Goal: Information Seeking & Learning: Learn about a topic

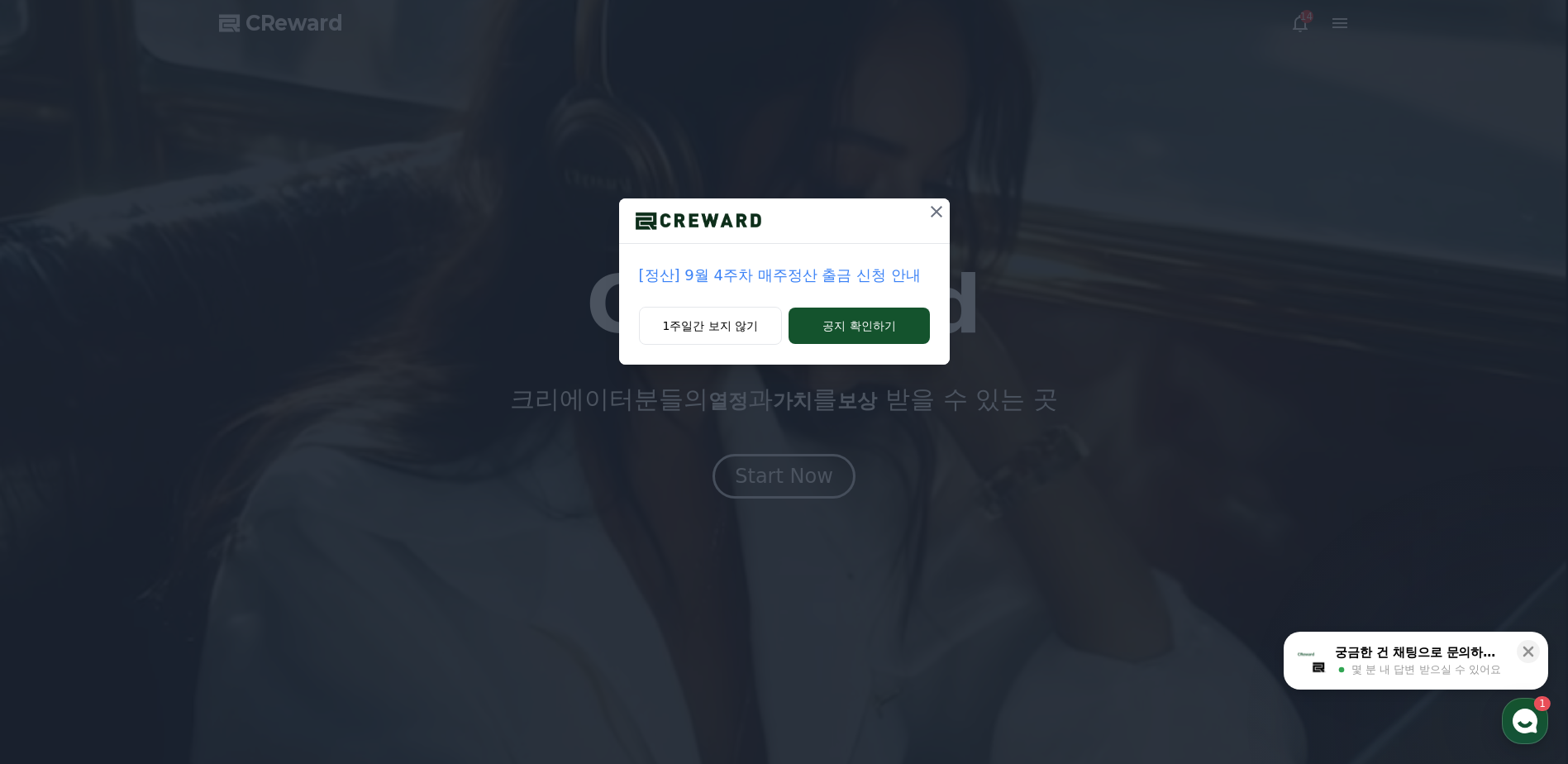
click at [934, 212] on icon at bounding box center [937, 212] width 20 height 20
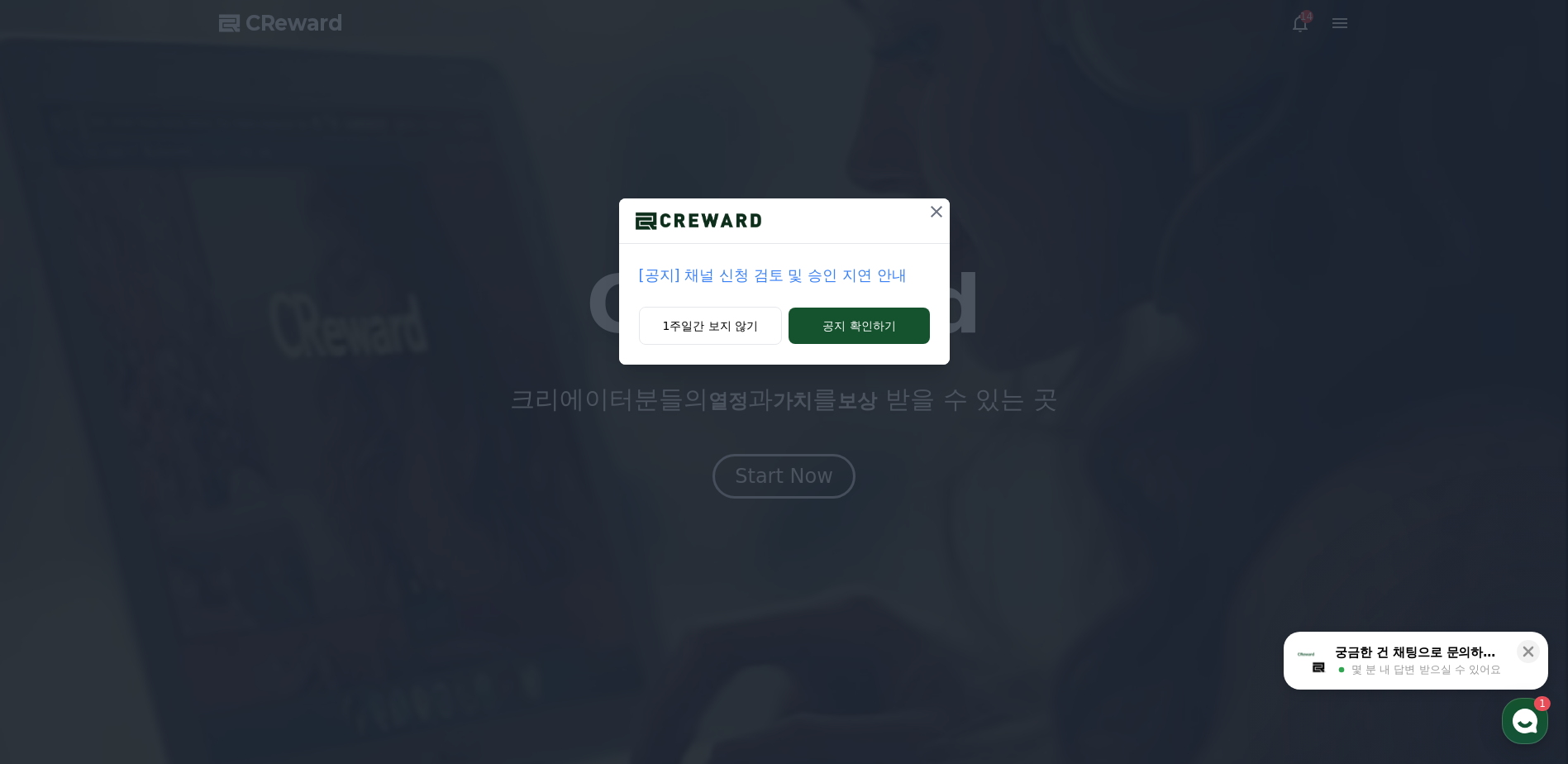
click at [939, 212] on icon at bounding box center [937, 212] width 20 height 20
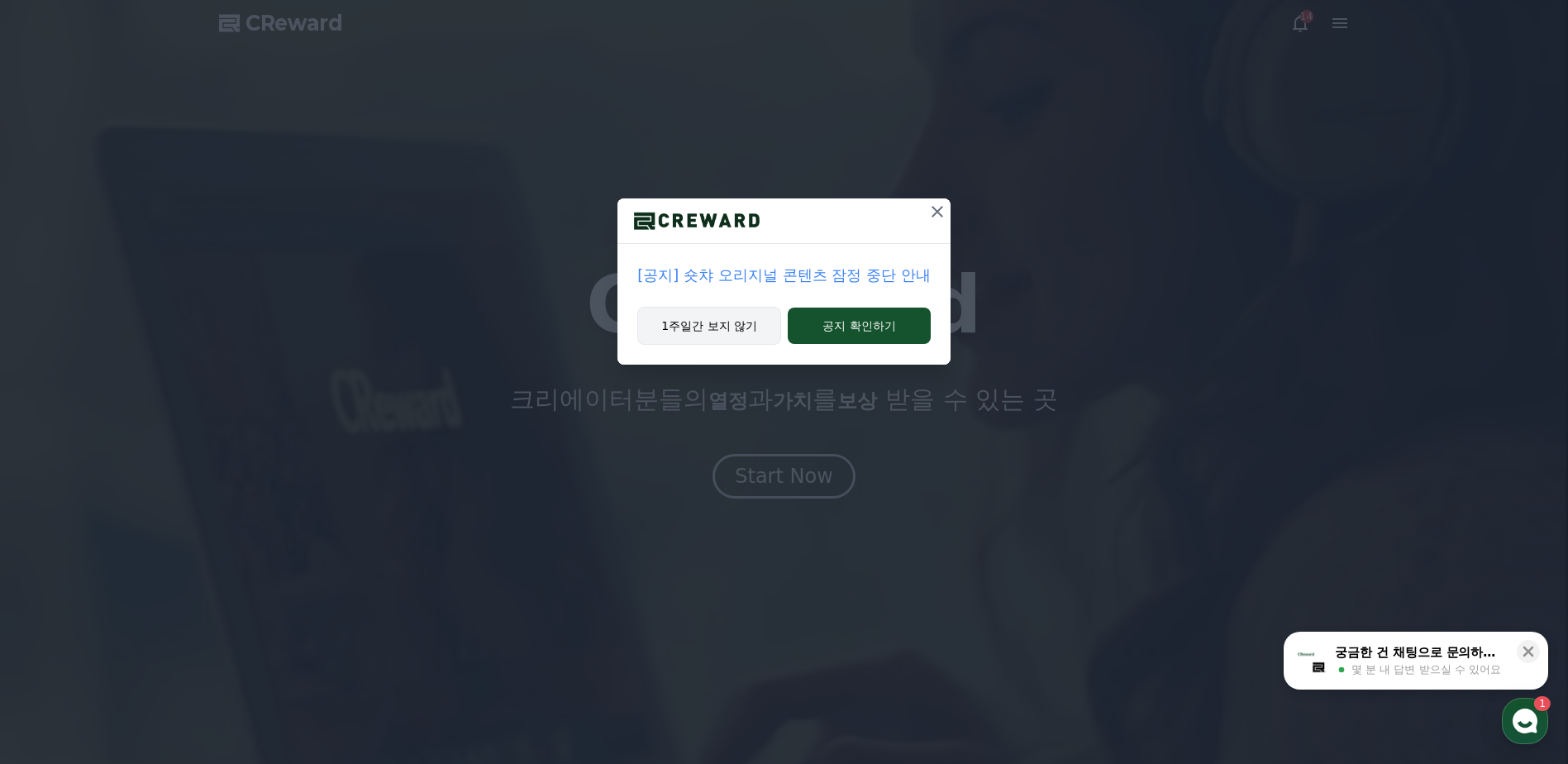
click at [718, 331] on button "1주일간 보지 않기" at bounding box center [709, 326] width 144 height 38
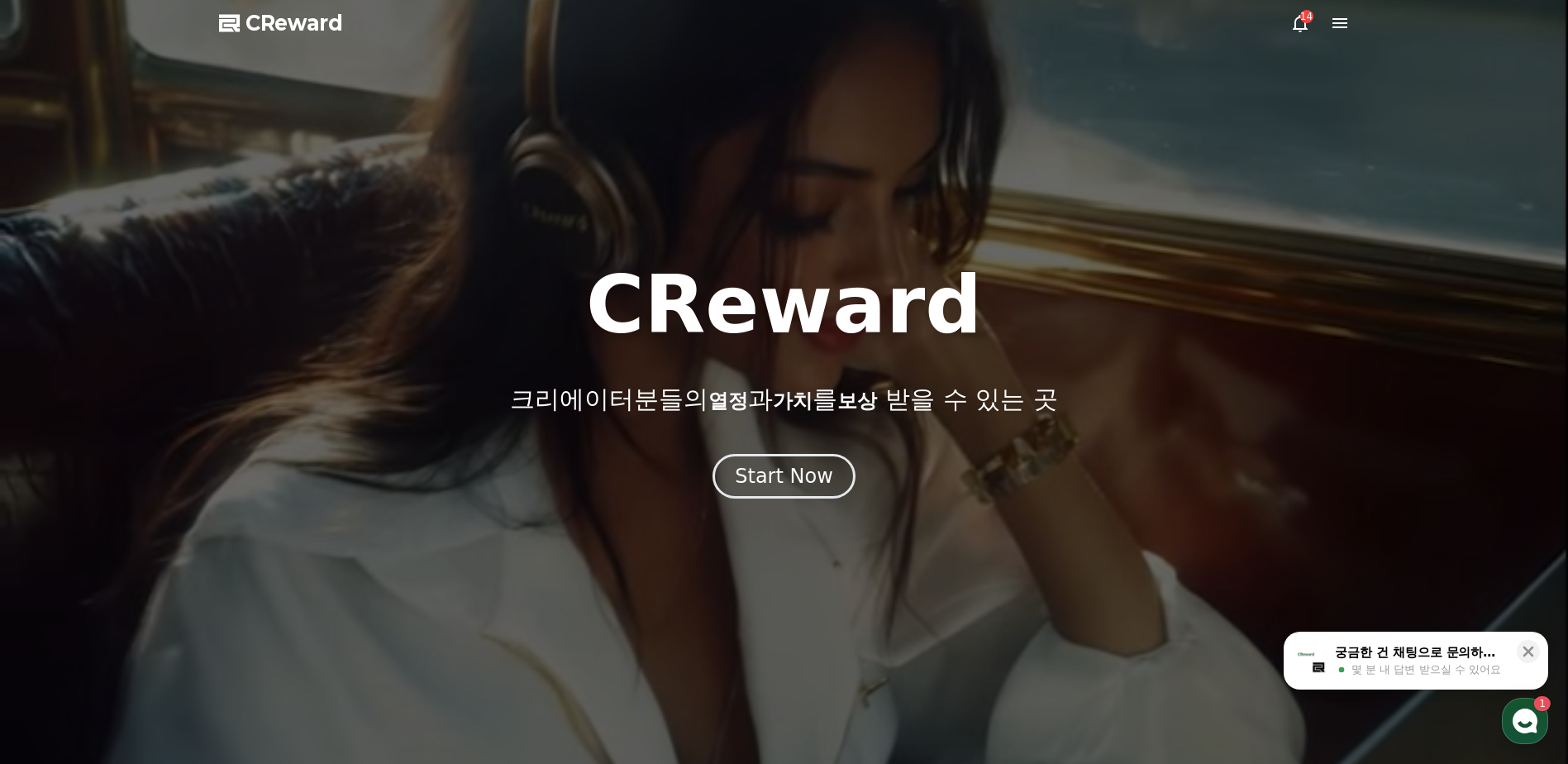
click at [1345, 19] on icon at bounding box center [1340, 23] width 15 height 10
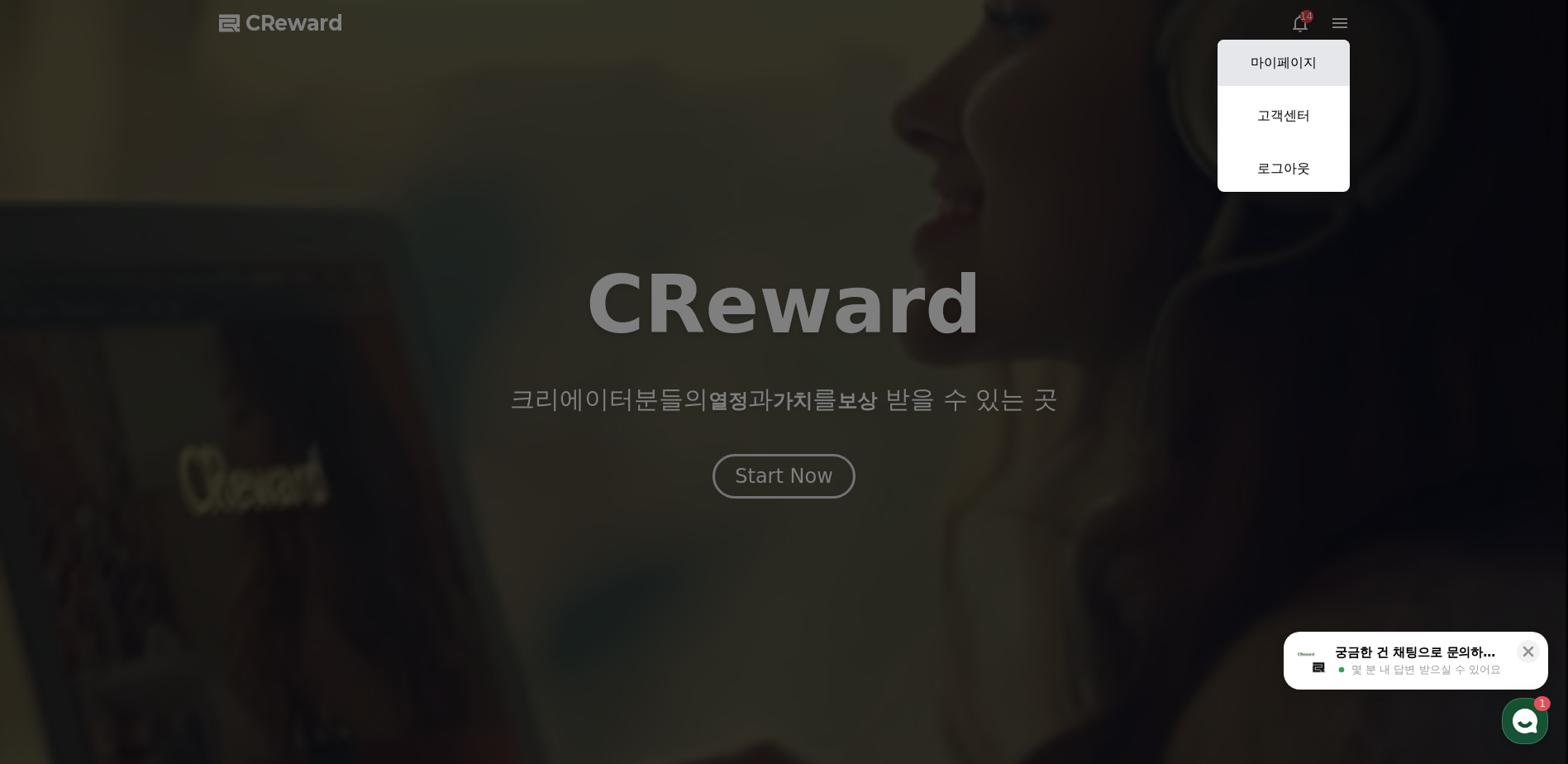
click at [1313, 62] on link "마이페이지" at bounding box center [1283, 63] width 132 height 47
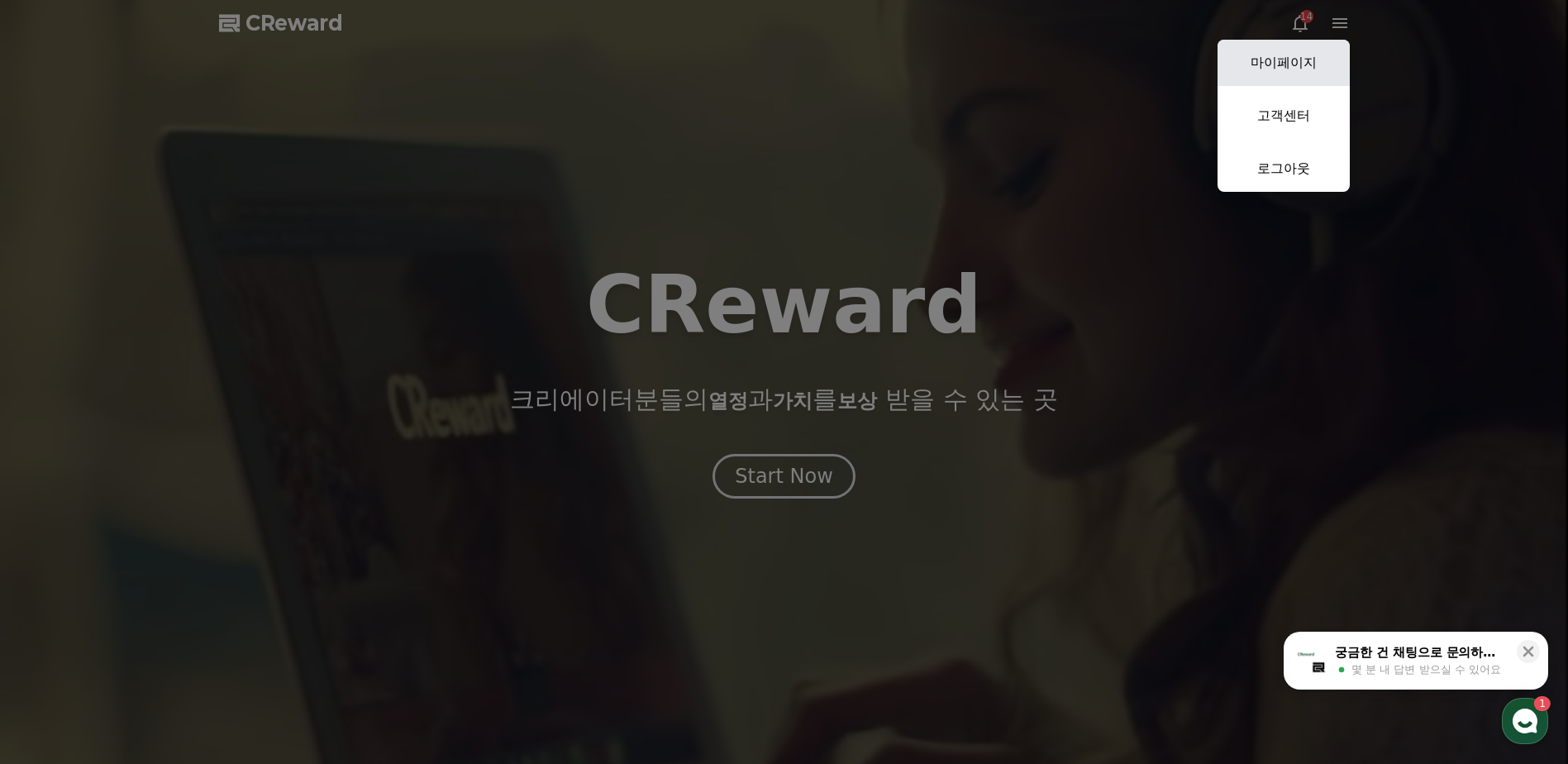
select select "**********"
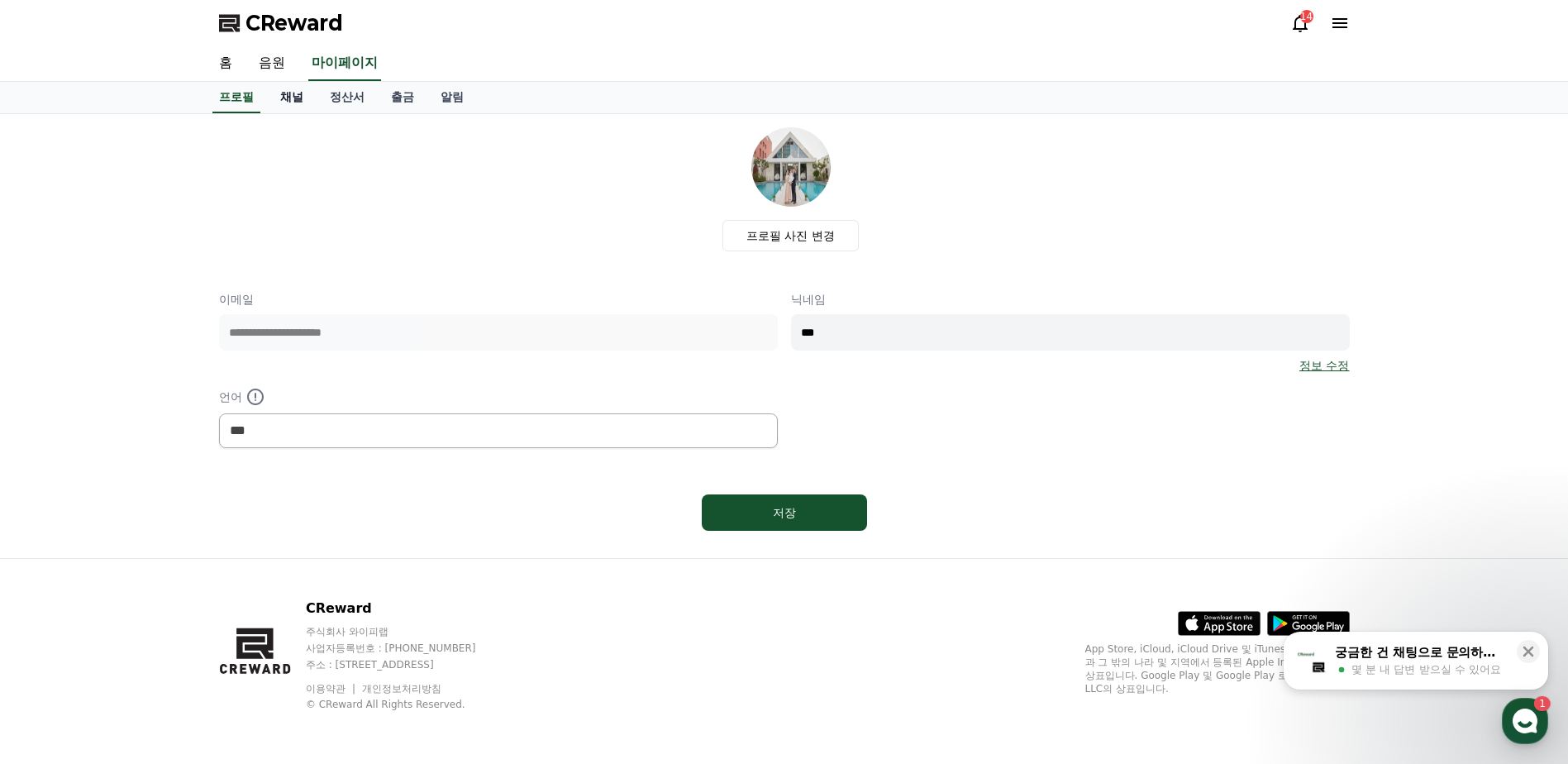
click at [298, 98] on link "채널" at bounding box center [292, 98] width 50 height 32
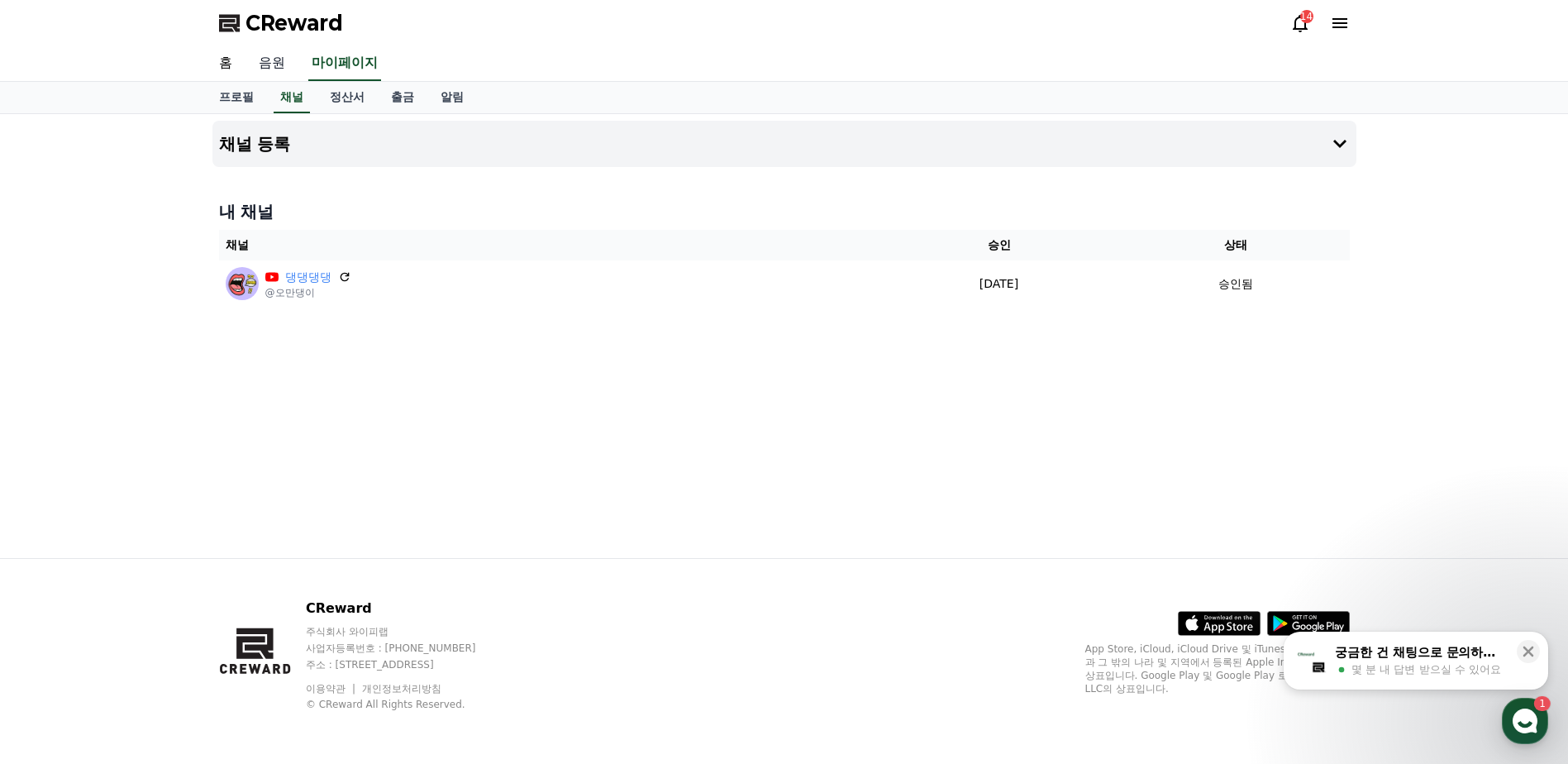
click at [265, 62] on link "음원" at bounding box center [272, 64] width 53 height 35
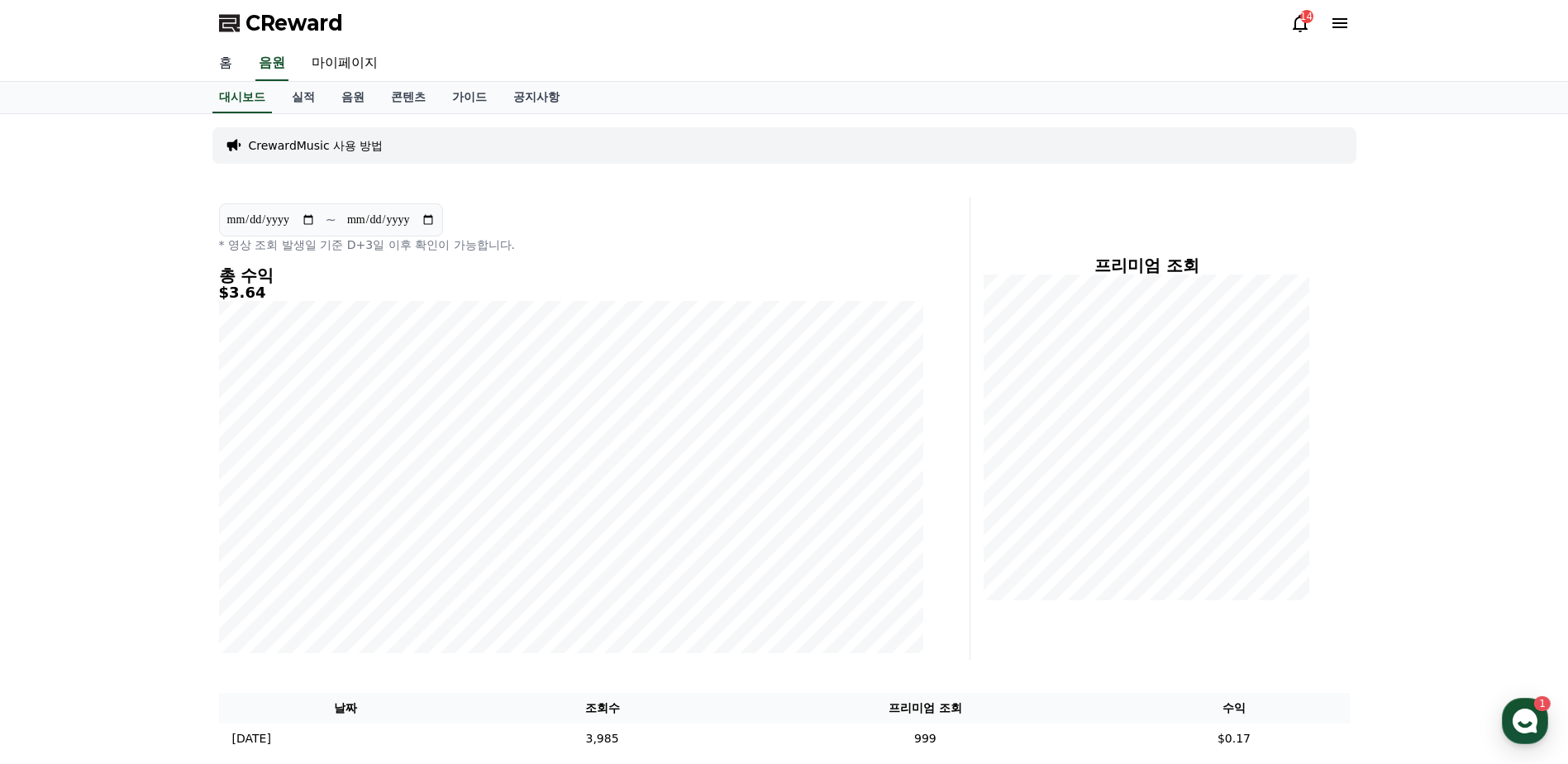
click at [229, 68] on link "홈" at bounding box center [226, 64] width 40 height 35
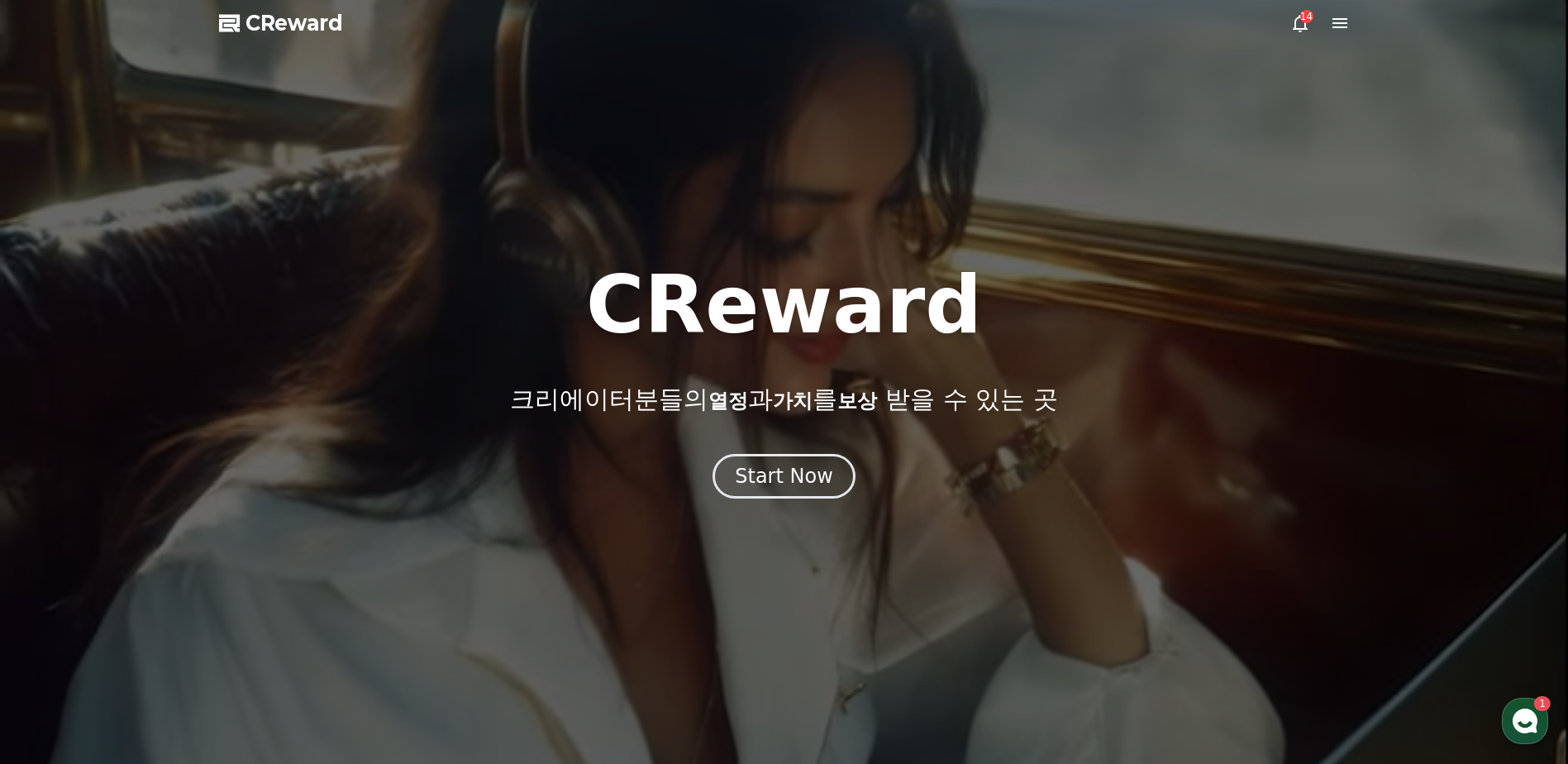
click at [282, 37] on div at bounding box center [784, 382] width 1568 height 764
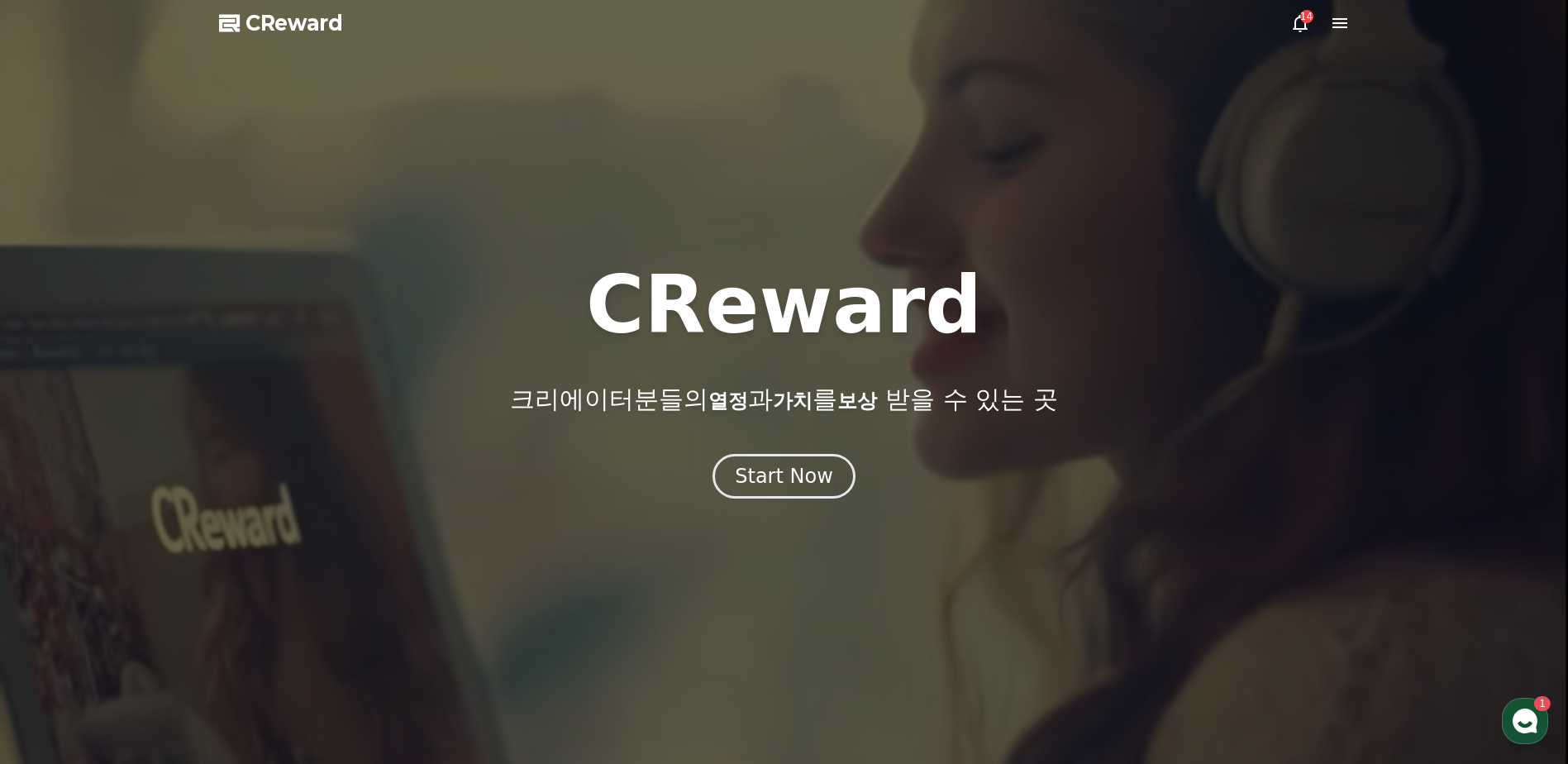
click at [286, 31] on span "CReward" at bounding box center [295, 23] width 98 height 27
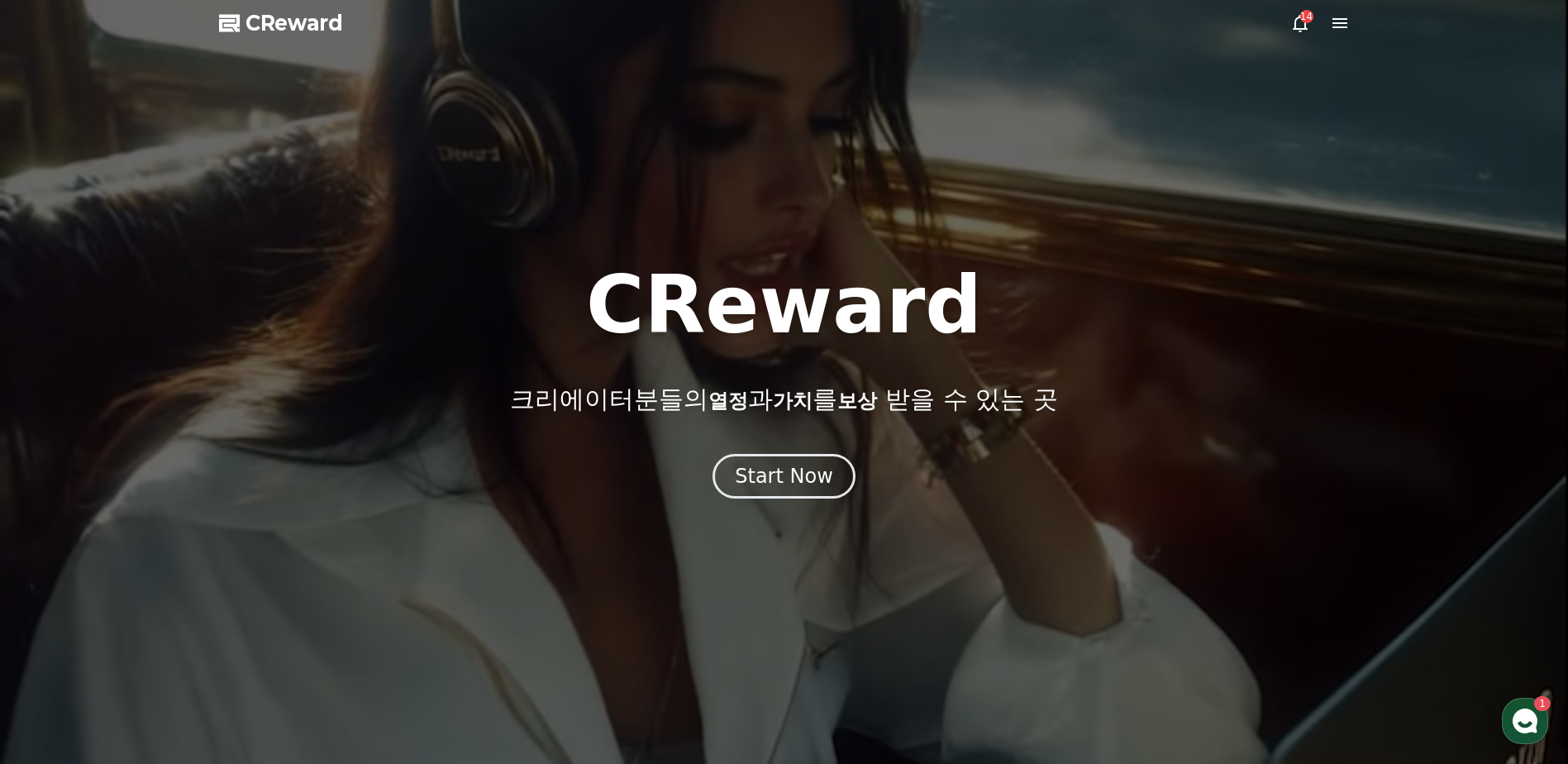
drag, startPoint x: 1359, startPoint y: 20, endPoint x: 1351, endPoint y: 24, distance: 8.9
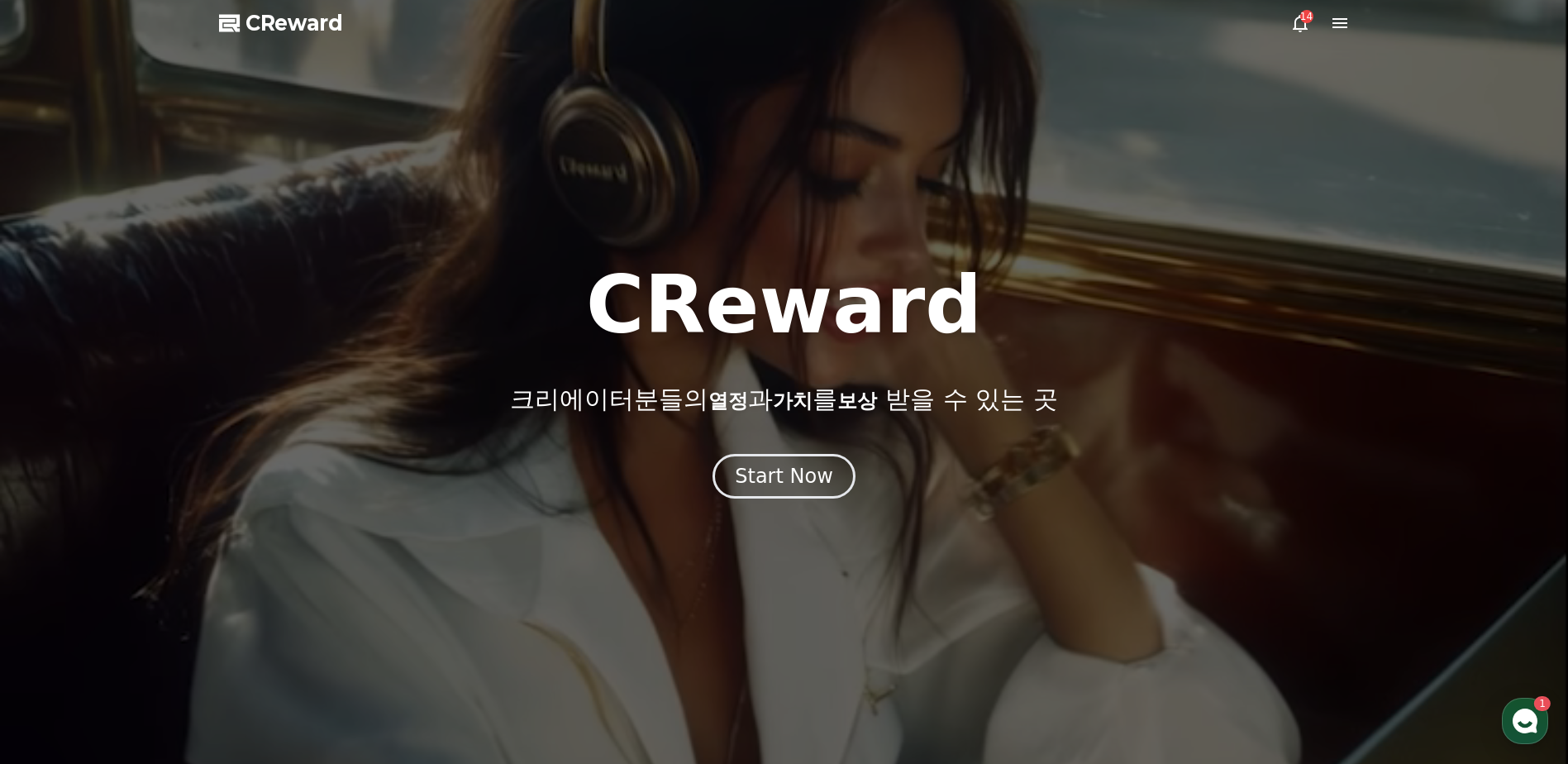
click at [1351, 24] on div at bounding box center [784, 382] width 1568 height 764
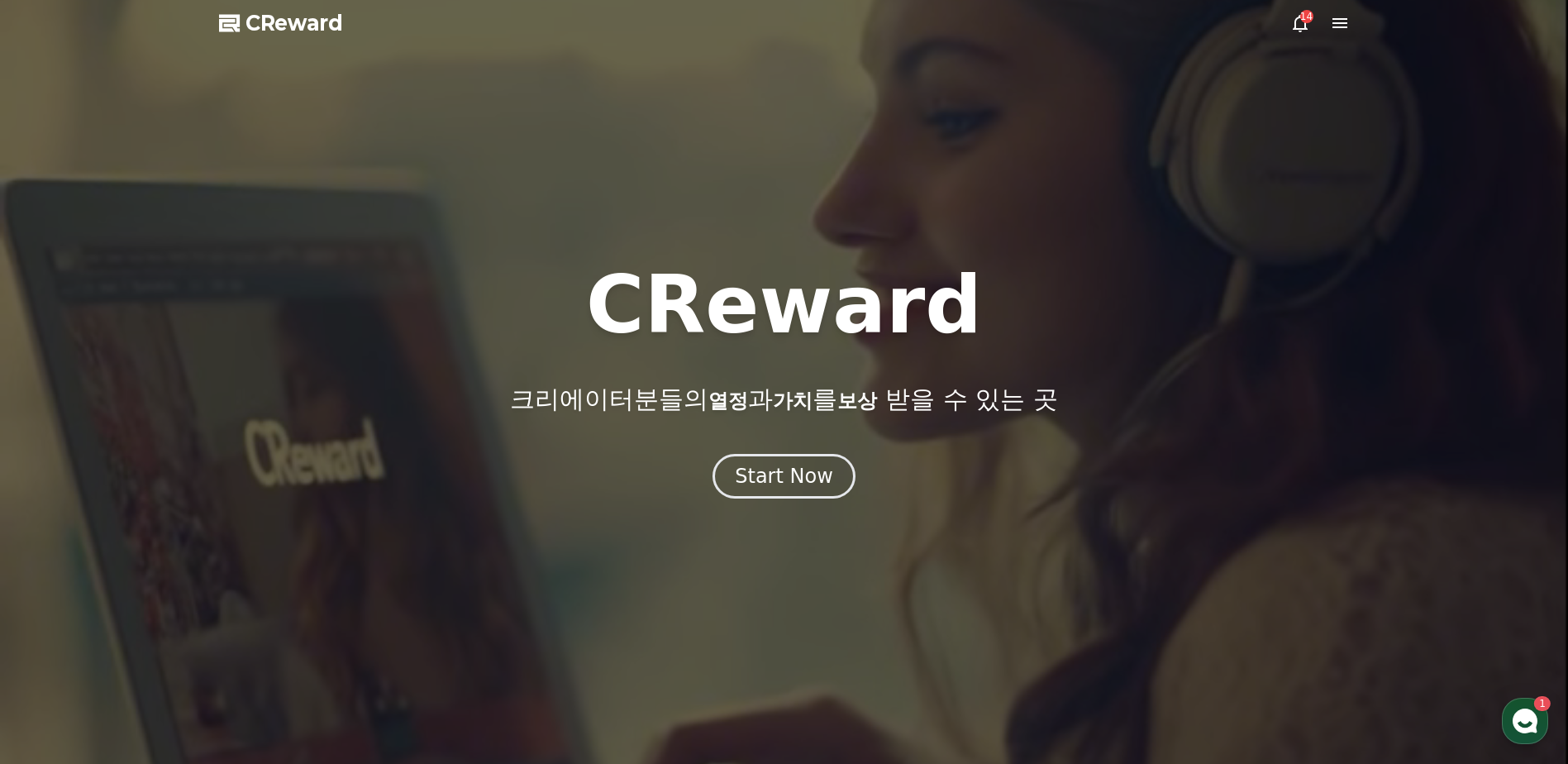
click at [1335, 26] on icon at bounding box center [1340, 23] width 20 height 20
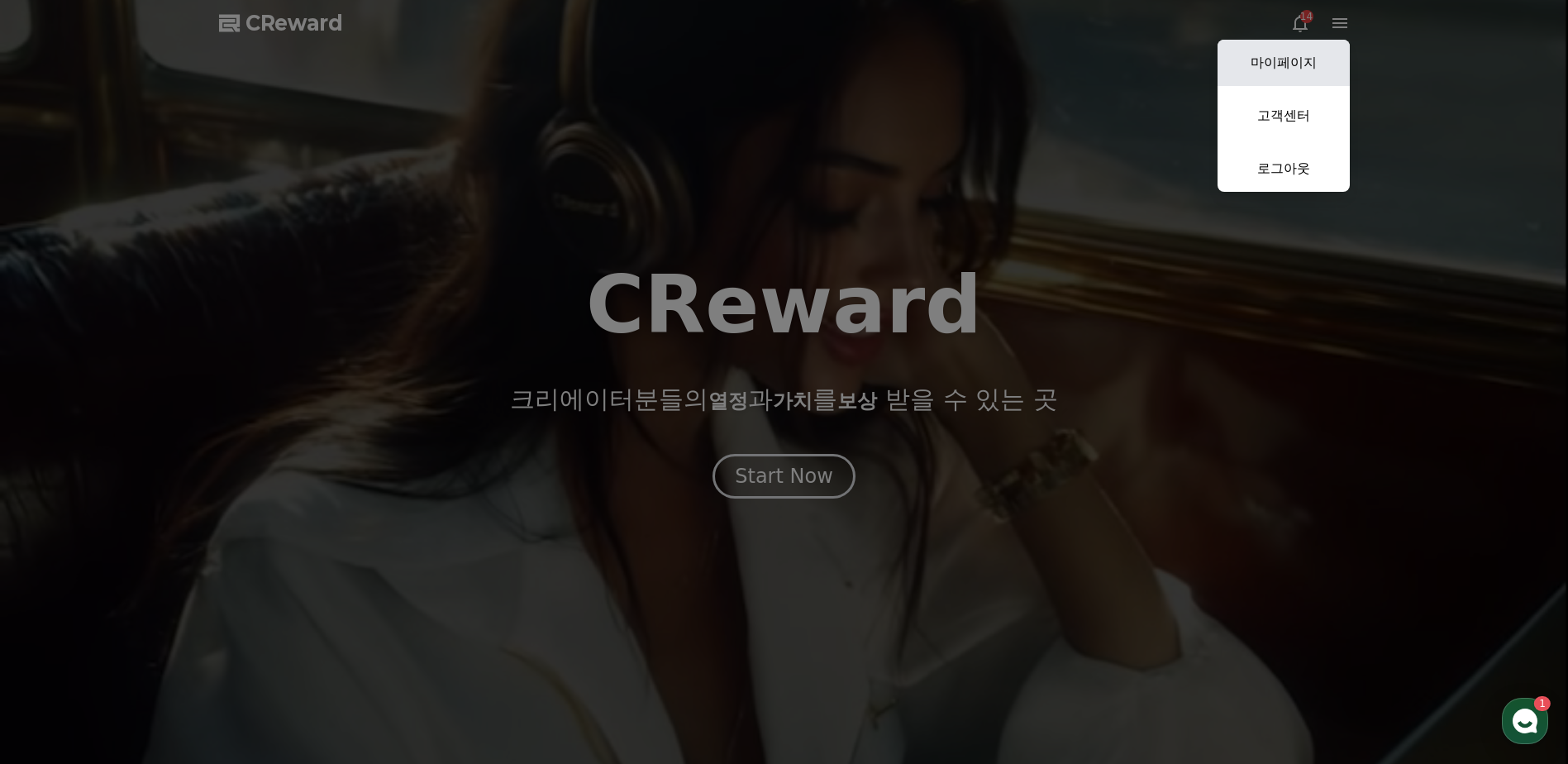
click at [1300, 65] on link "마이페이지" at bounding box center [1283, 63] width 132 height 47
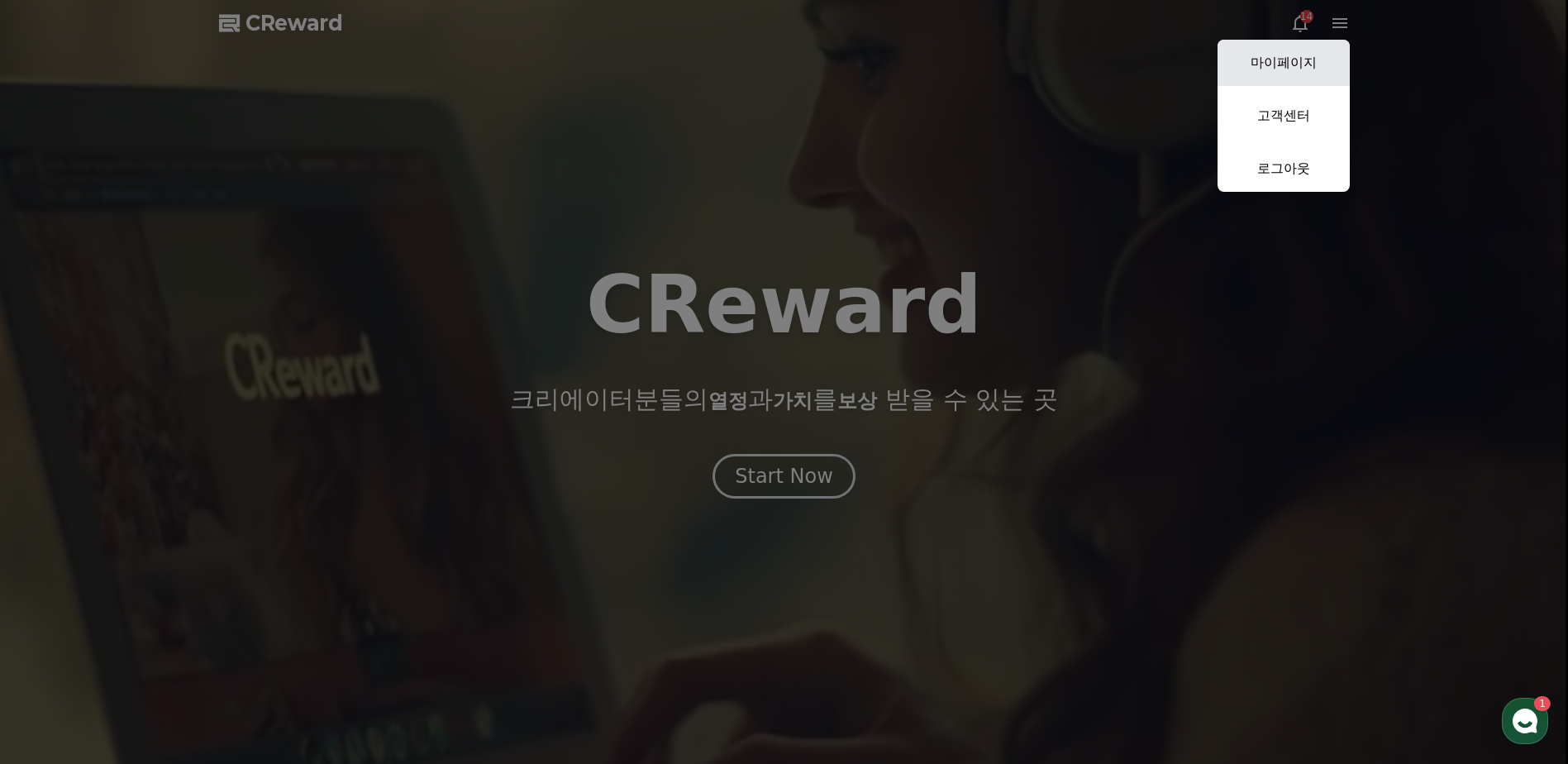
select select "**********"
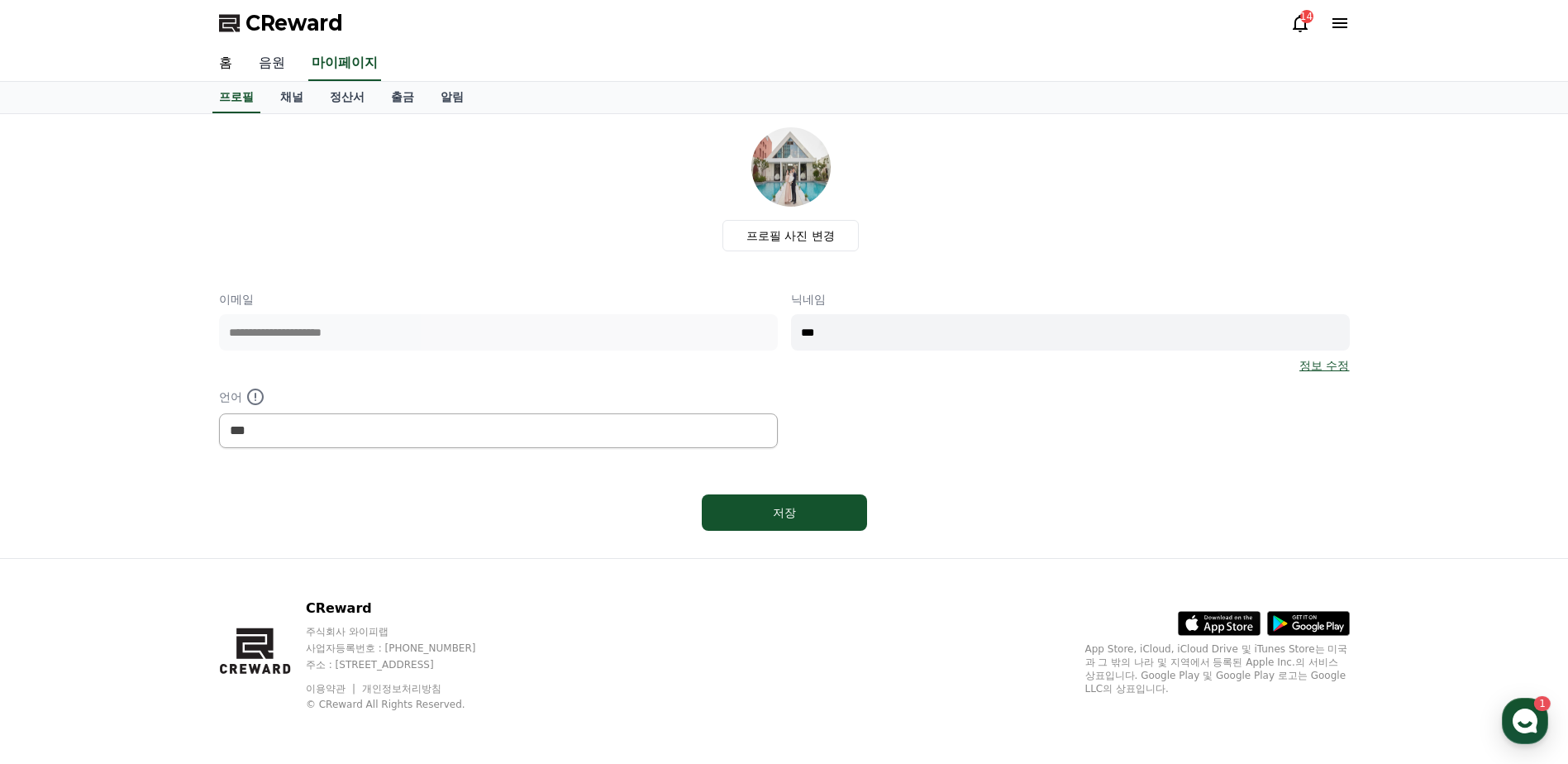
click at [279, 66] on link "음원" at bounding box center [272, 64] width 53 height 35
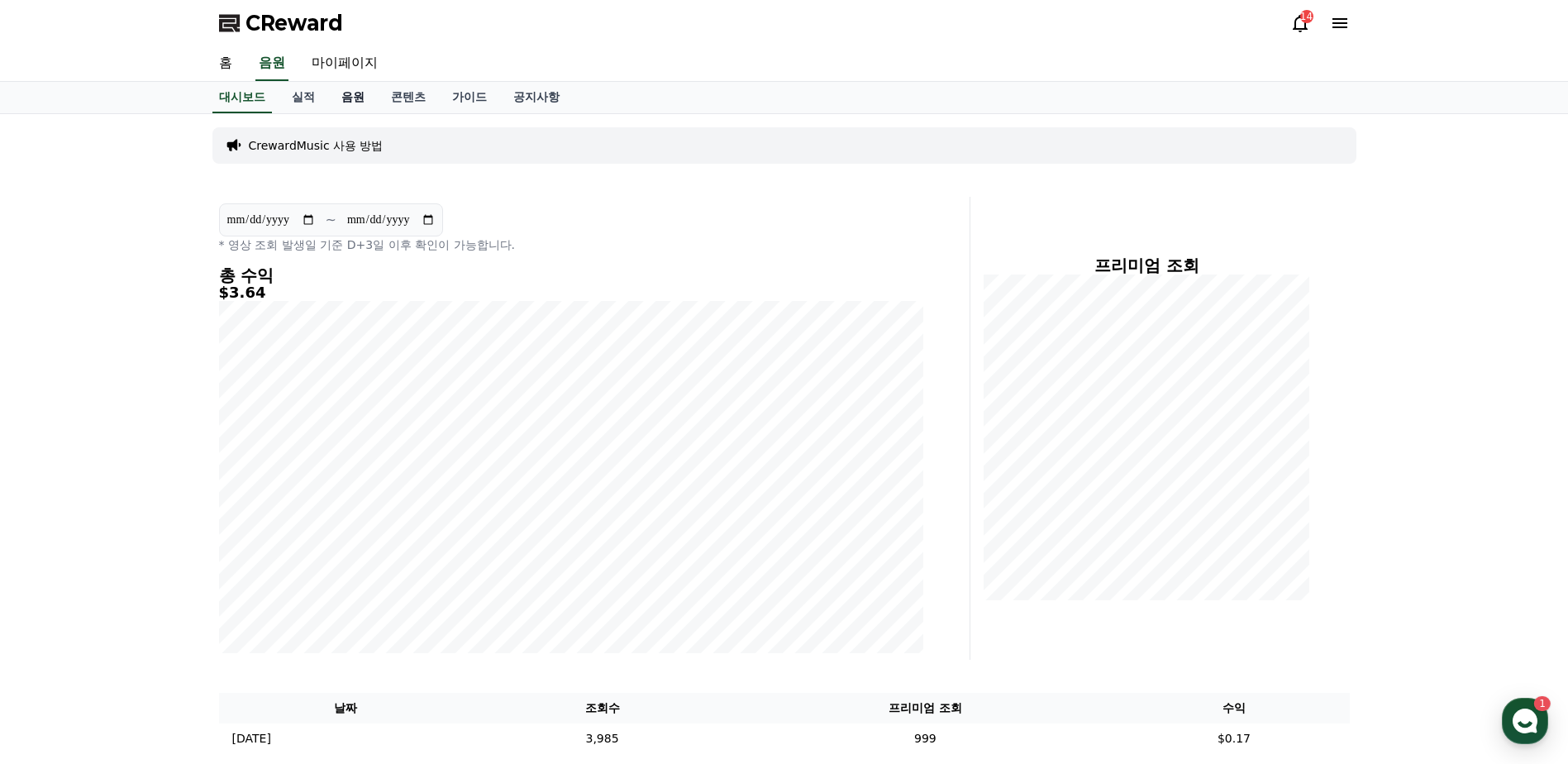
click at [351, 101] on link "음원" at bounding box center [353, 98] width 50 height 32
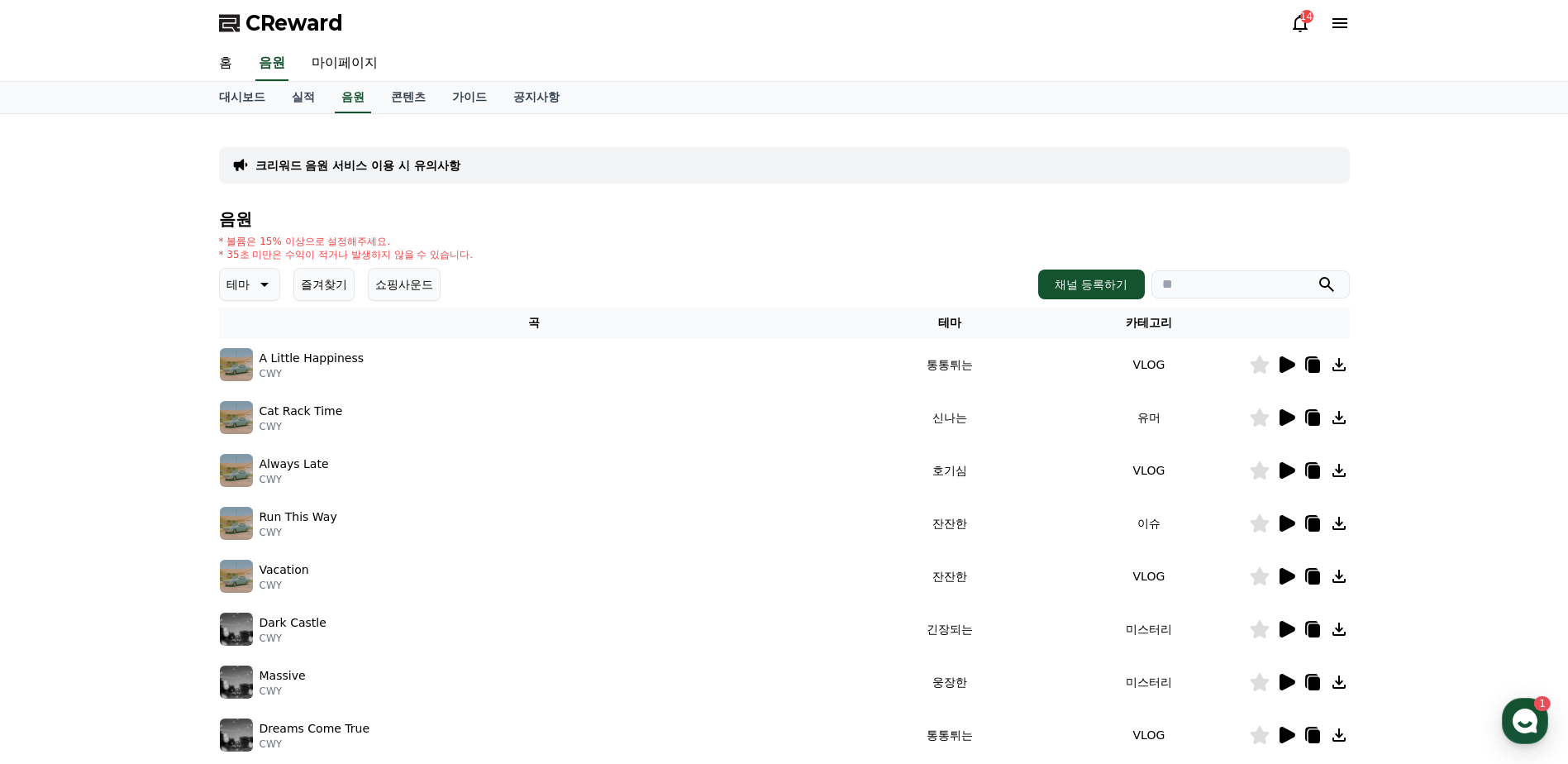
click at [1288, 371] on icon at bounding box center [1286, 365] width 20 height 20
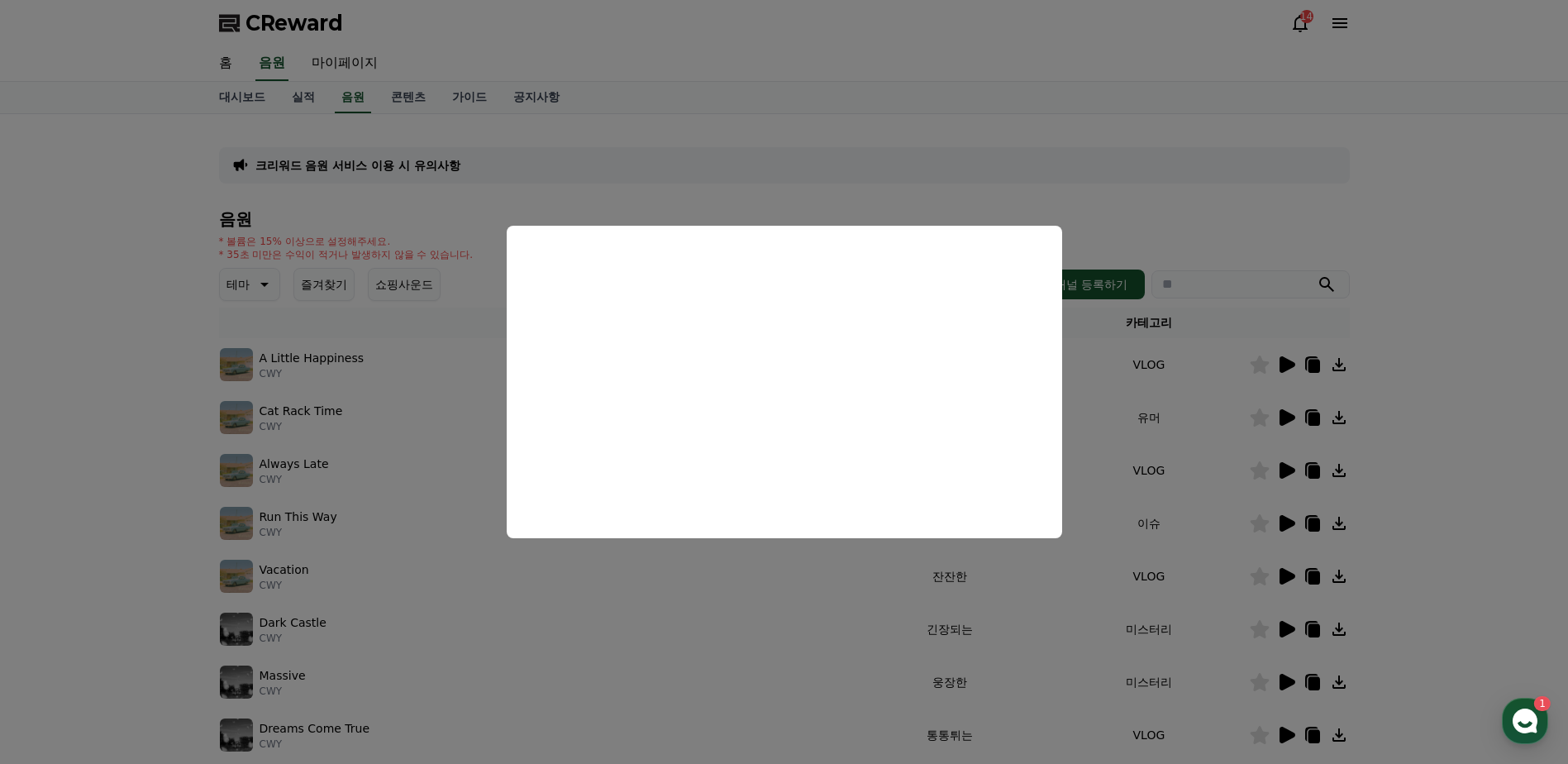
click at [619, 156] on button "close modal" at bounding box center [784, 382] width 1568 height 764
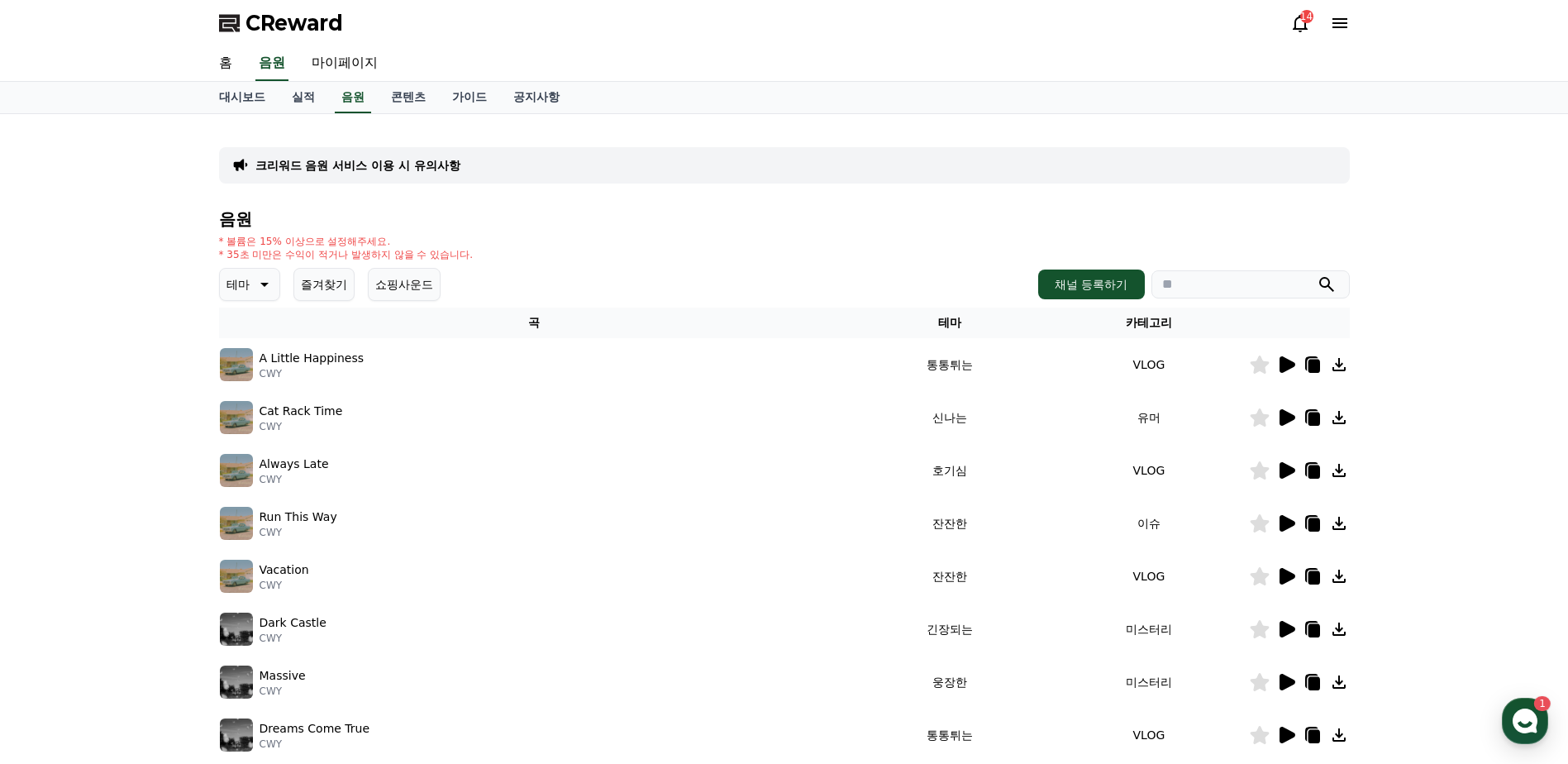
click at [433, 163] on p "크리워드 음원 서비스 이용 시 유의사항" at bounding box center [358, 165] width 205 height 17
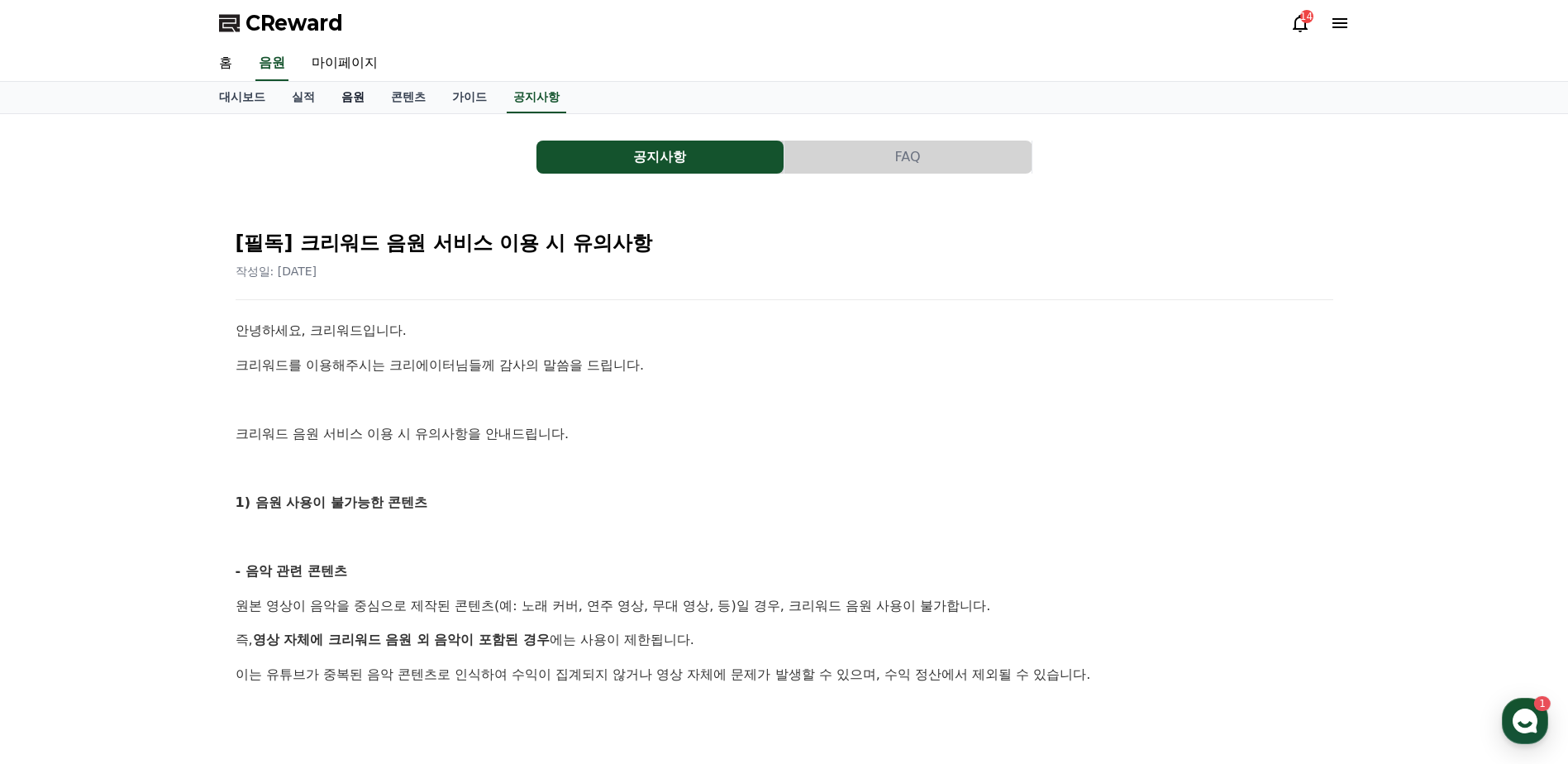
click at [352, 104] on link "음원" at bounding box center [353, 98] width 50 height 32
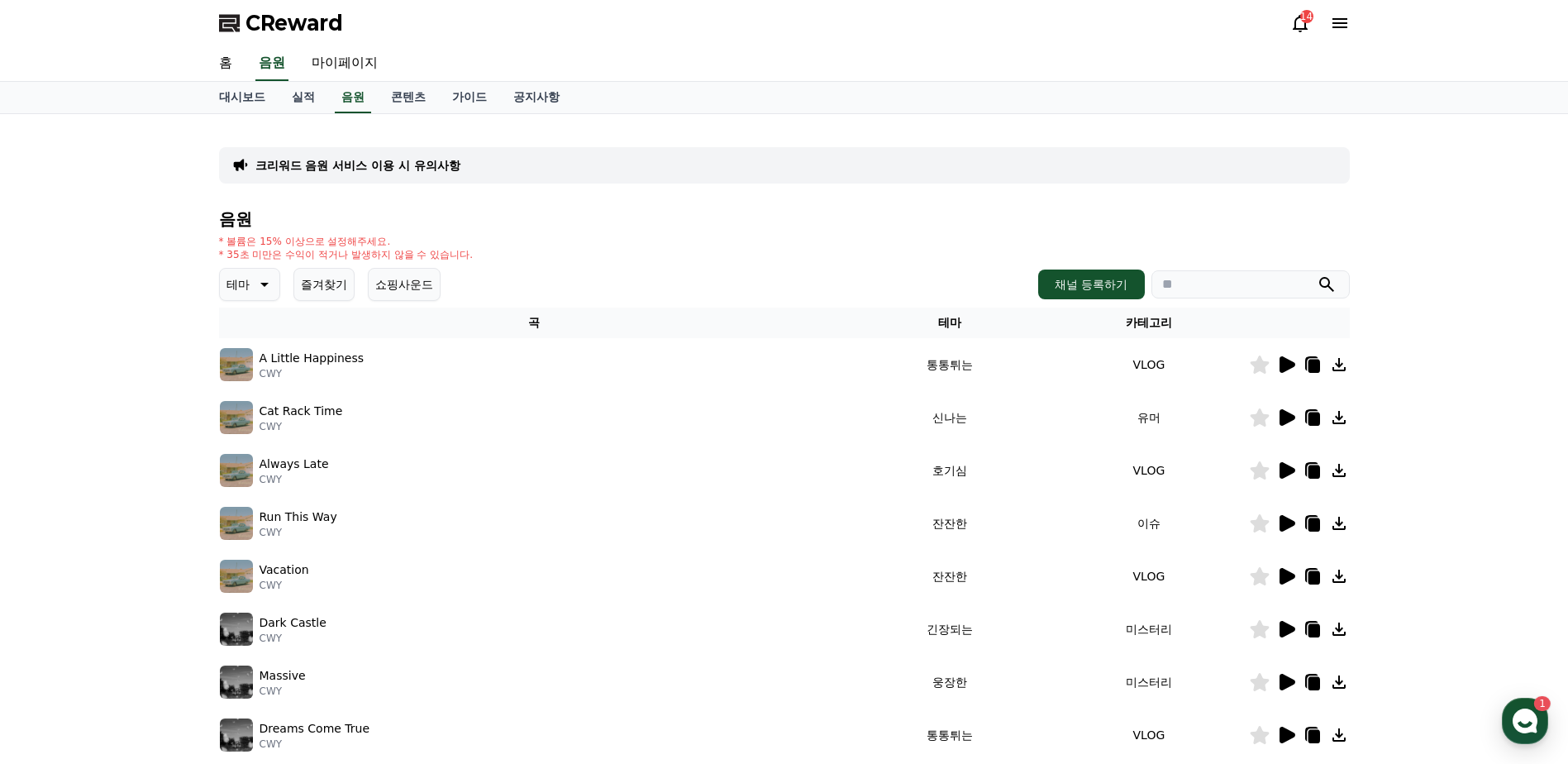
click at [1198, 286] on input "search" at bounding box center [1250, 285] width 198 height 28
type input "*"
type input "******"
click at [1331, 289] on icon "submit" at bounding box center [1326, 284] width 15 height 15
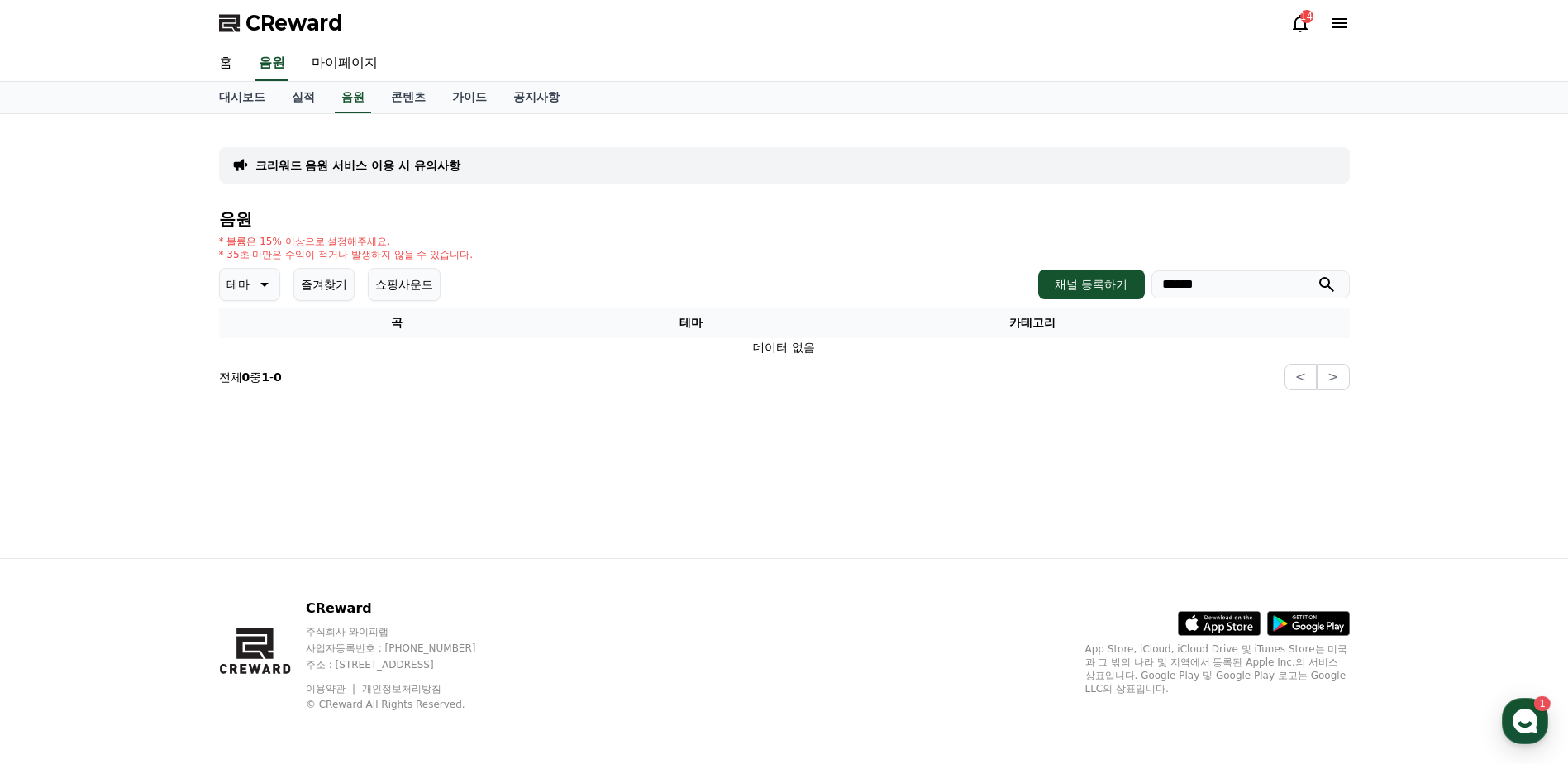
click at [247, 279] on p "테마" at bounding box center [238, 284] width 23 height 23
click at [261, 389] on button "통통튀는" at bounding box center [252, 378] width 60 height 37
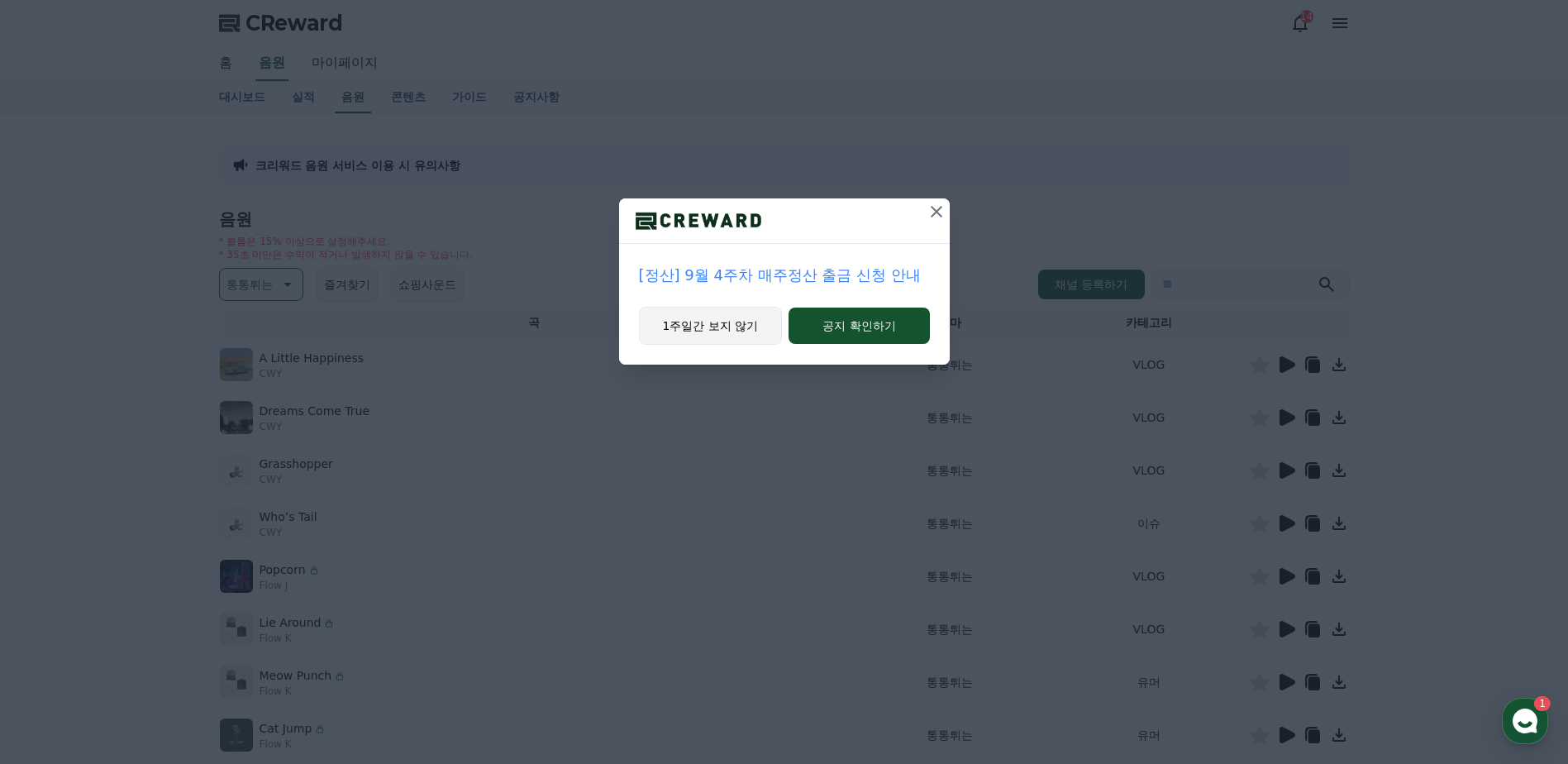
click at [729, 334] on button "1주일간 보지 않기" at bounding box center [711, 326] width 144 height 38
click at [727, 331] on button "1주일간 보지 않기" at bounding box center [711, 326] width 144 height 38
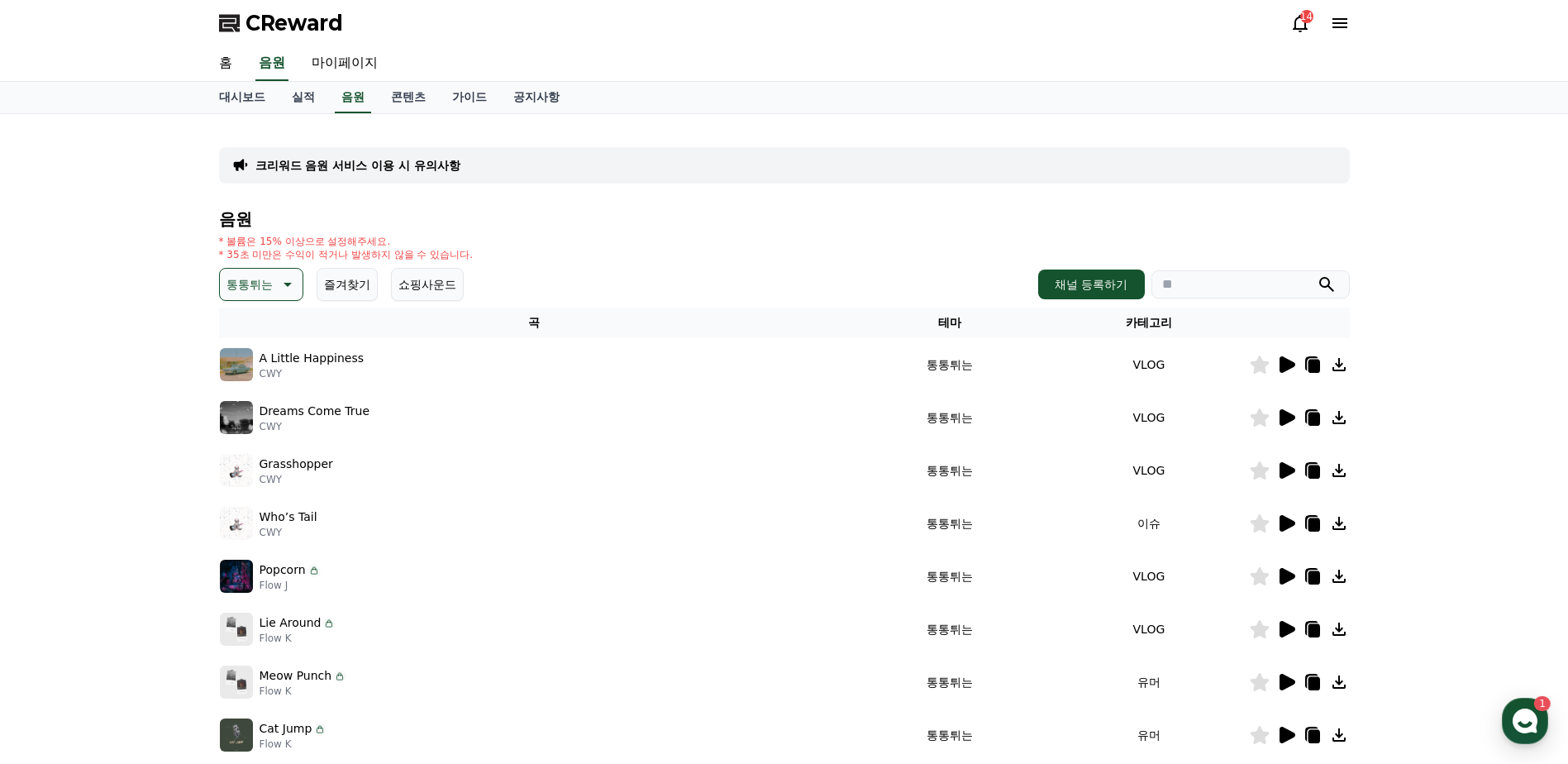
click at [1281, 369] on icon at bounding box center [1288, 365] width 16 height 17
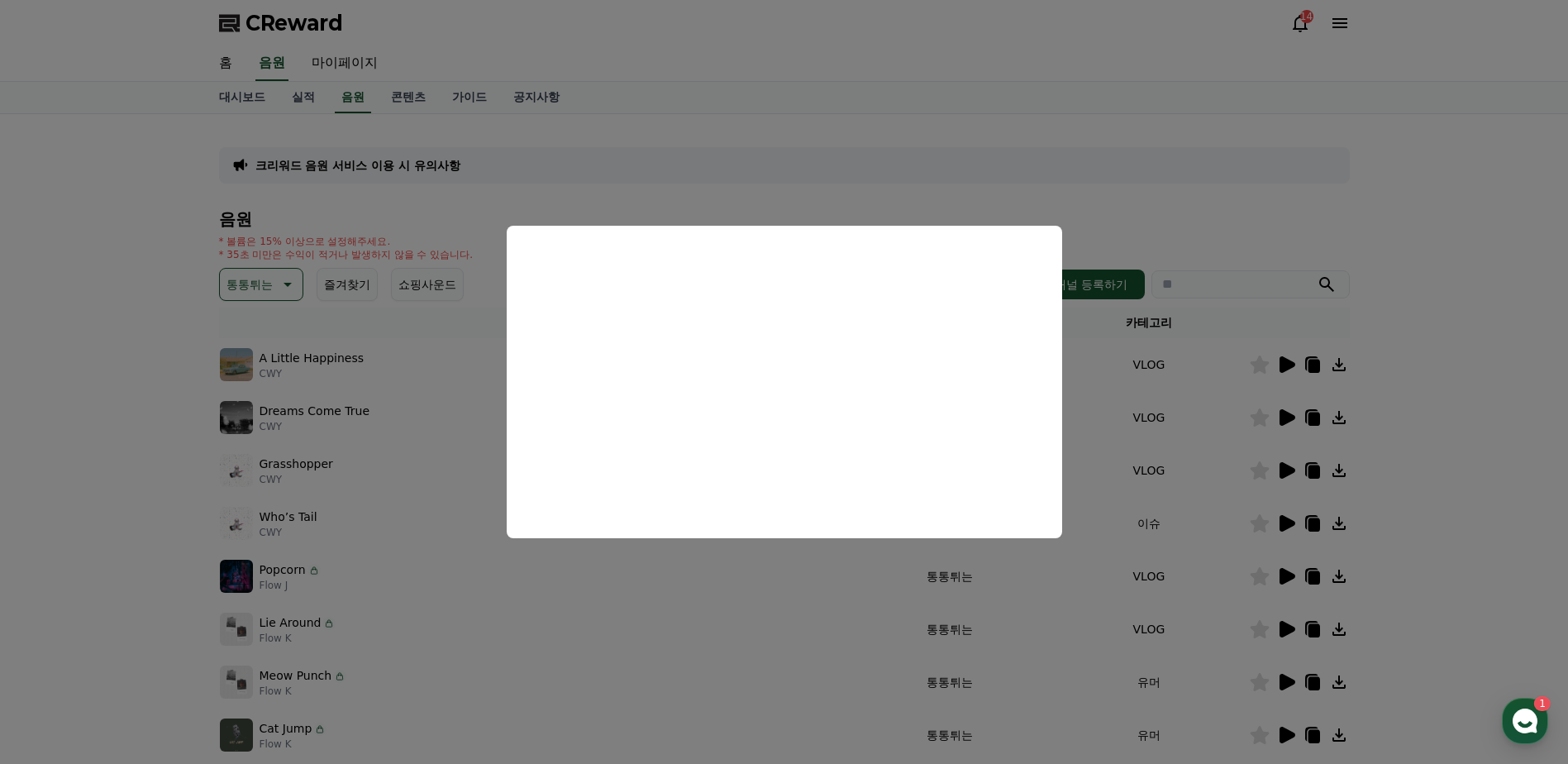
click at [882, 152] on button "close modal" at bounding box center [784, 382] width 1568 height 764
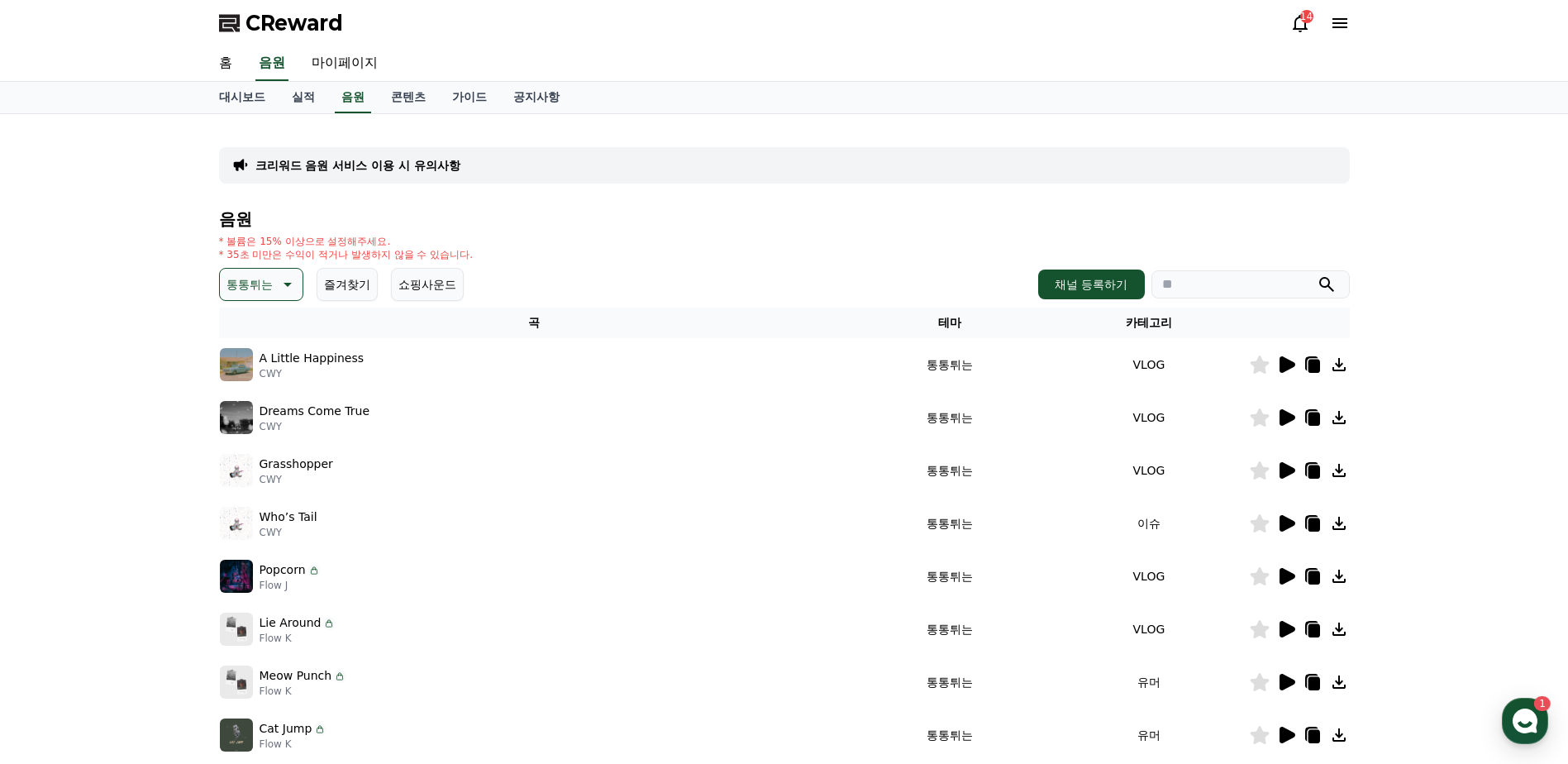
scroll to position [356, 0]
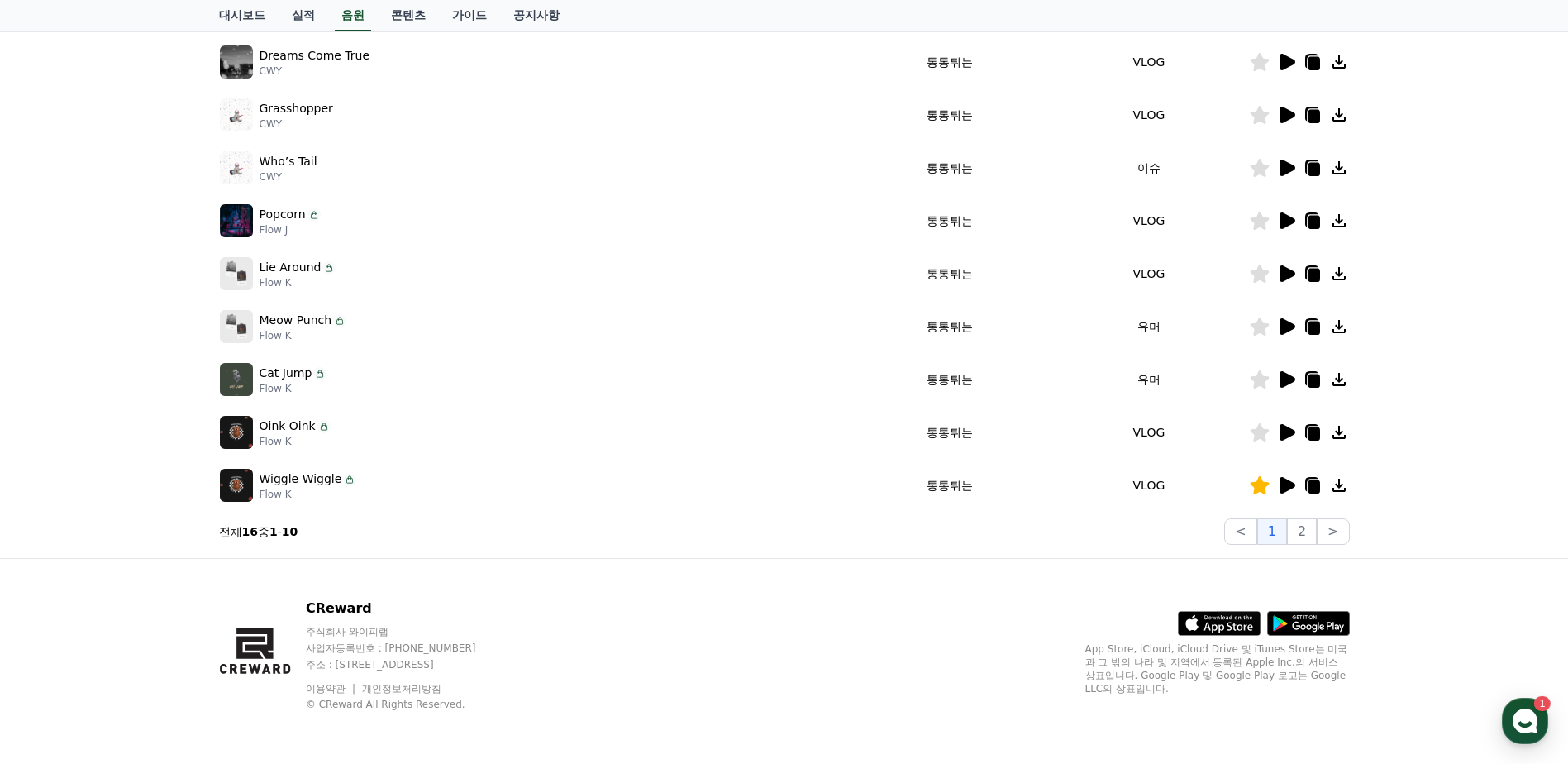
click at [1283, 490] on icon at bounding box center [1288, 485] width 16 height 17
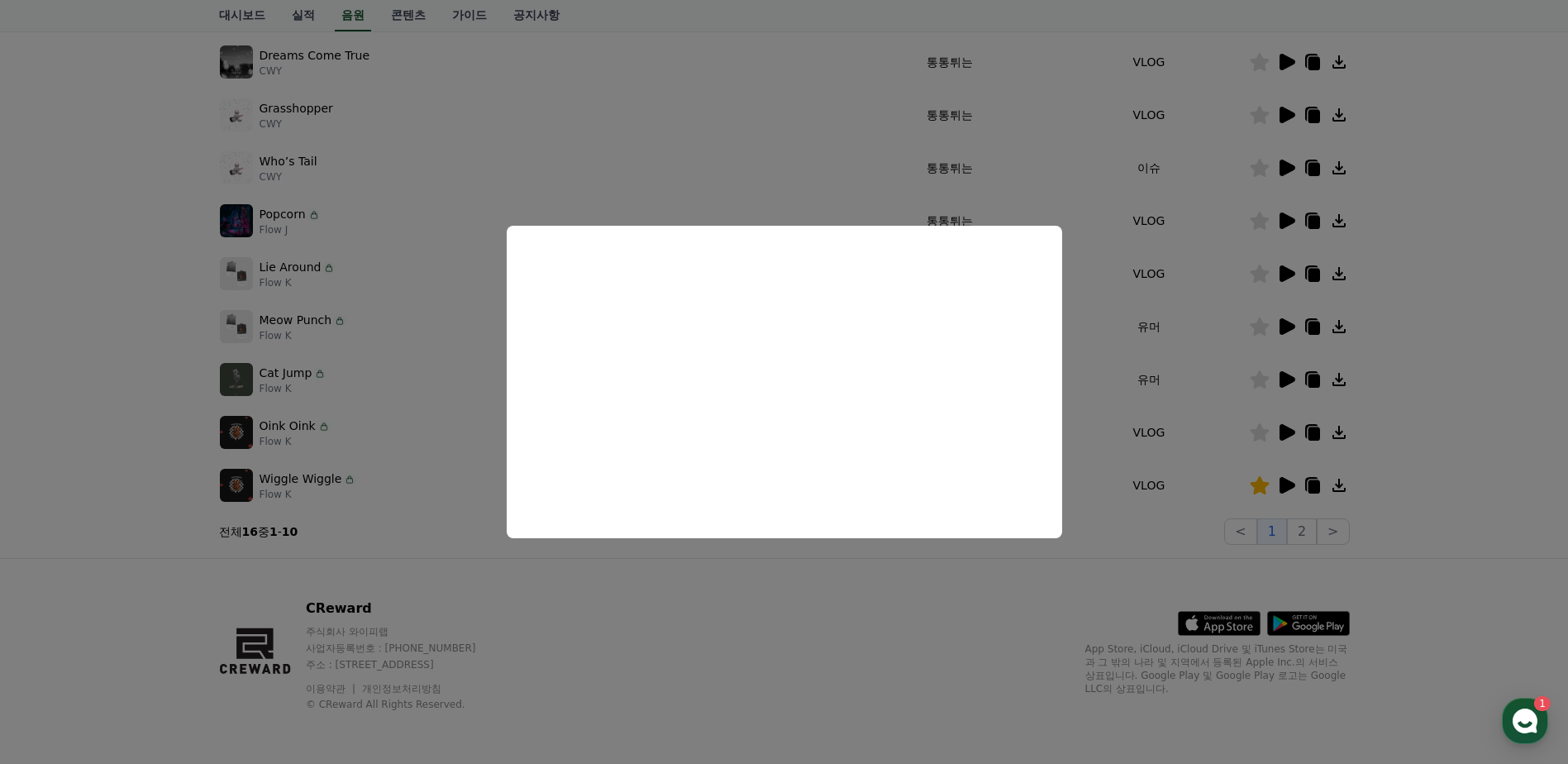
click at [124, 264] on button "close modal" at bounding box center [784, 382] width 1568 height 764
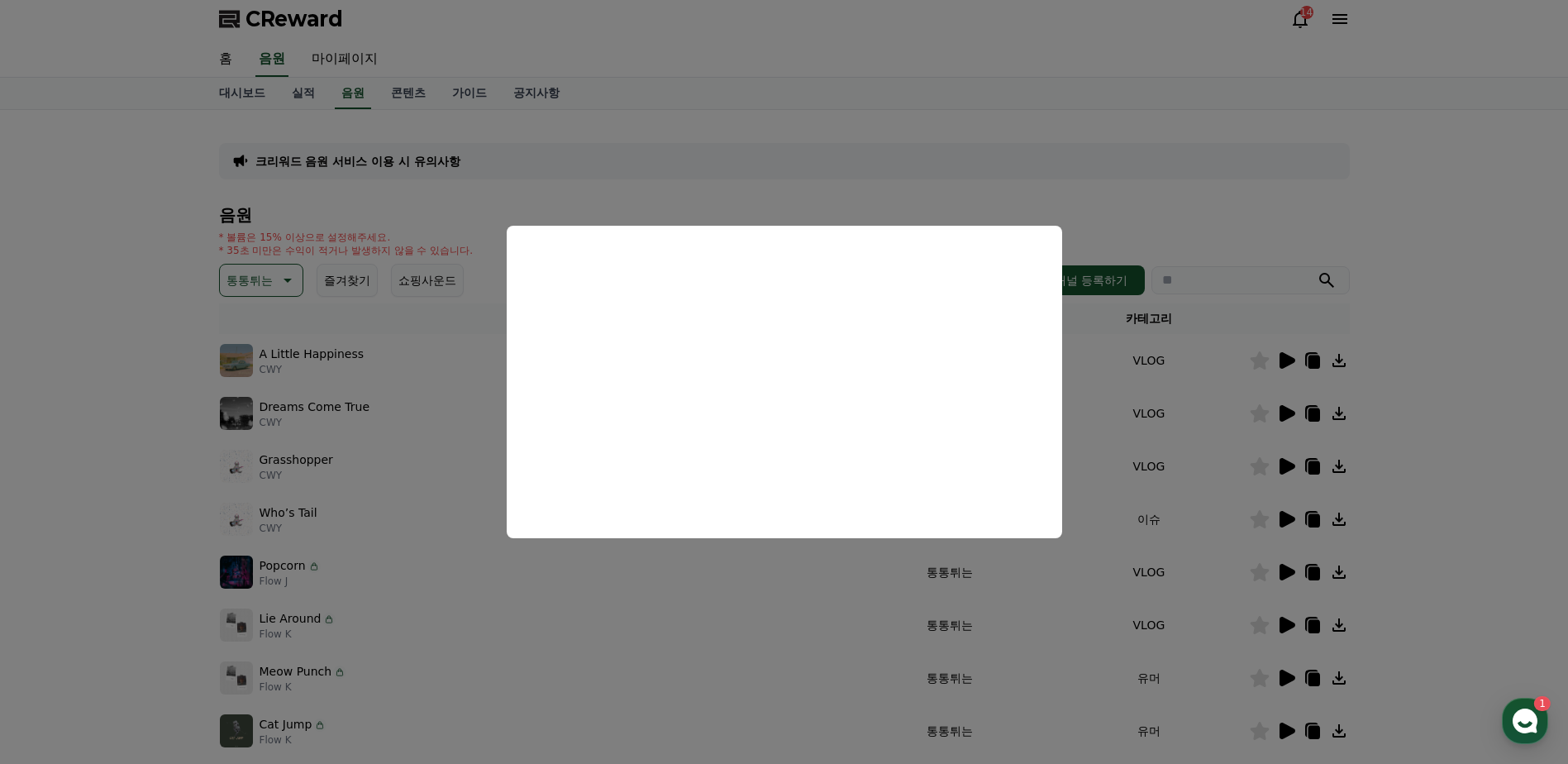
scroll to position [0, 0]
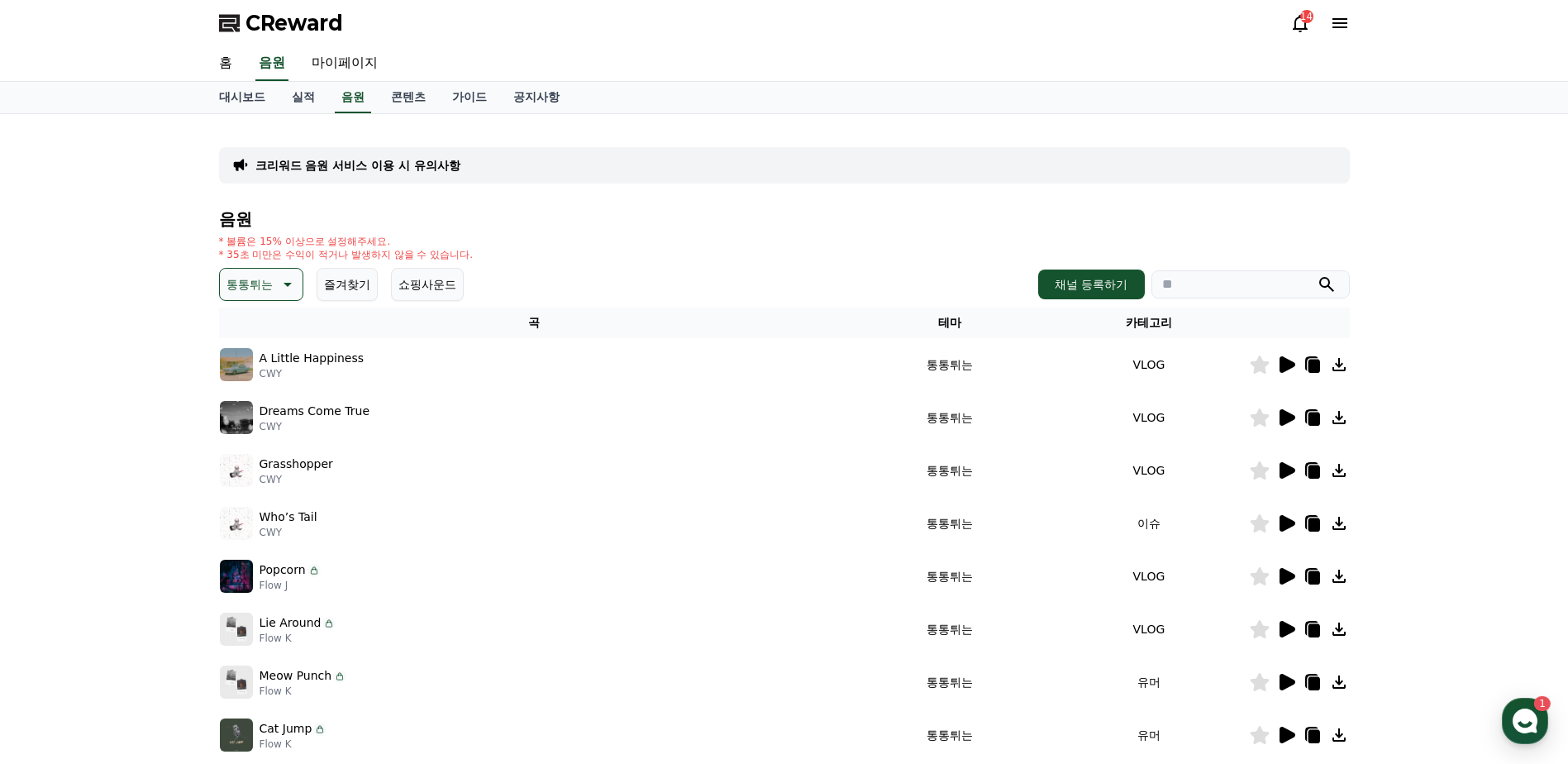
click at [257, 299] on button "통통튀는" at bounding box center [261, 284] width 85 height 33
click at [261, 344] on button "신나는" at bounding box center [246, 338] width 48 height 37
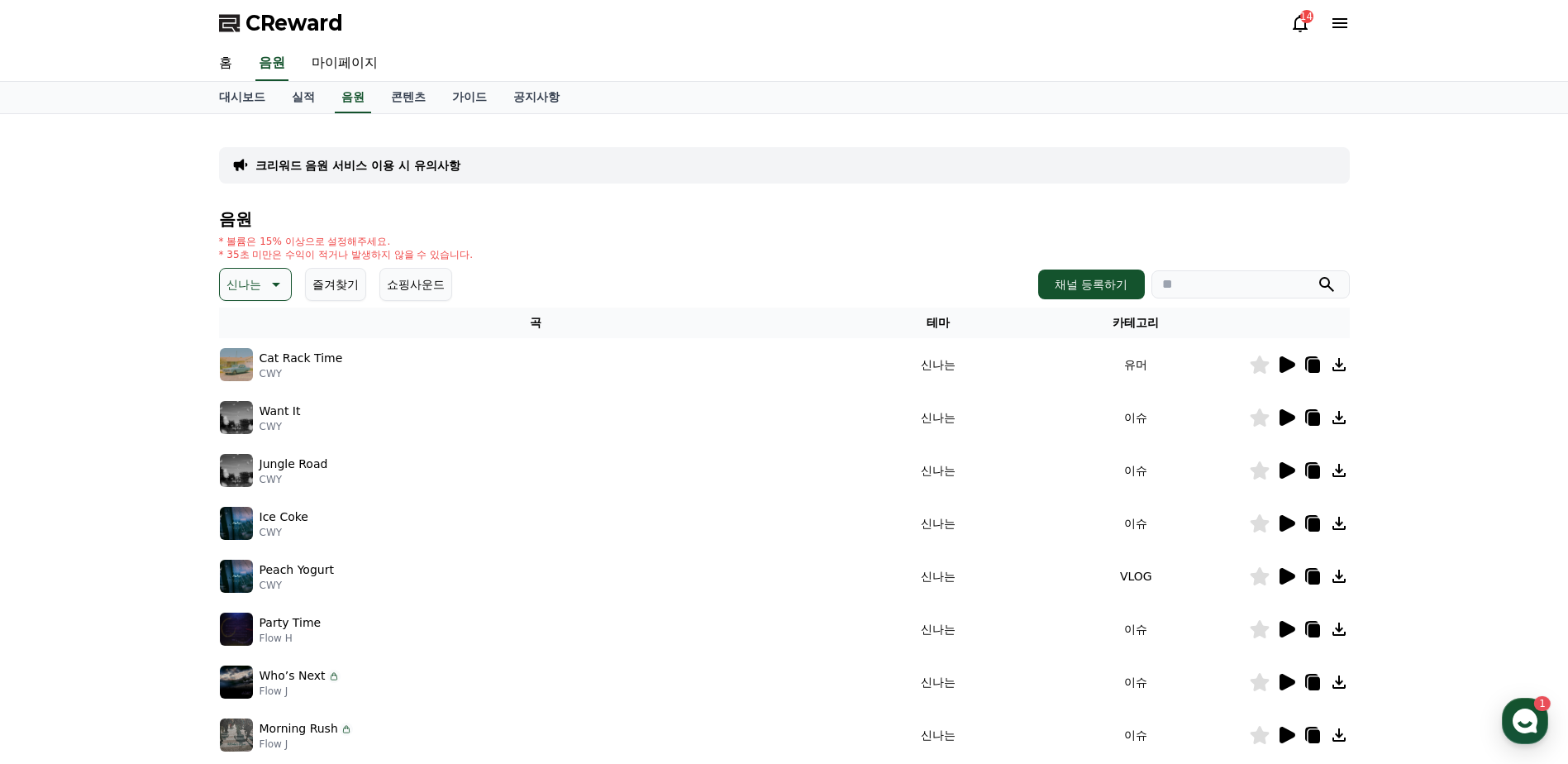
click at [1282, 365] on icon at bounding box center [1288, 365] width 16 height 17
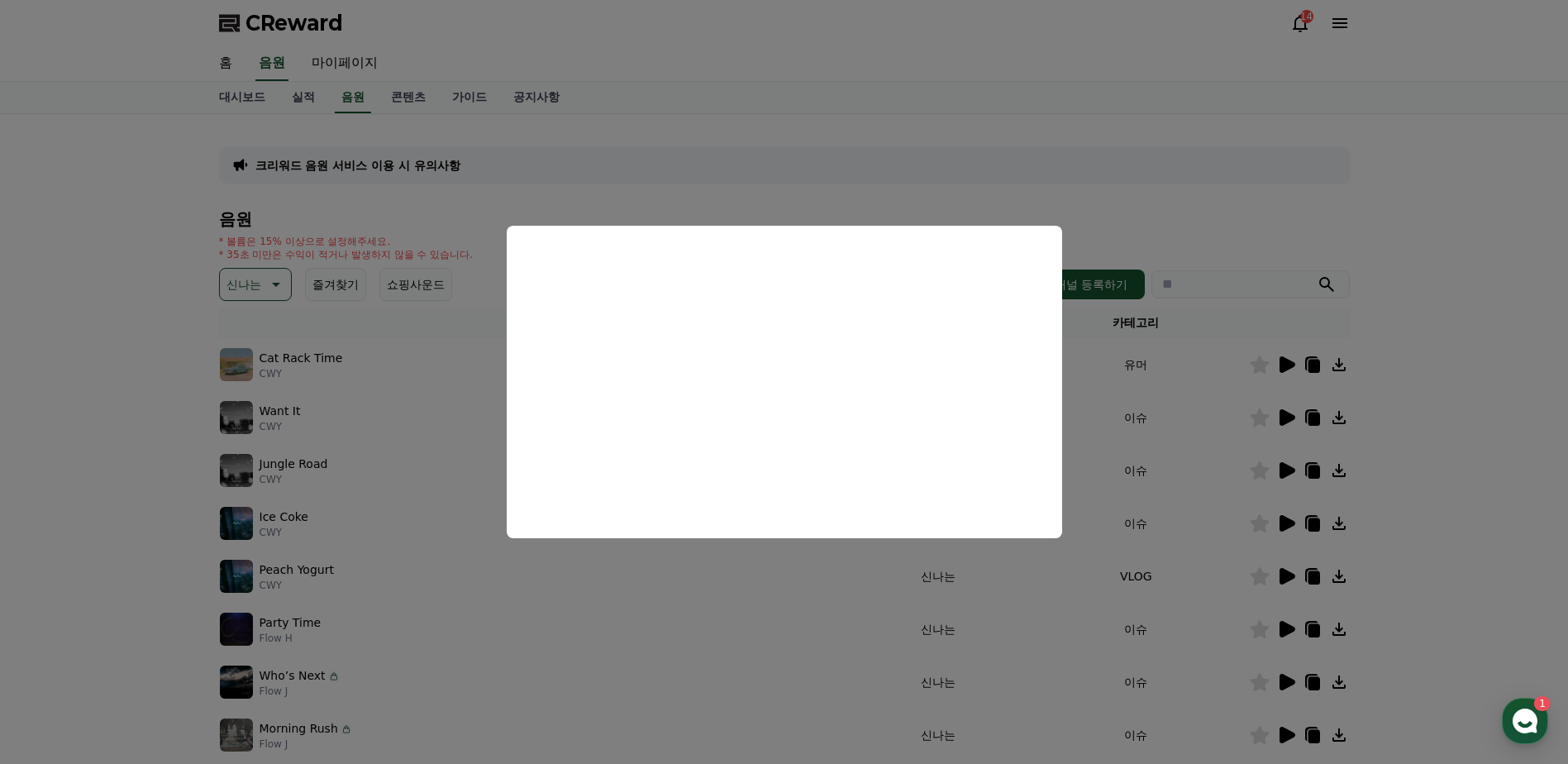
click at [132, 484] on button "close modal" at bounding box center [784, 382] width 1568 height 764
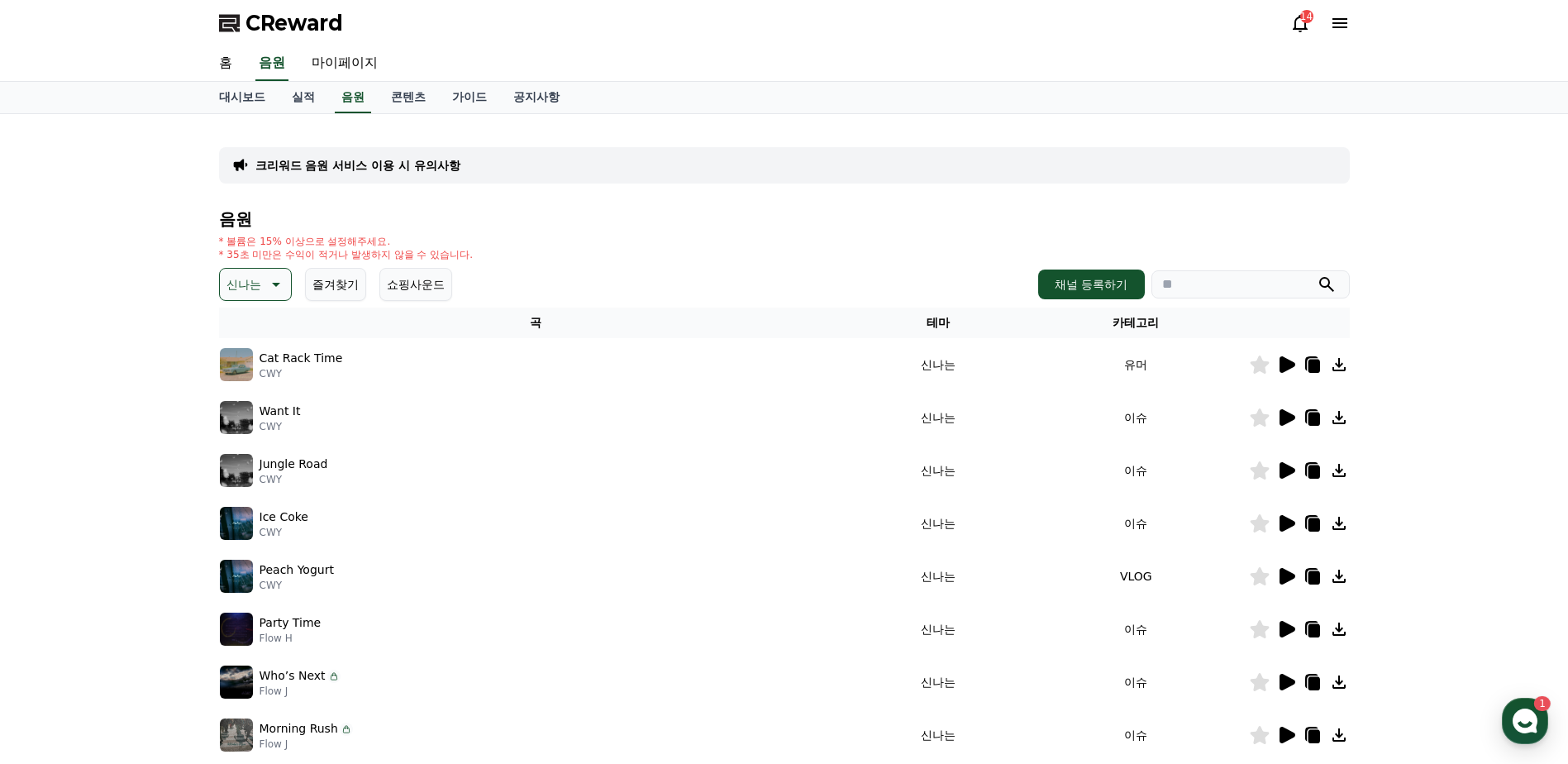
click at [1283, 525] on icon at bounding box center [1288, 523] width 16 height 17
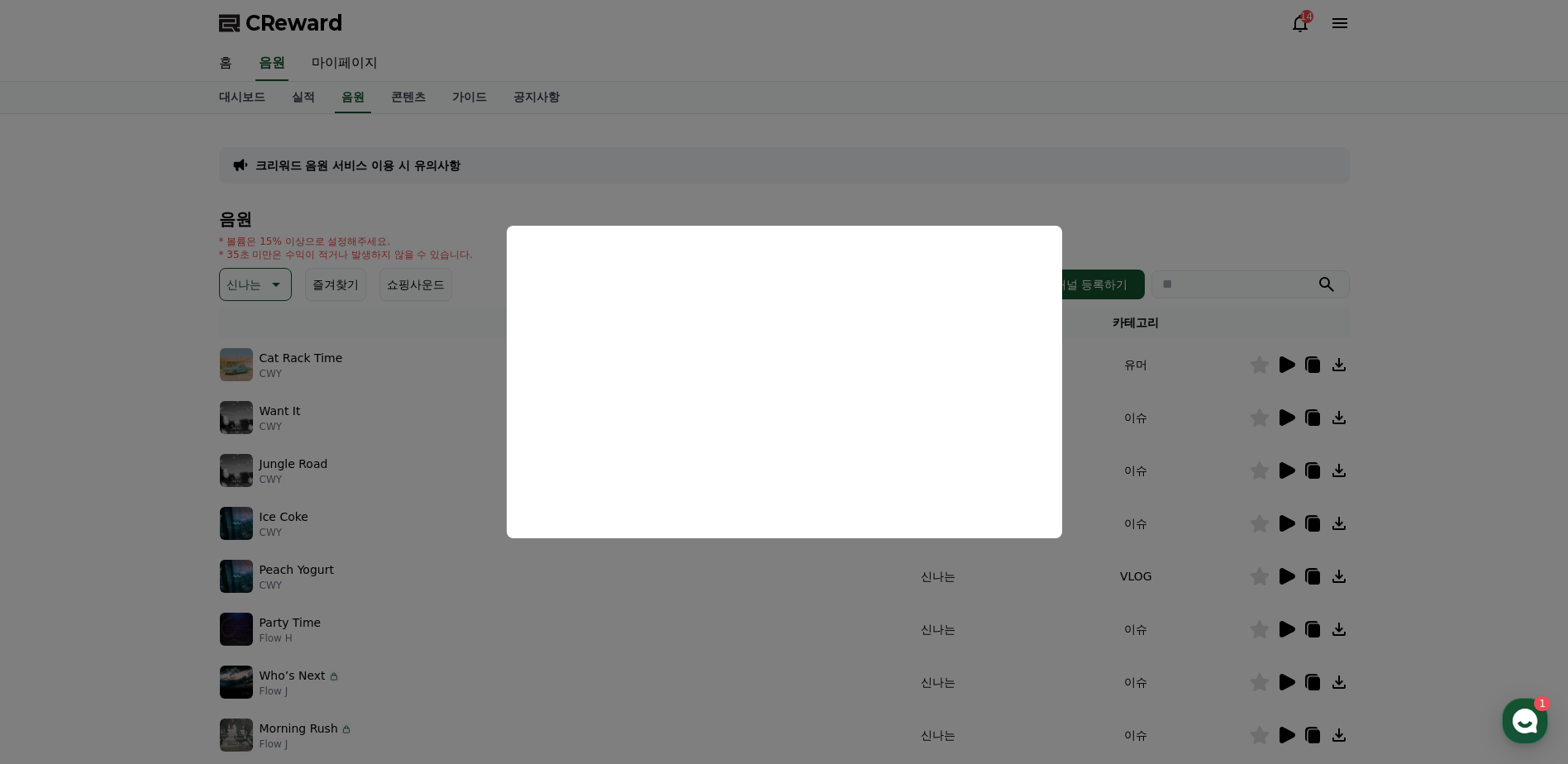
click at [1479, 410] on button "close modal" at bounding box center [784, 382] width 1568 height 764
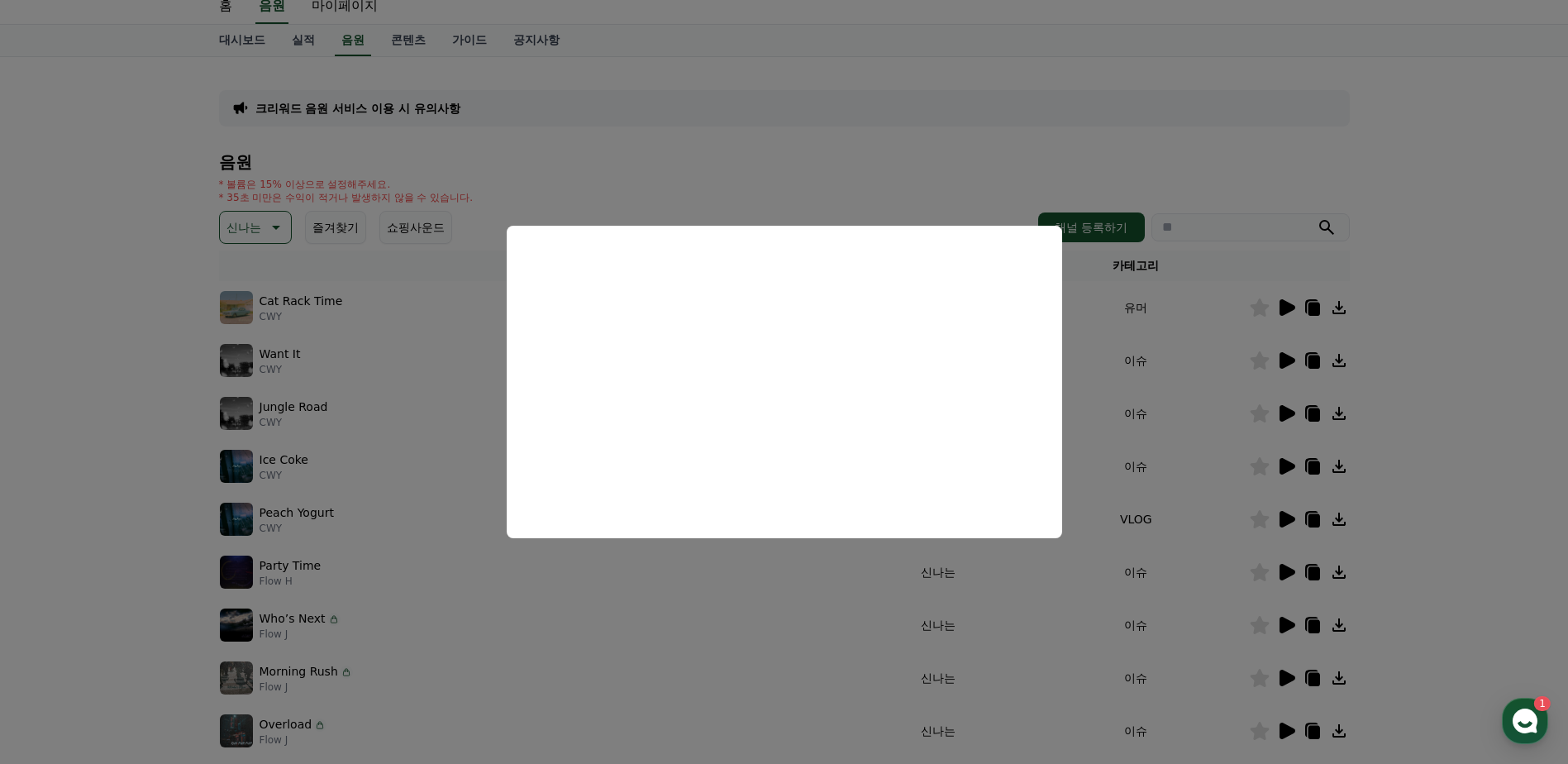
scroll to position [248, 0]
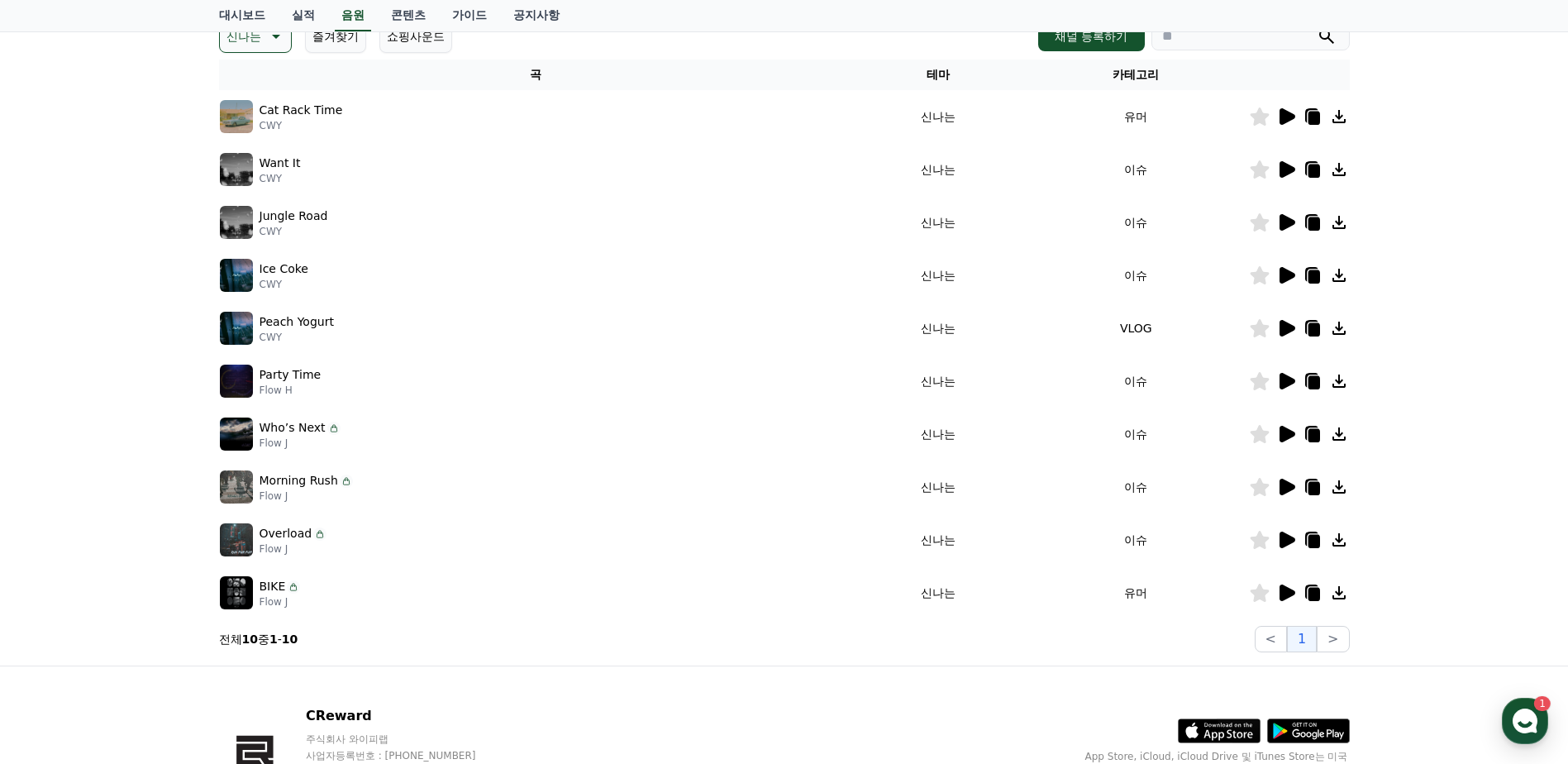
click at [1292, 595] on icon at bounding box center [1288, 593] width 16 height 17
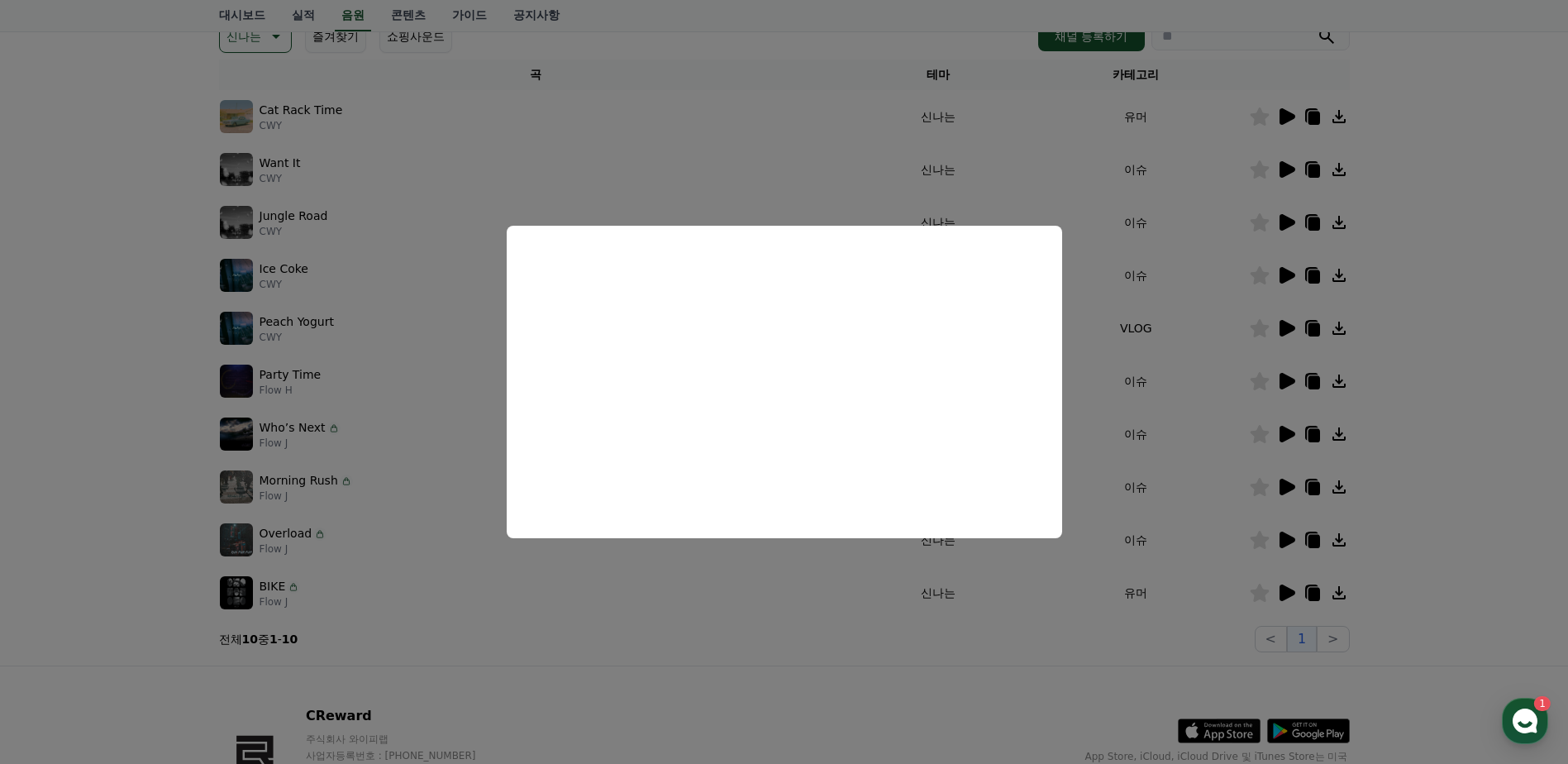
click at [1441, 469] on button "close modal" at bounding box center [784, 382] width 1568 height 764
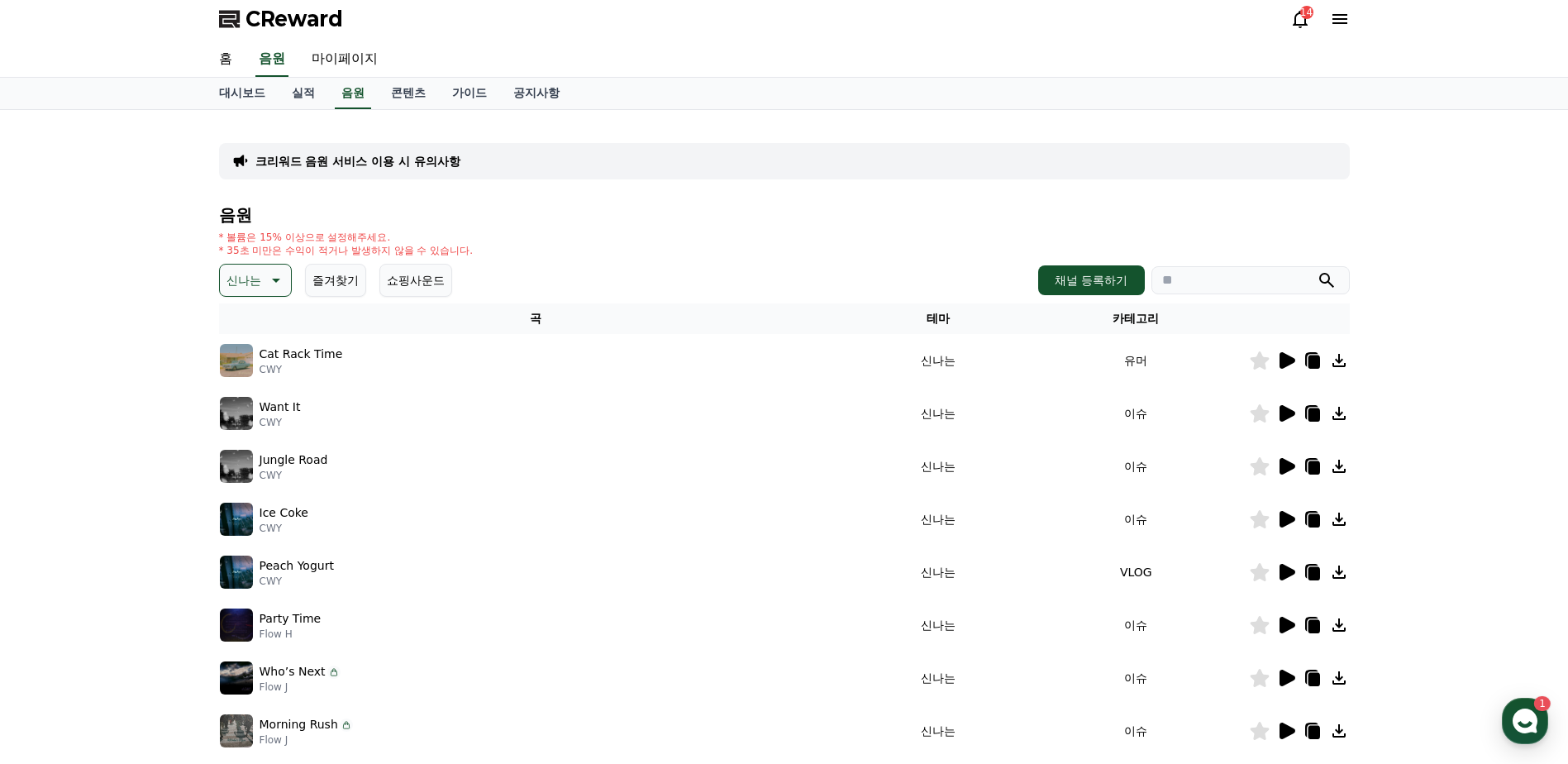
scroll to position [0, 0]
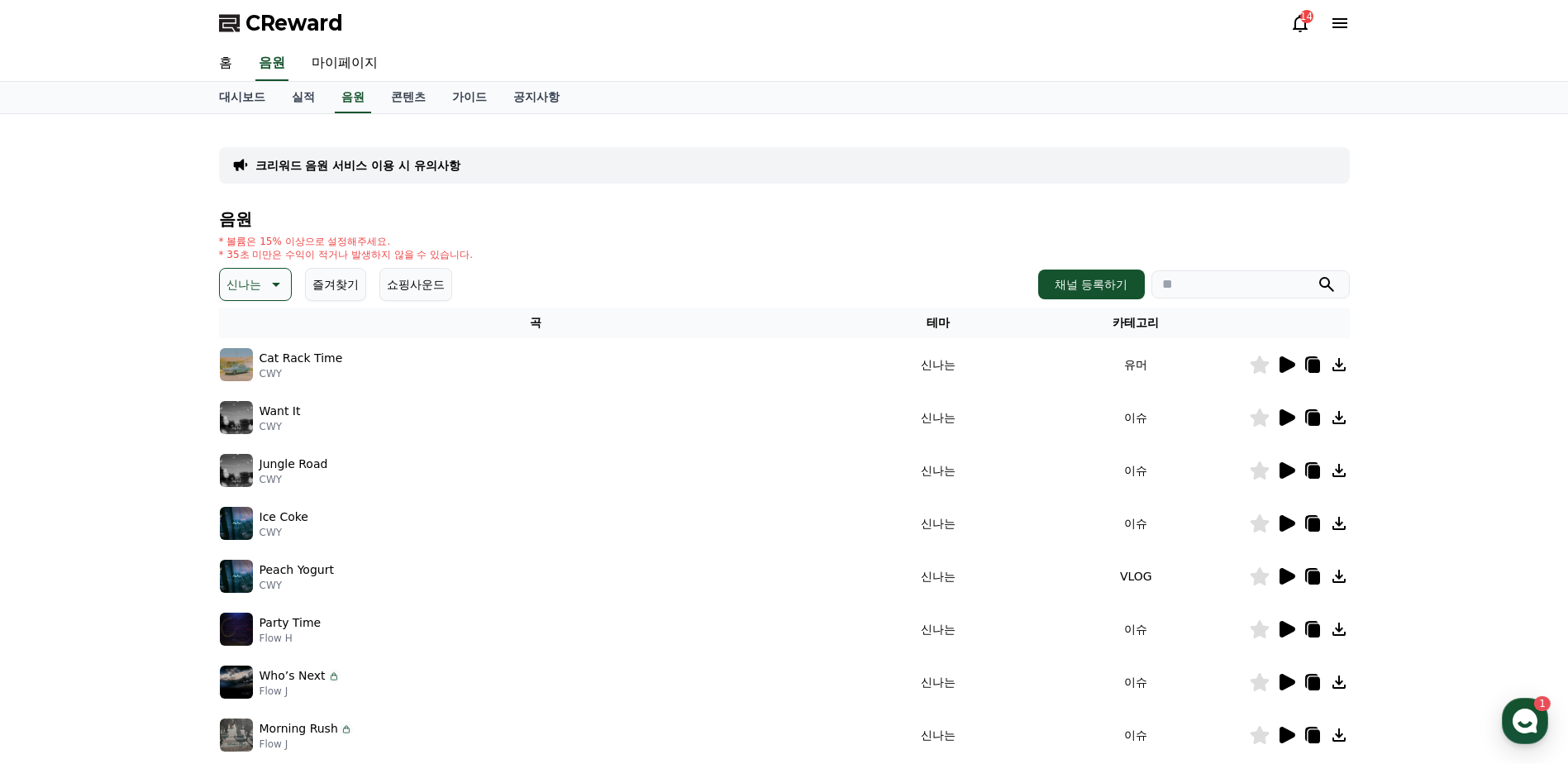
click at [248, 292] on p "신나는" at bounding box center [244, 284] width 35 height 23
click at [254, 378] on button "즐거움" at bounding box center [246, 377] width 48 height 37
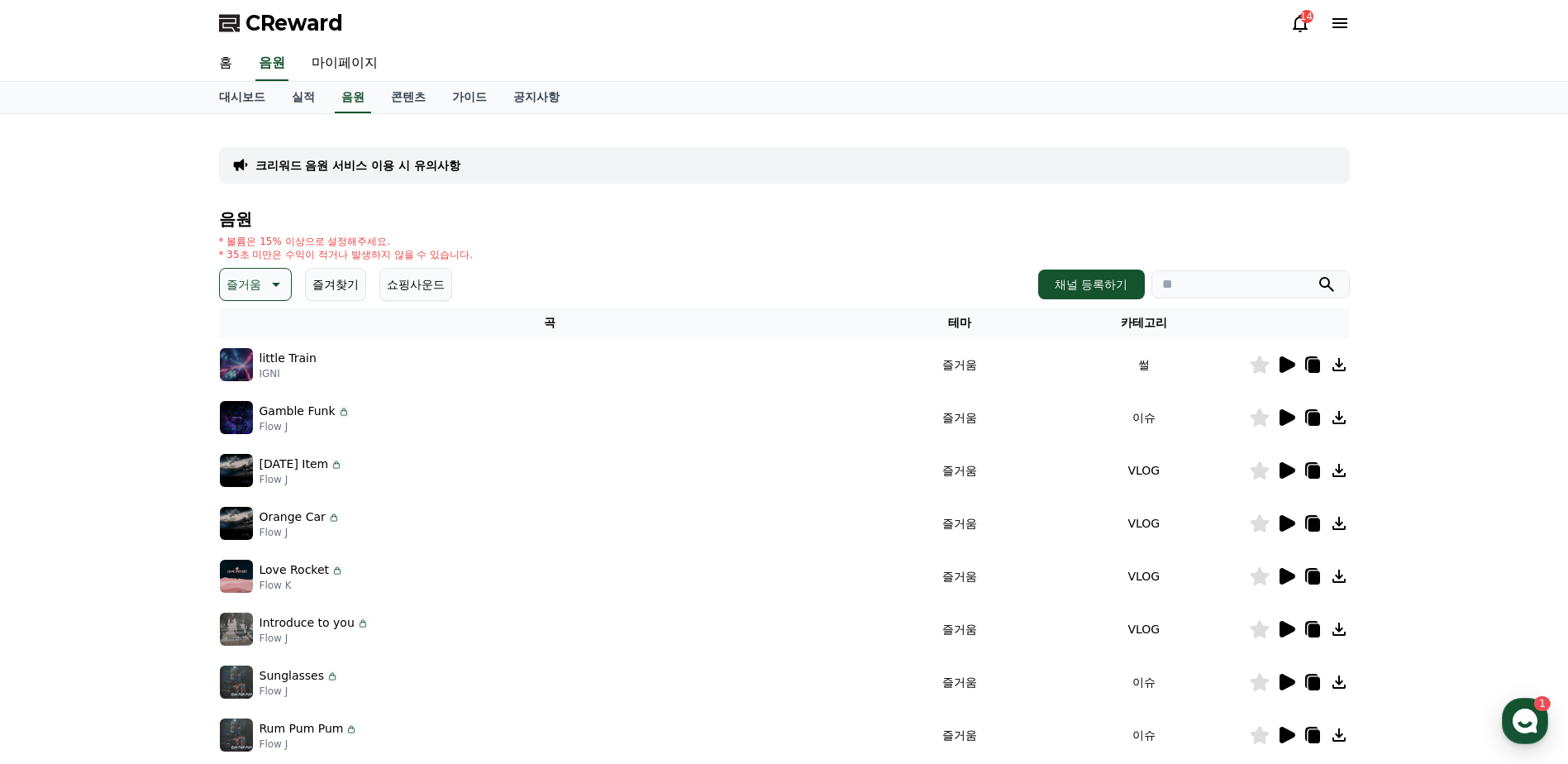
click at [1290, 361] on icon at bounding box center [1288, 365] width 16 height 17
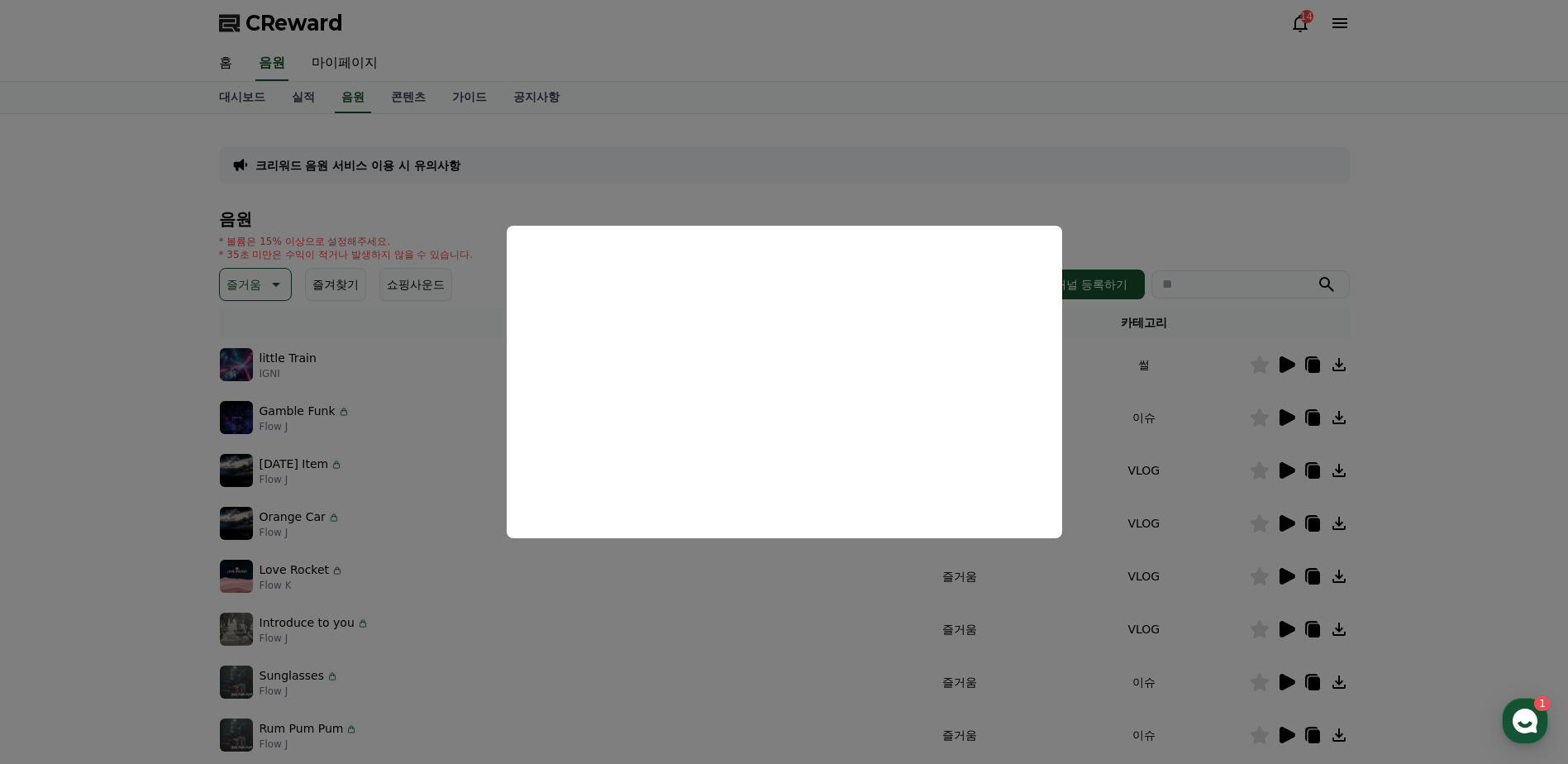
click at [1459, 362] on button "close modal" at bounding box center [784, 382] width 1568 height 764
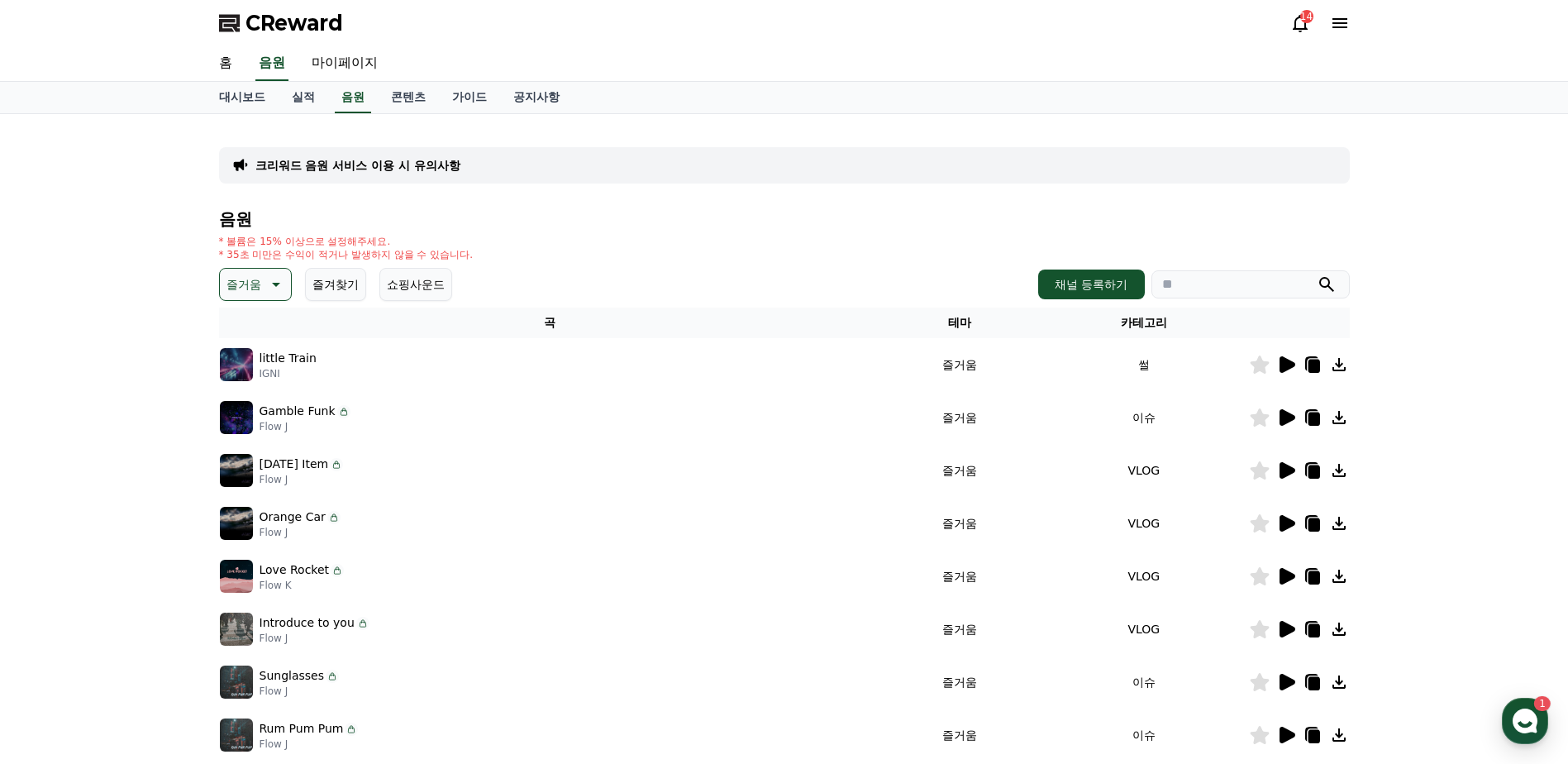
click at [1280, 579] on icon at bounding box center [1288, 577] width 16 height 17
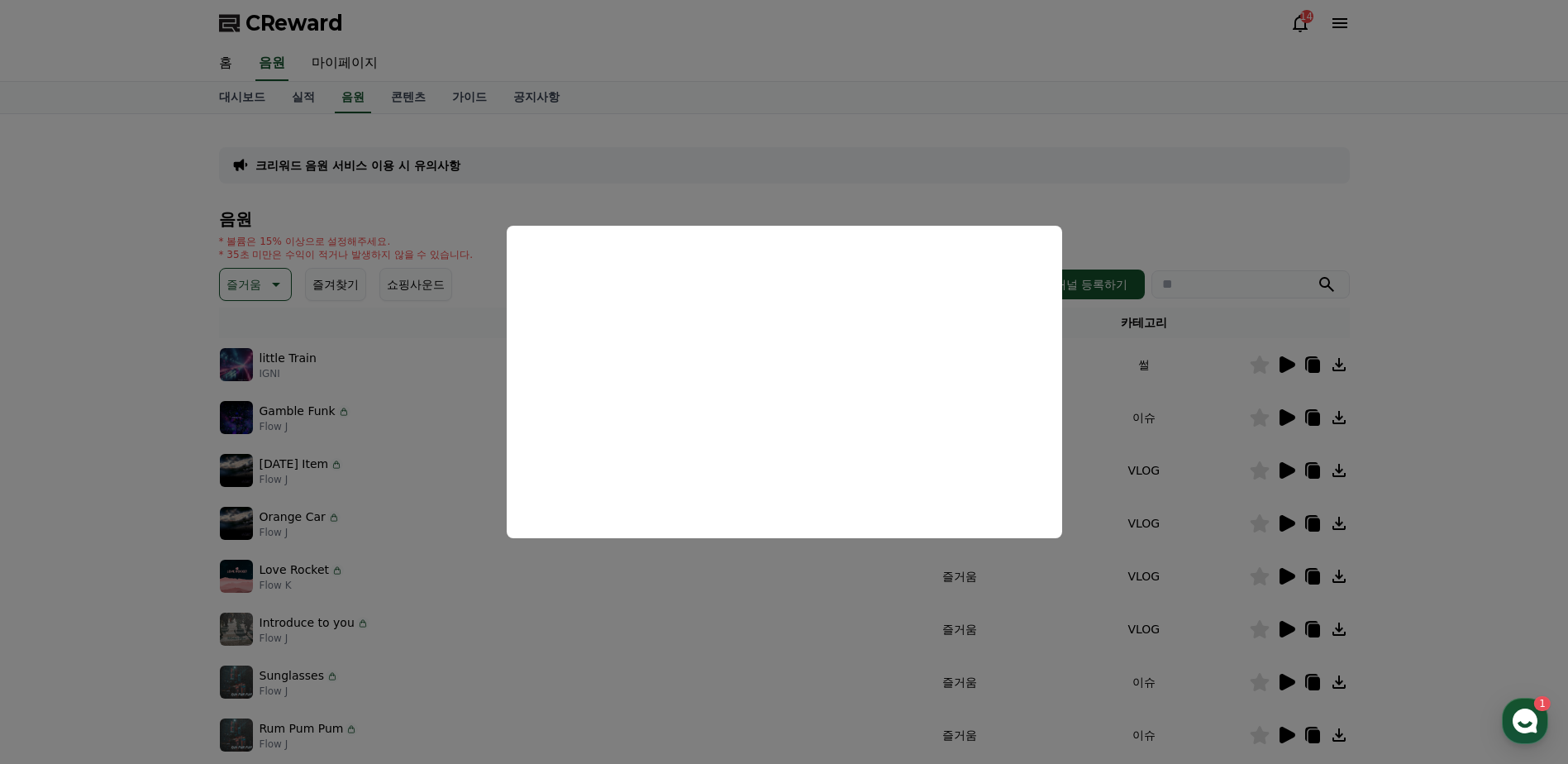
click at [581, 180] on button "close modal" at bounding box center [784, 382] width 1568 height 764
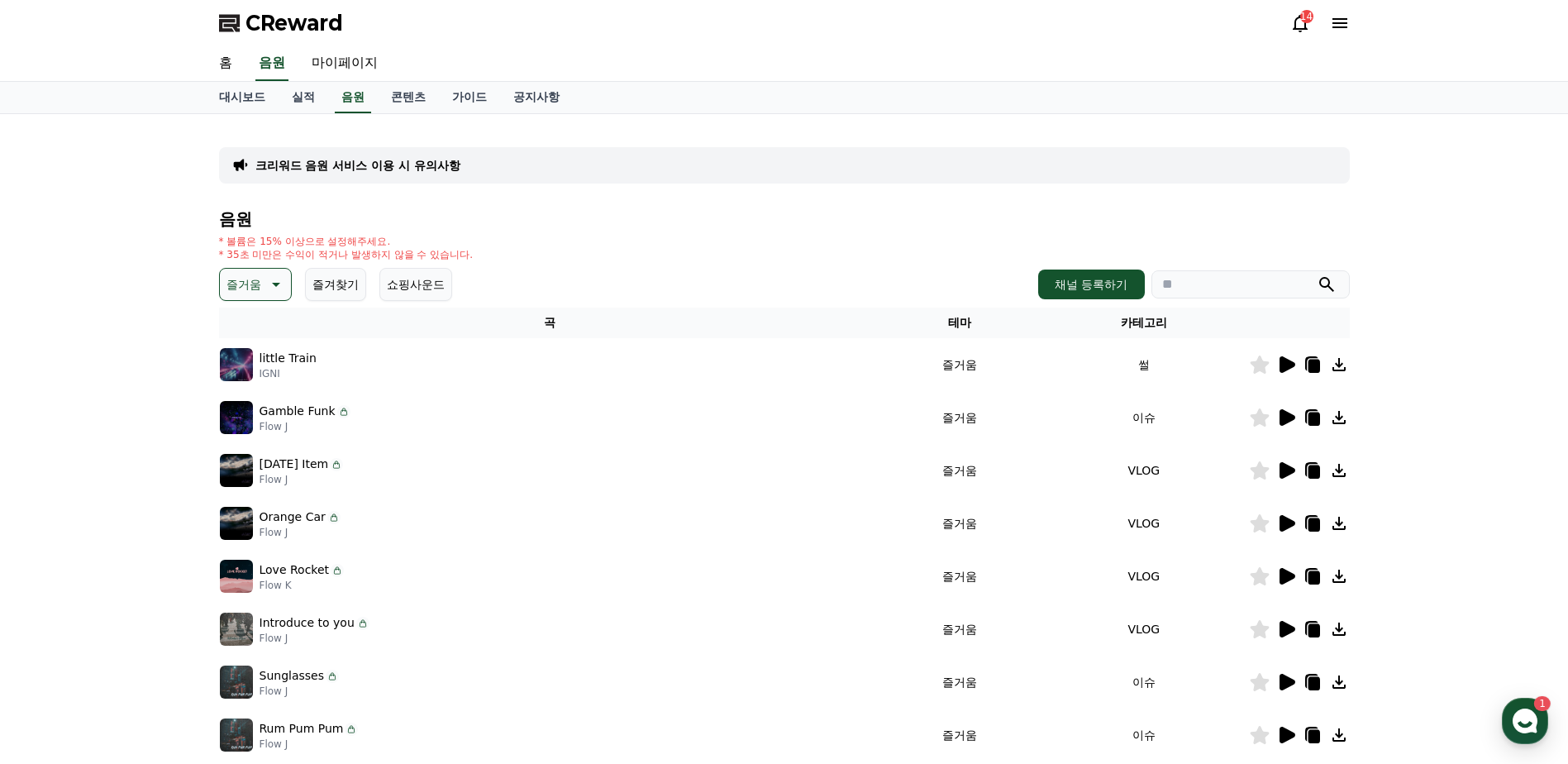
click at [262, 287] on button "즐거움" at bounding box center [255, 284] width 73 height 33
click at [256, 327] on div "전체 환상적인 호기심 어두운 밝은 통통튀는 신나는 반전 웅장한 드라마틱 즐거움 분위기있는 EDM 그루브 슬픈 잔잔한 귀여운 감동적인 긴장되는 …" at bounding box center [257, 736] width 71 height 854
click at [253, 329] on button "전체" at bounding box center [240, 328] width 37 height 37
click at [251, 329] on button "전체" at bounding box center [240, 328] width 37 height 37
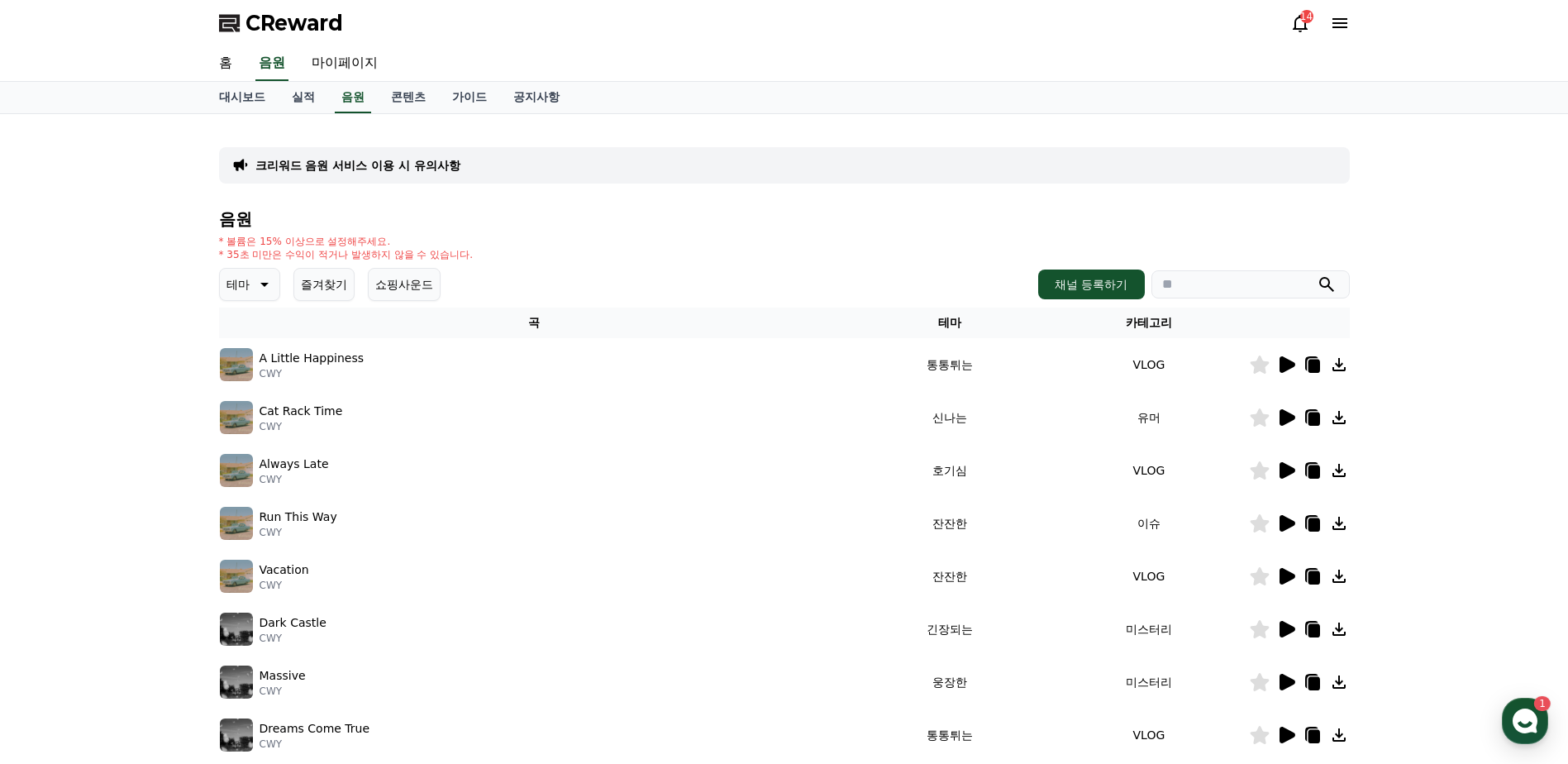
click at [253, 289] on icon at bounding box center [263, 285] width 20 height 20
click at [252, 326] on button "전체" at bounding box center [240, 328] width 37 height 37
click at [308, 107] on link "실적" at bounding box center [304, 98] width 50 height 32
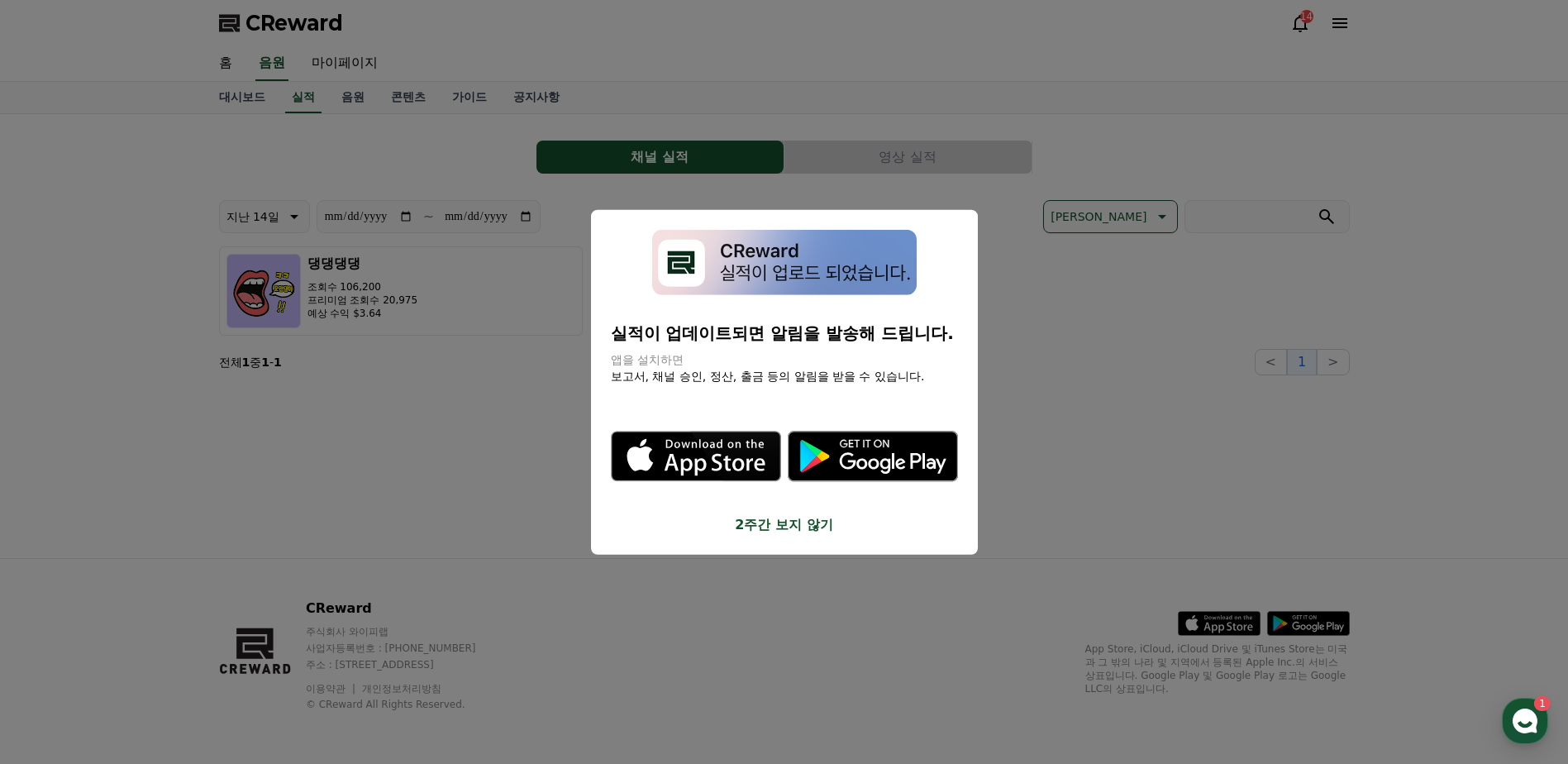
click at [787, 529] on button "2주간 보지 않기" at bounding box center [784, 525] width 347 height 20
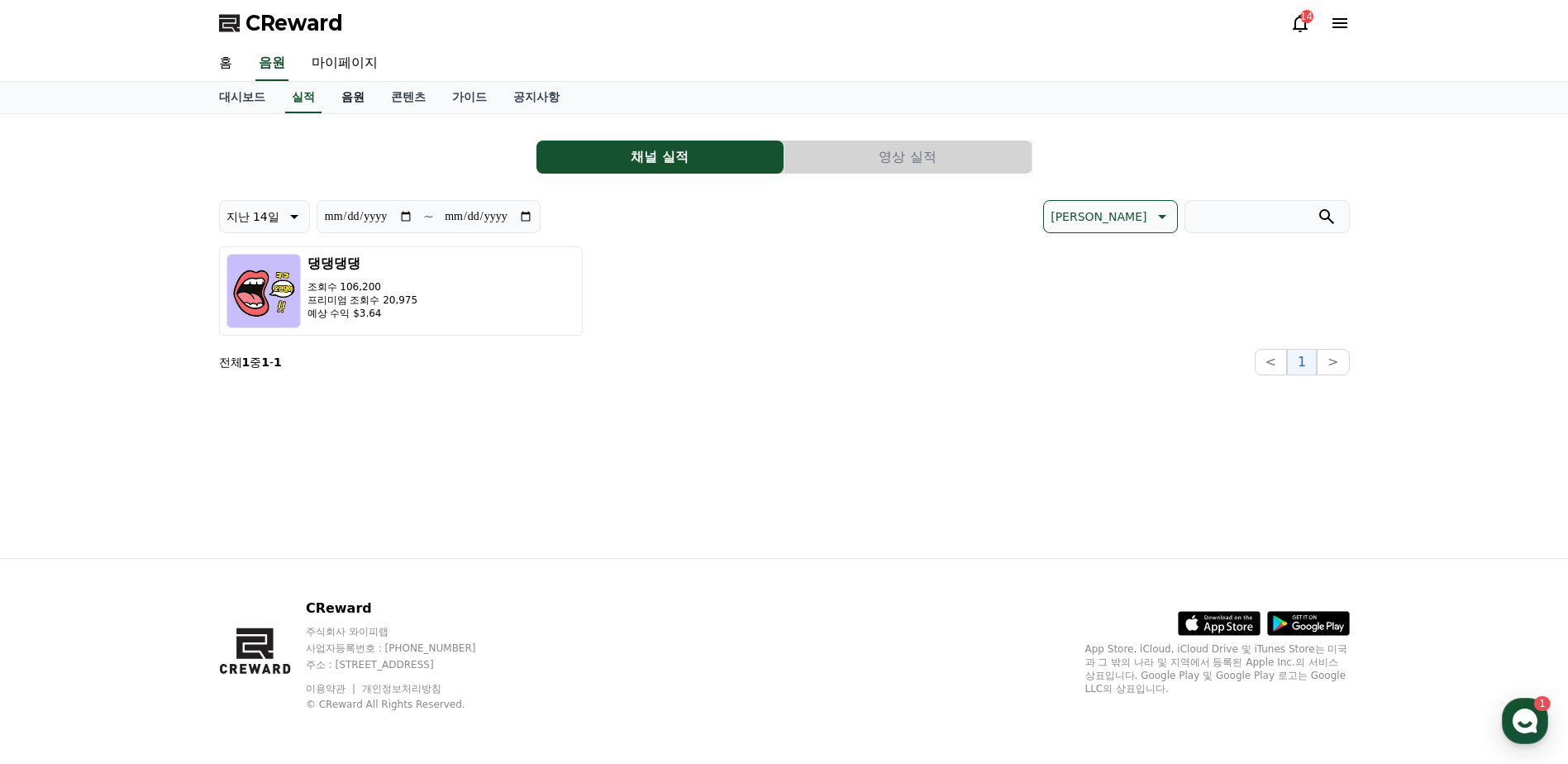
click at [356, 94] on link "음원" at bounding box center [353, 98] width 50 height 32
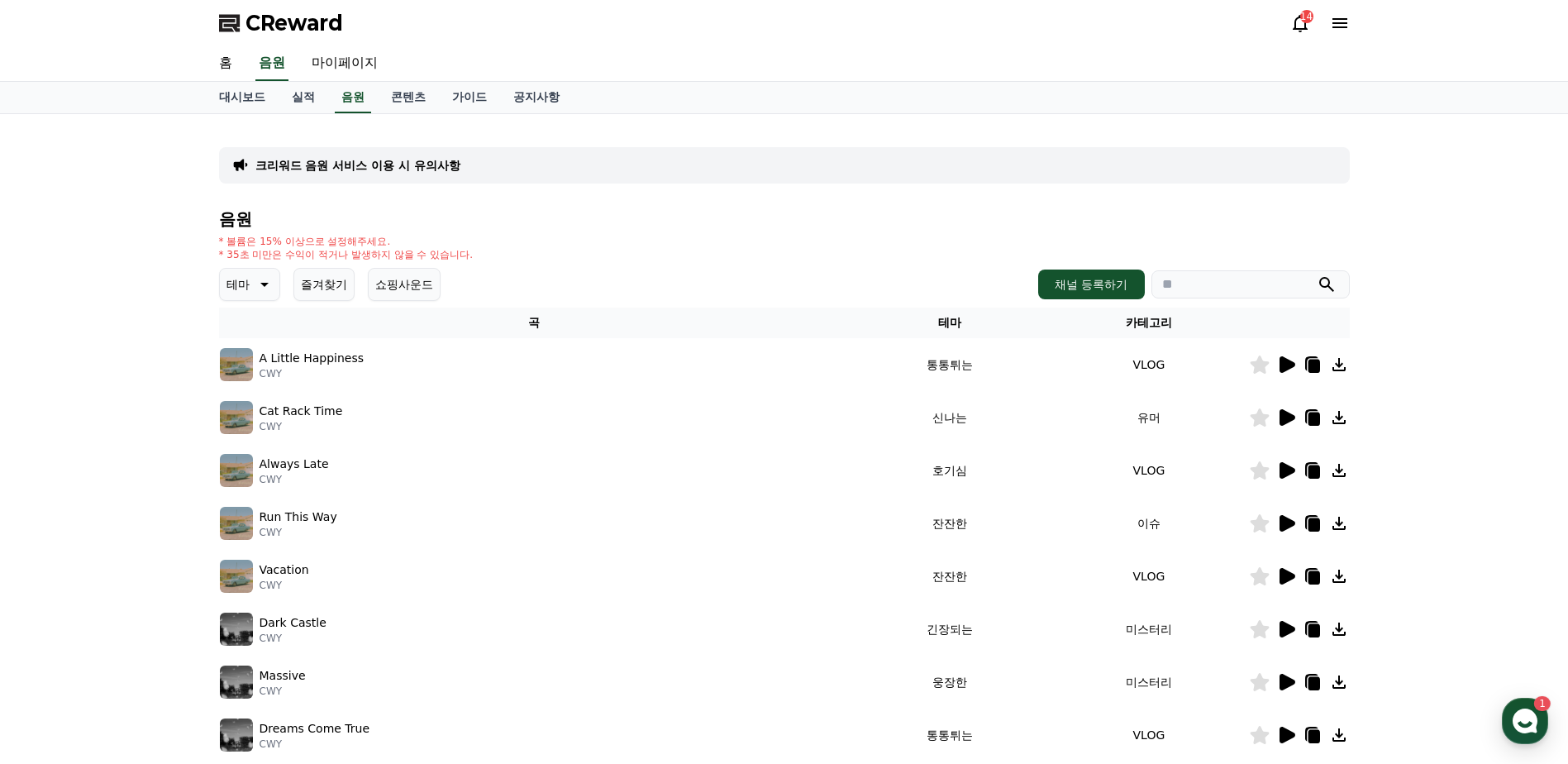
click at [1249, 292] on input "search" at bounding box center [1250, 285] width 198 height 28
type input "*"
click at [1317, 275] on button "submit" at bounding box center [1327, 285] width 20 height 20
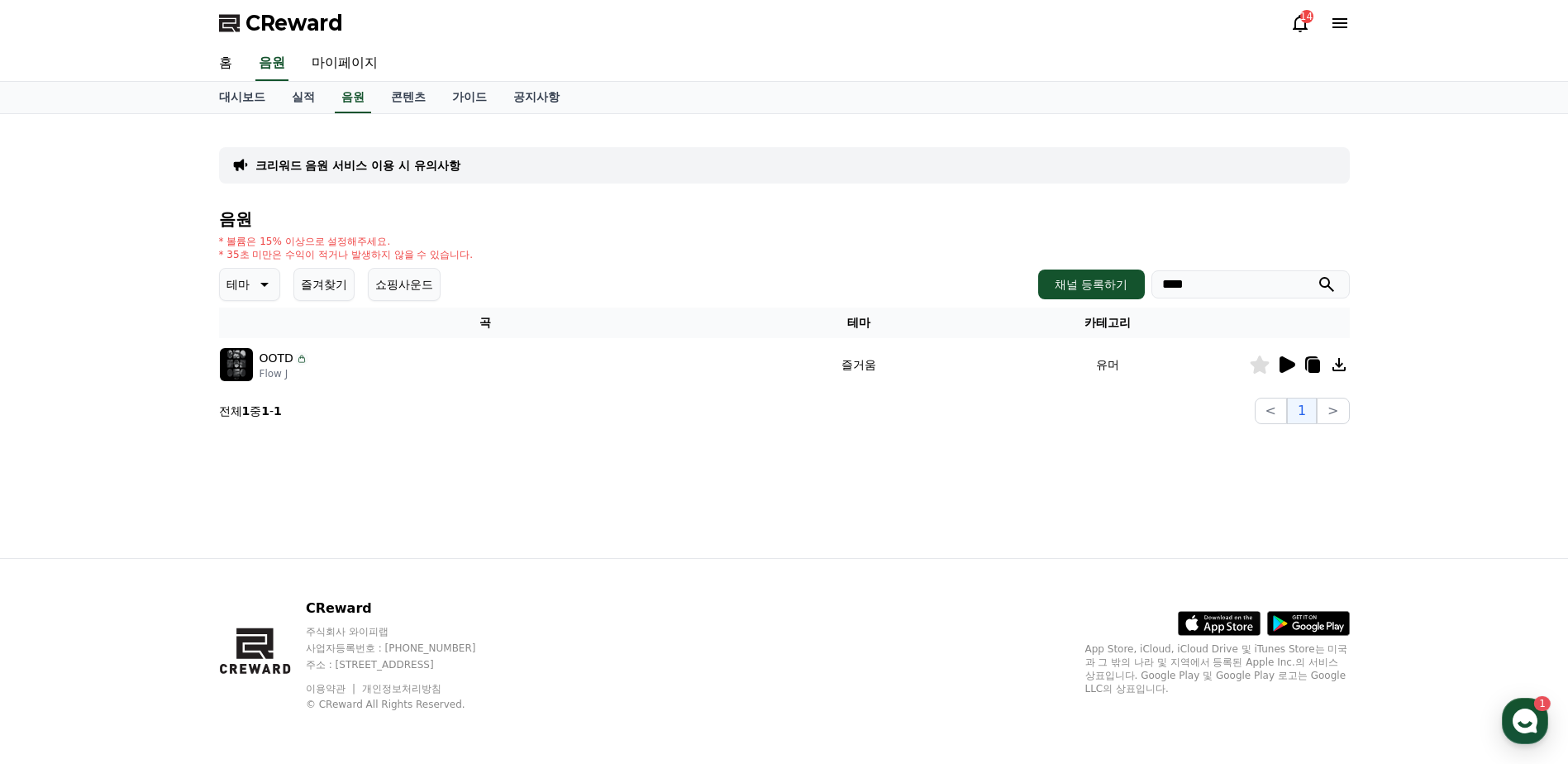
click at [1280, 369] on icon at bounding box center [1288, 365] width 16 height 17
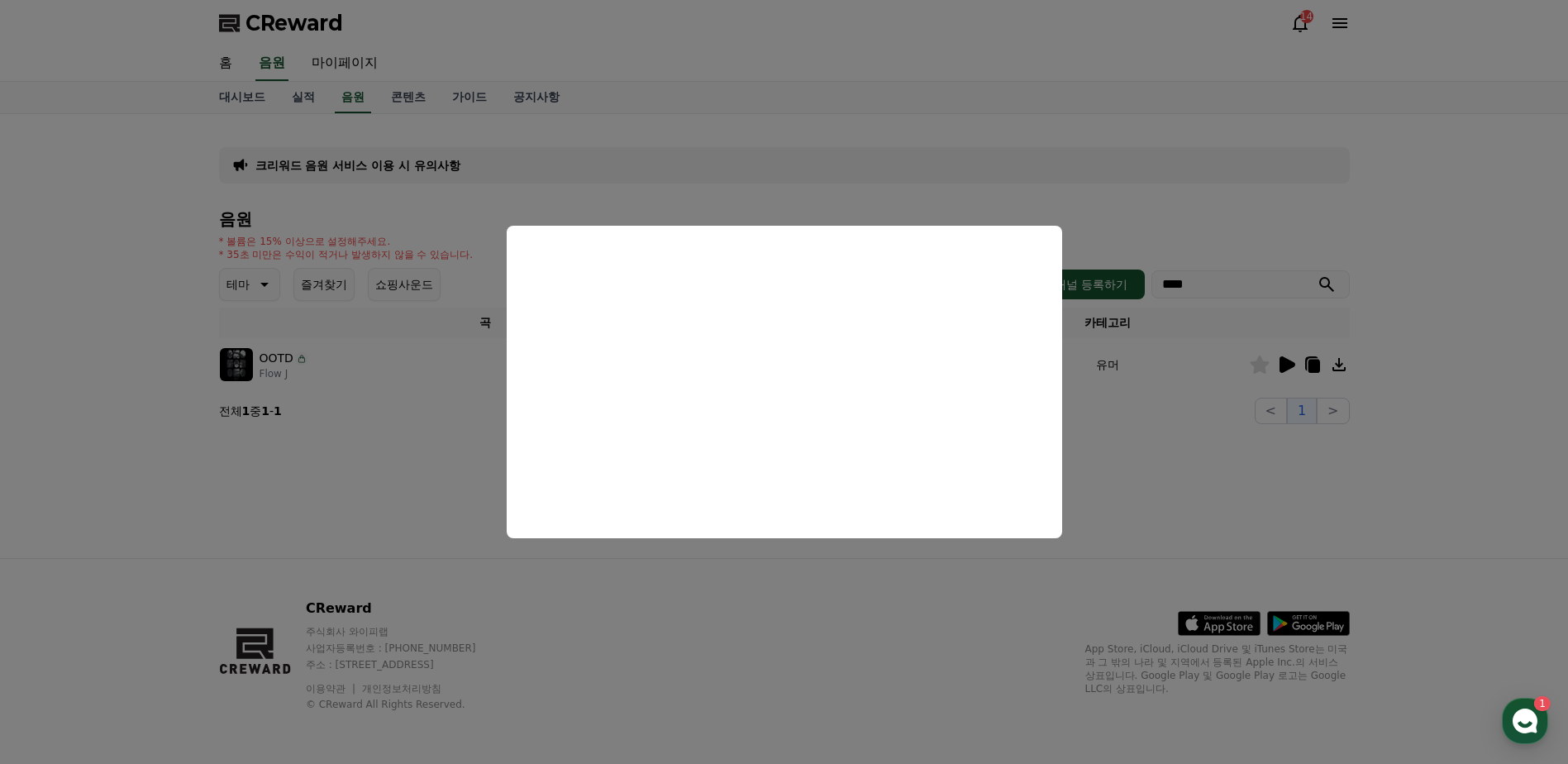
click at [1139, 208] on button "close modal" at bounding box center [784, 382] width 1568 height 764
click at [1193, 292] on input "****" at bounding box center [1250, 285] width 198 height 28
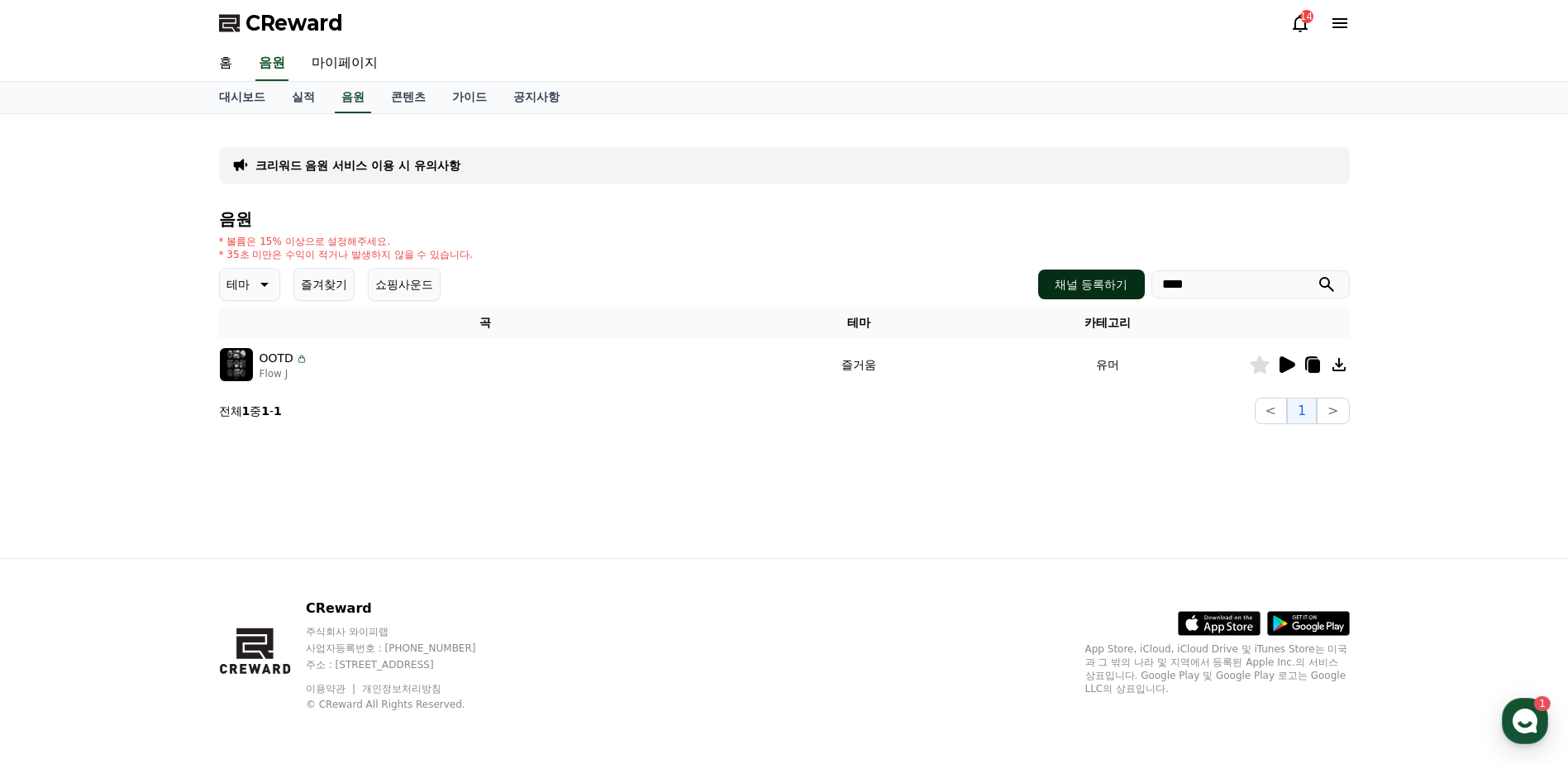
drag, startPoint x: 1214, startPoint y: 291, endPoint x: 1081, endPoint y: 291, distance: 133.0
click at [1082, 291] on div "채널 등록하기 ****" at bounding box center [1194, 285] width 311 height 30
paste input "*******"
click at [1317, 275] on button "submit" at bounding box center [1327, 285] width 20 height 20
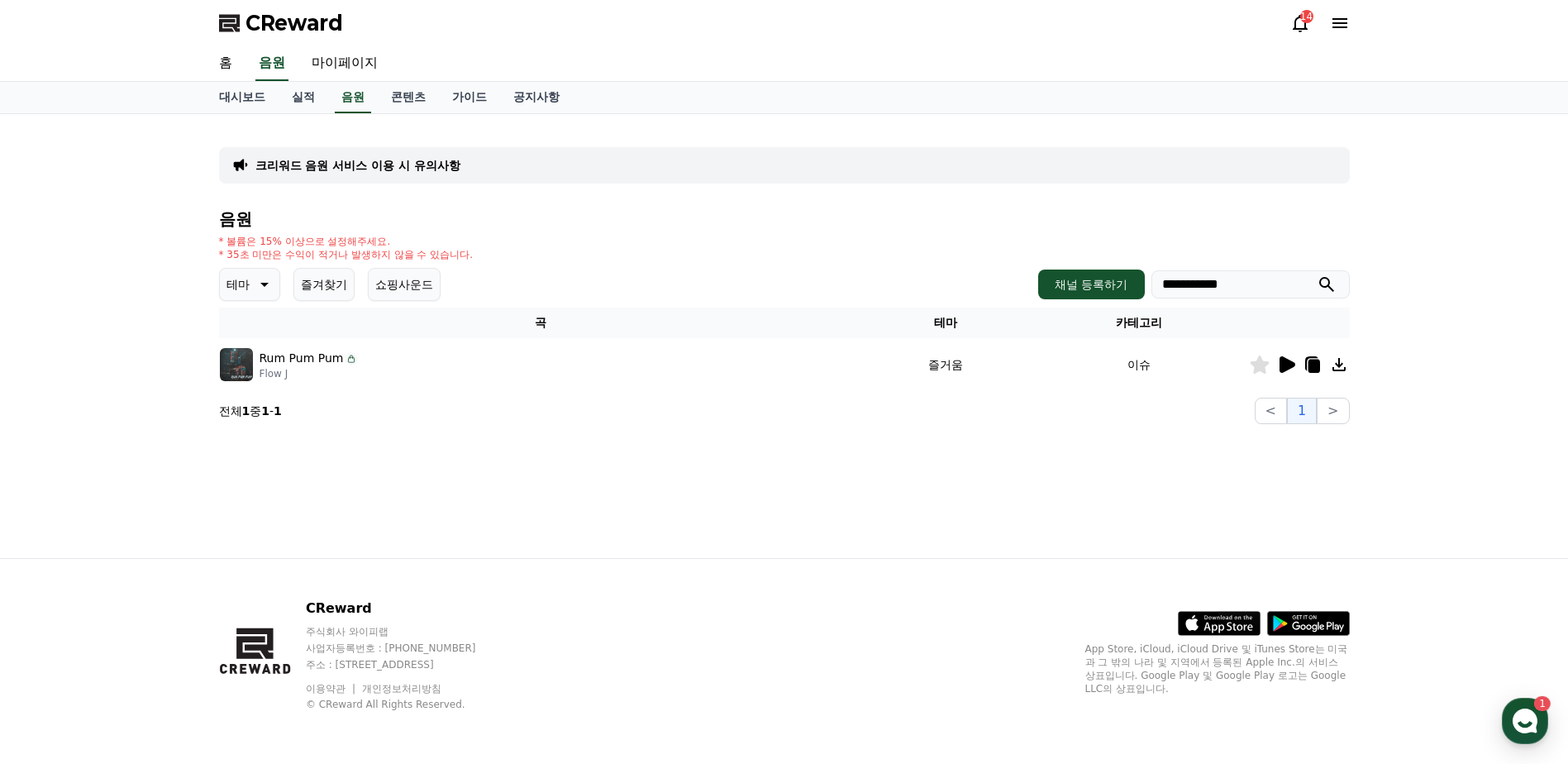
click at [1285, 368] on icon at bounding box center [1288, 365] width 16 height 17
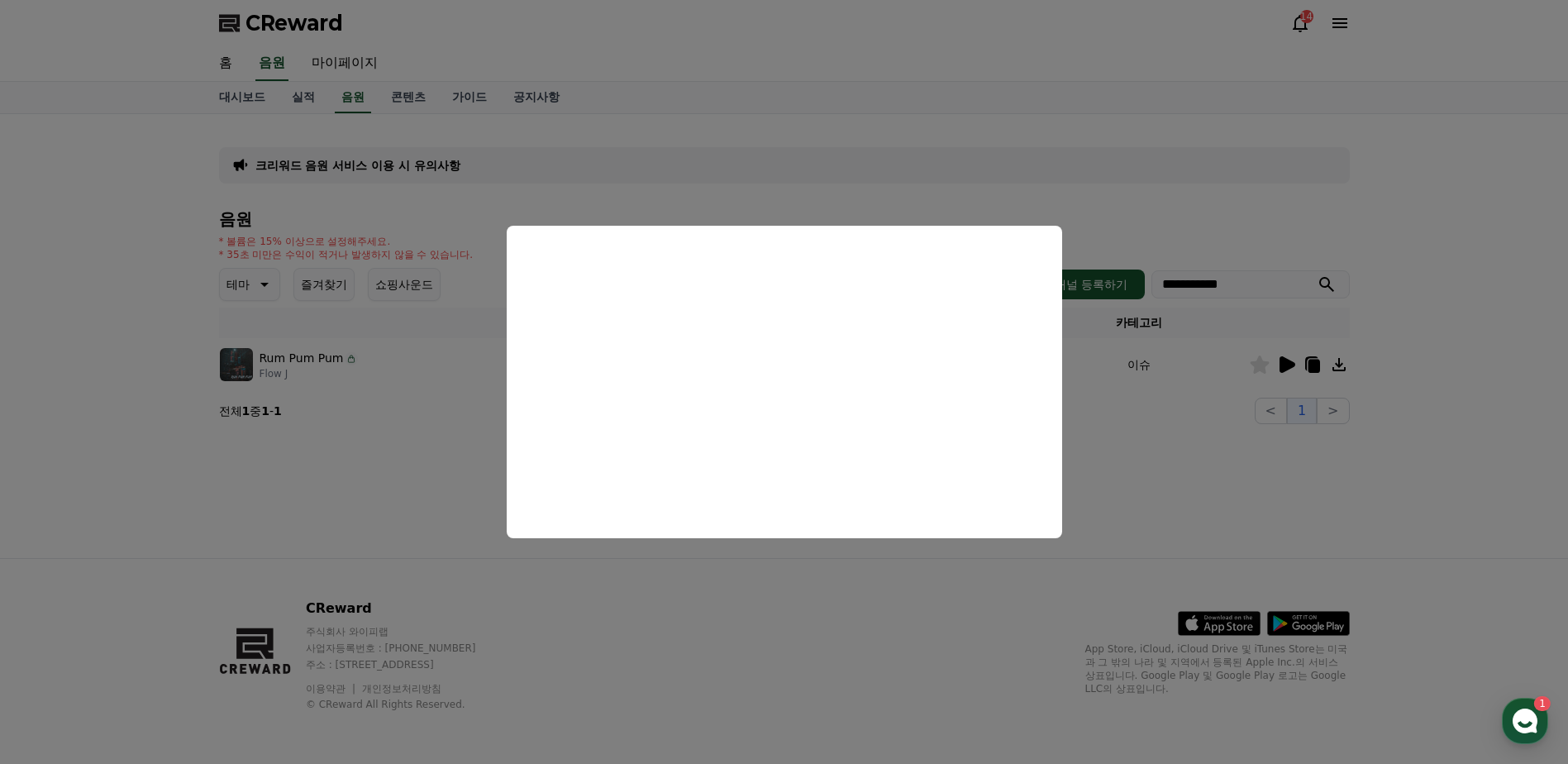
click at [1141, 433] on button "close modal" at bounding box center [784, 382] width 1568 height 764
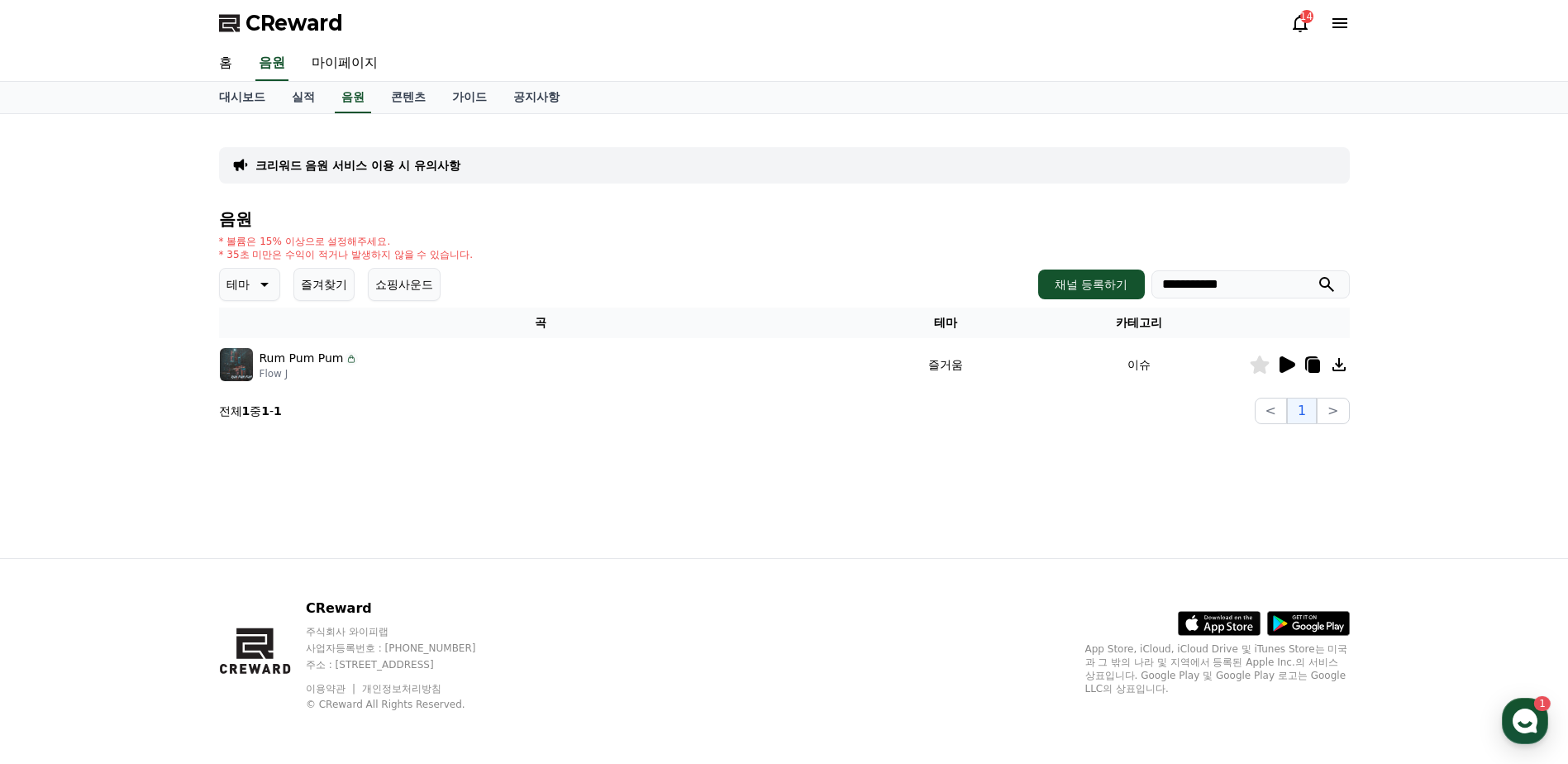
click at [1259, 374] on icon at bounding box center [1260, 365] width 20 height 18
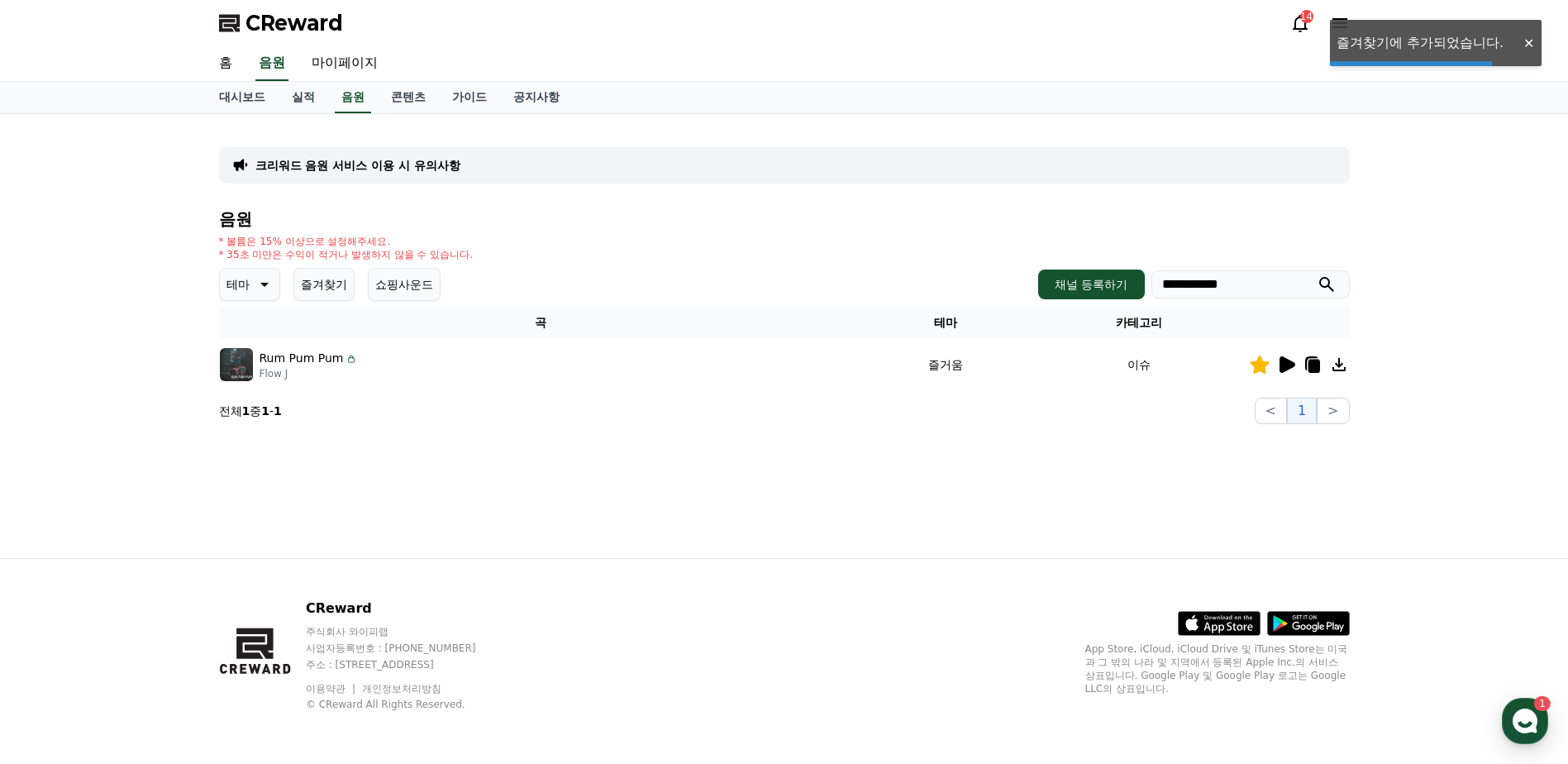
drag, startPoint x: 1266, startPoint y: 287, endPoint x: 1027, endPoint y: 286, distance: 239.0
click at [1027, 286] on div "**********" at bounding box center [784, 284] width 1131 height 33
paste input "*"
click at [1317, 275] on button "submit" at bounding box center [1327, 285] width 20 height 20
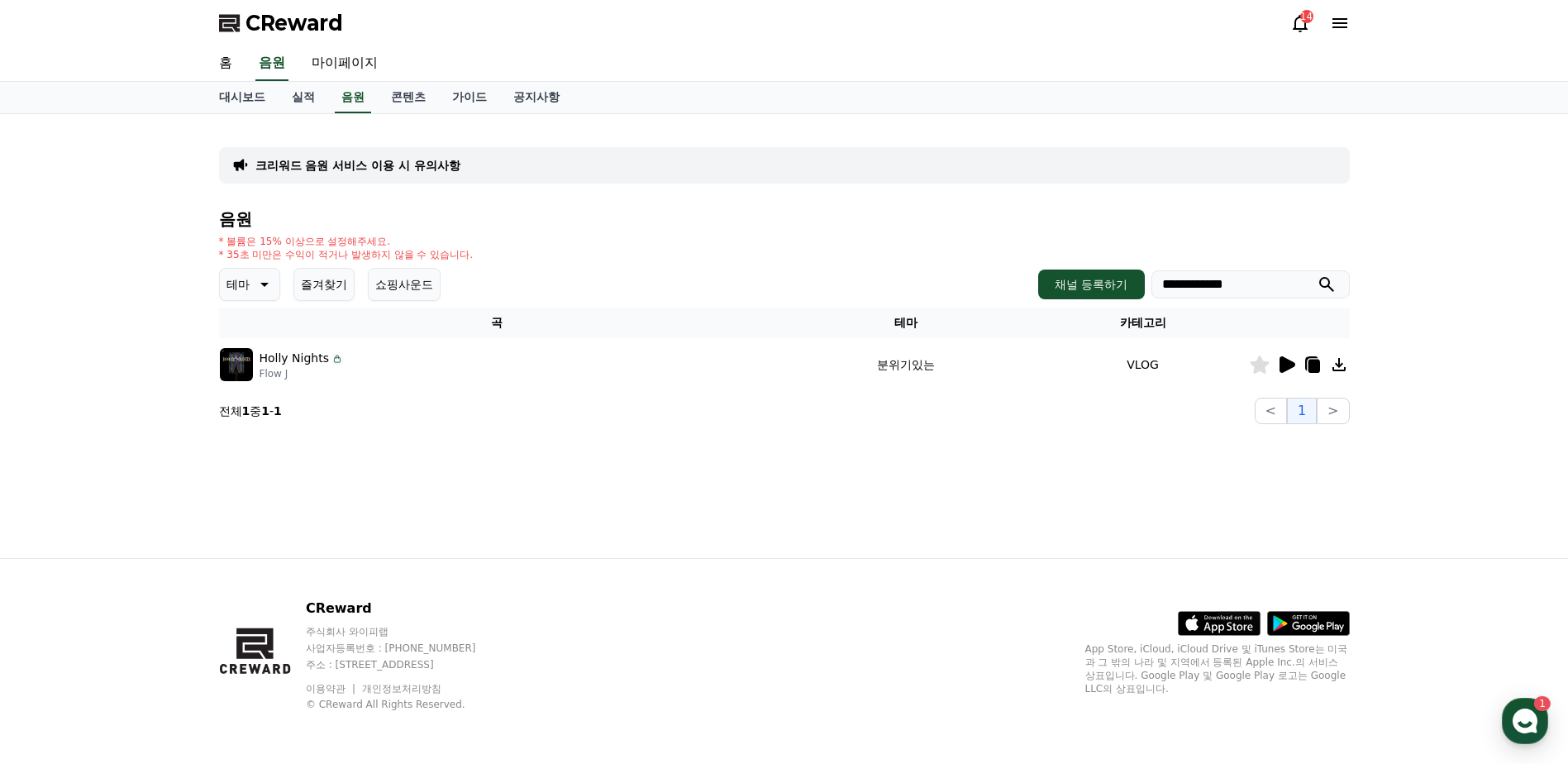
click at [1283, 369] on icon at bounding box center [1288, 365] width 16 height 17
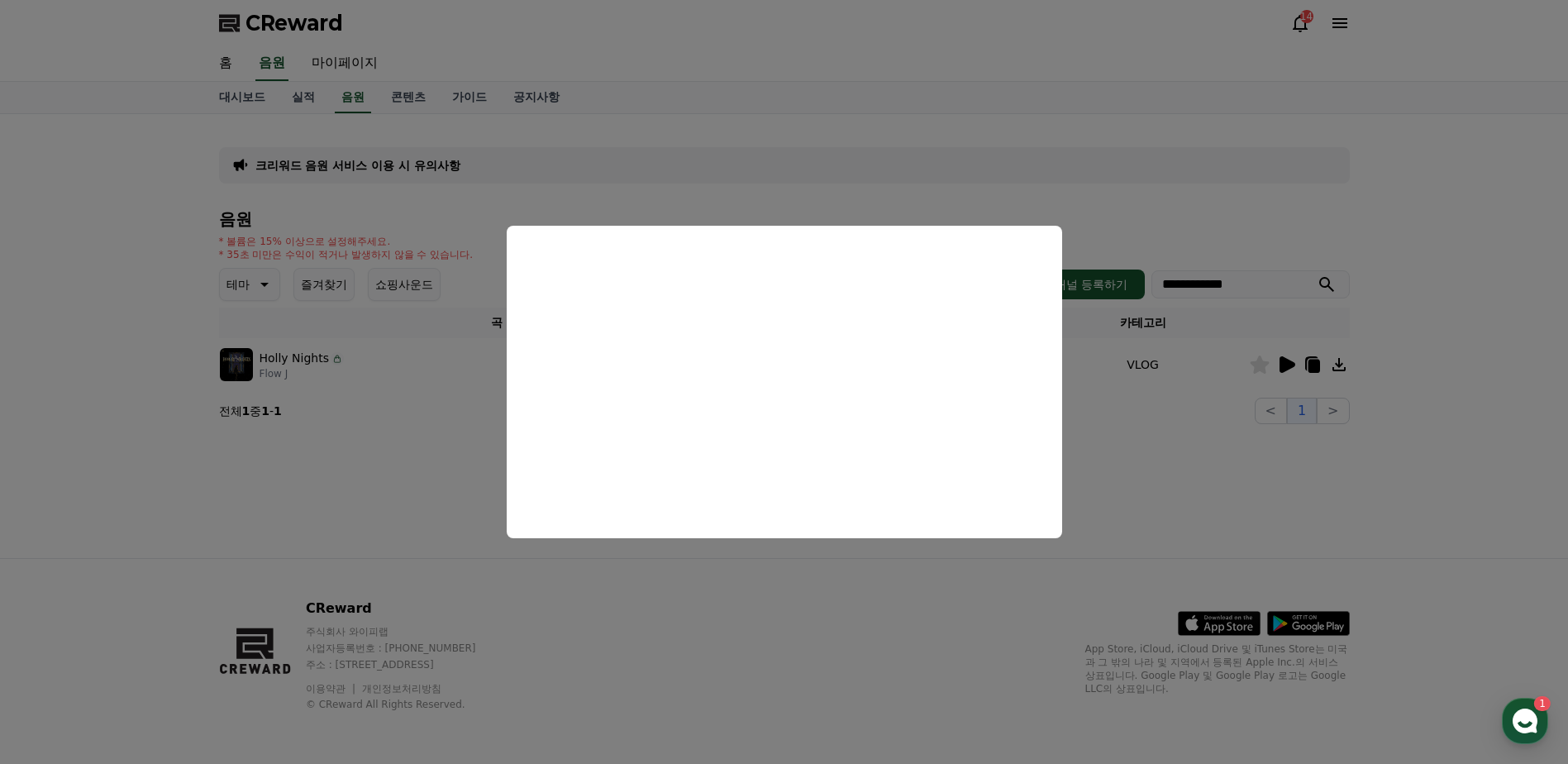
click at [1206, 283] on button "close modal" at bounding box center [784, 382] width 1568 height 764
drag, startPoint x: 1253, startPoint y: 282, endPoint x: 1123, endPoint y: 287, distance: 130.1
click at [1124, 287] on div "**********" at bounding box center [1194, 285] width 311 height 30
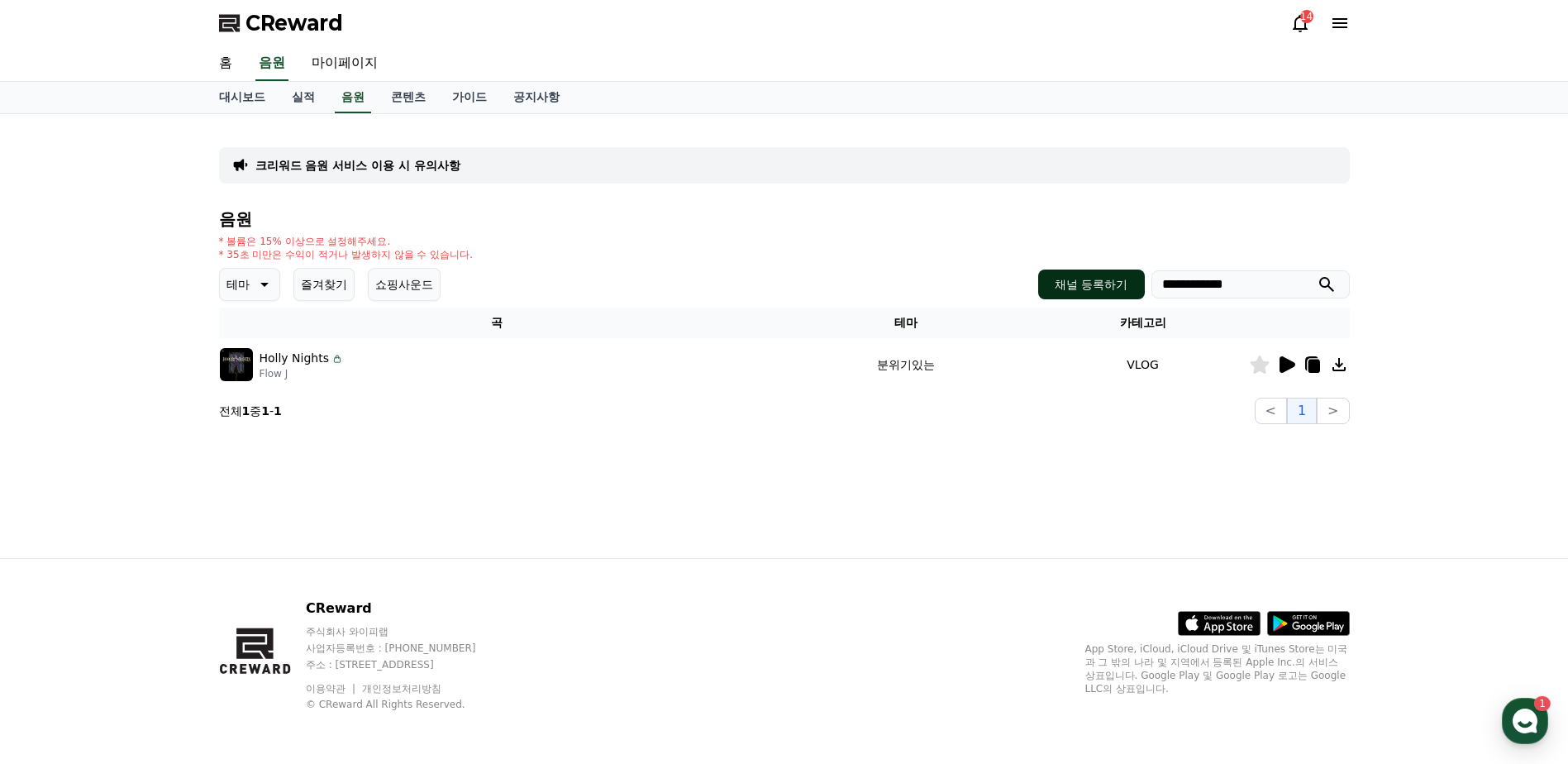
paste input "search"
type input "**********"
click at [1317, 275] on button "submit" at bounding box center [1327, 285] width 20 height 20
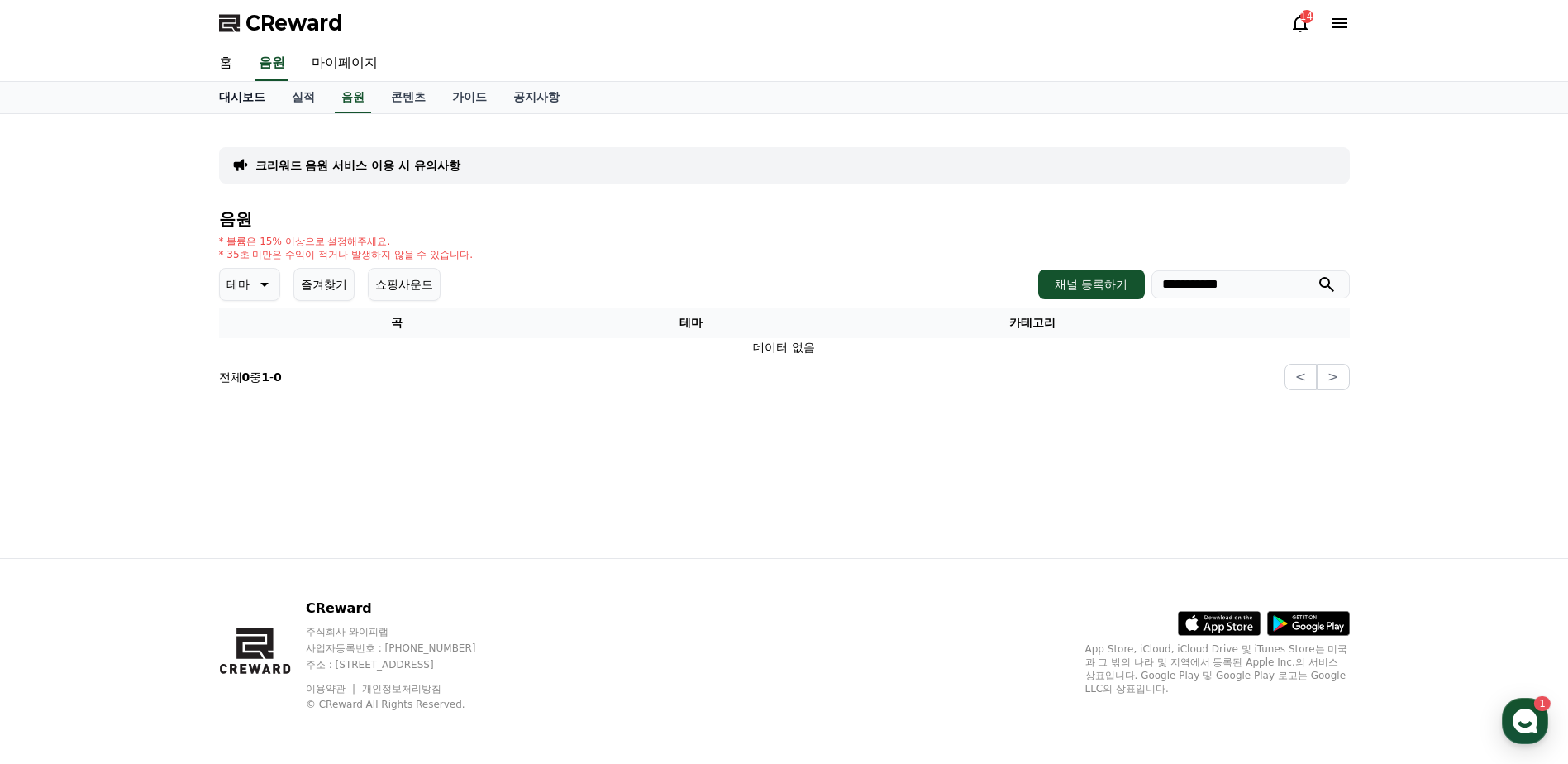
click at [241, 106] on link "대시보드" at bounding box center [242, 98] width 73 height 32
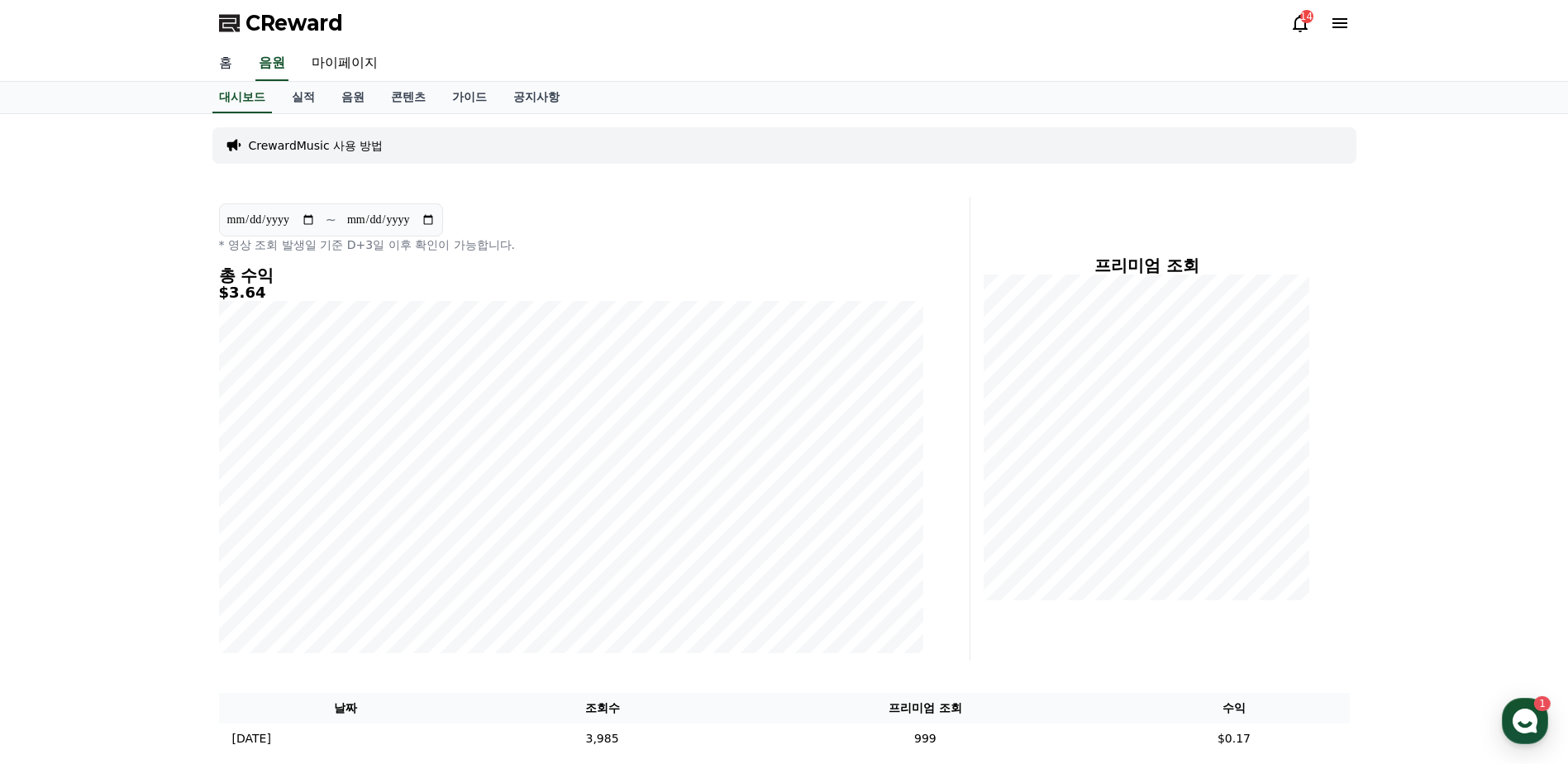
click at [227, 66] on link "홈" at bounding box center [226, 64] width 40 height 35
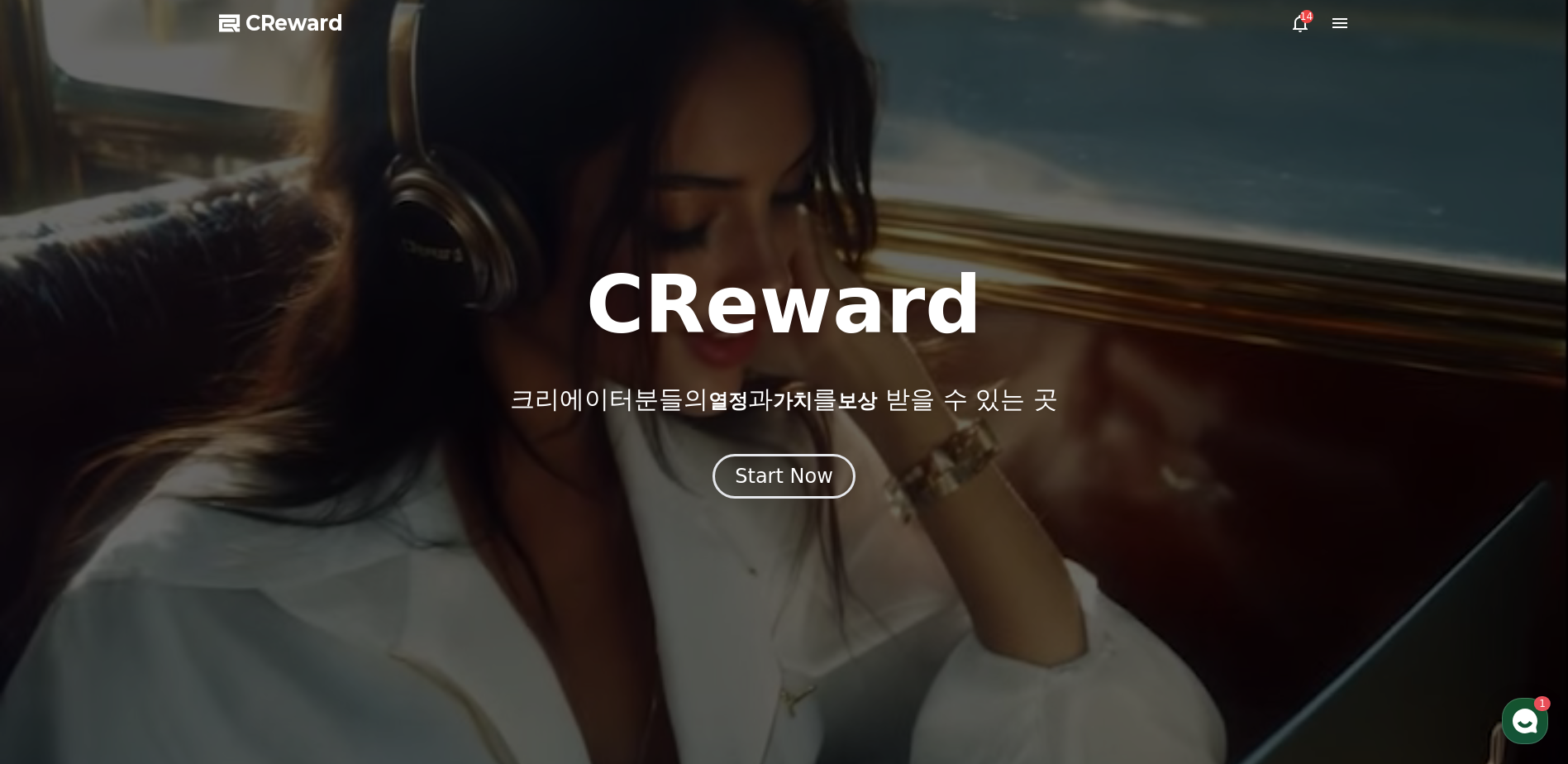
click at [1340, 25] on icon at bounding box center [1340, 23] width 20 height 20
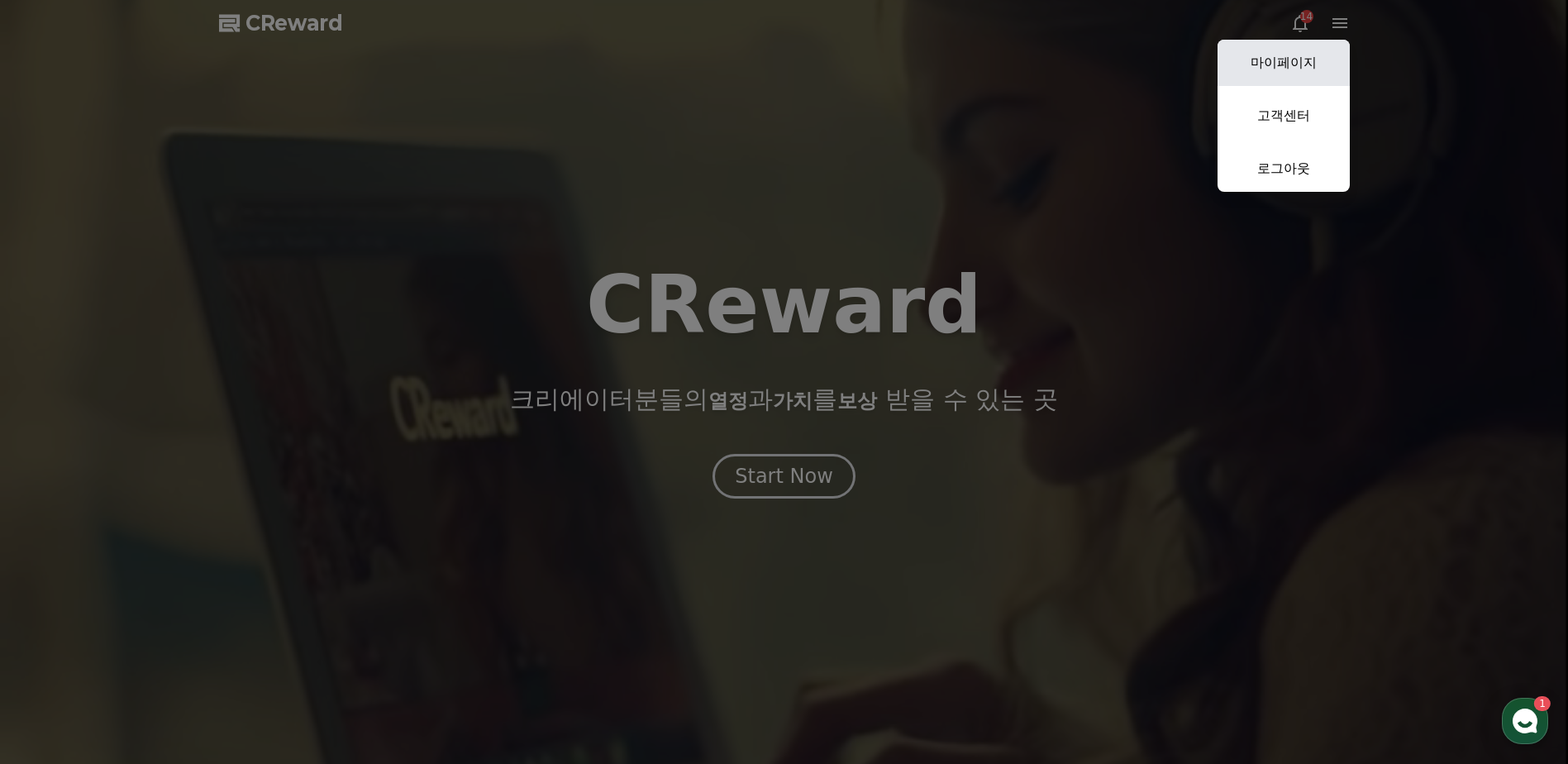
click at [1305, 66] on link "마이페이지" at bounding box center [1283, 63] width 132 height 47
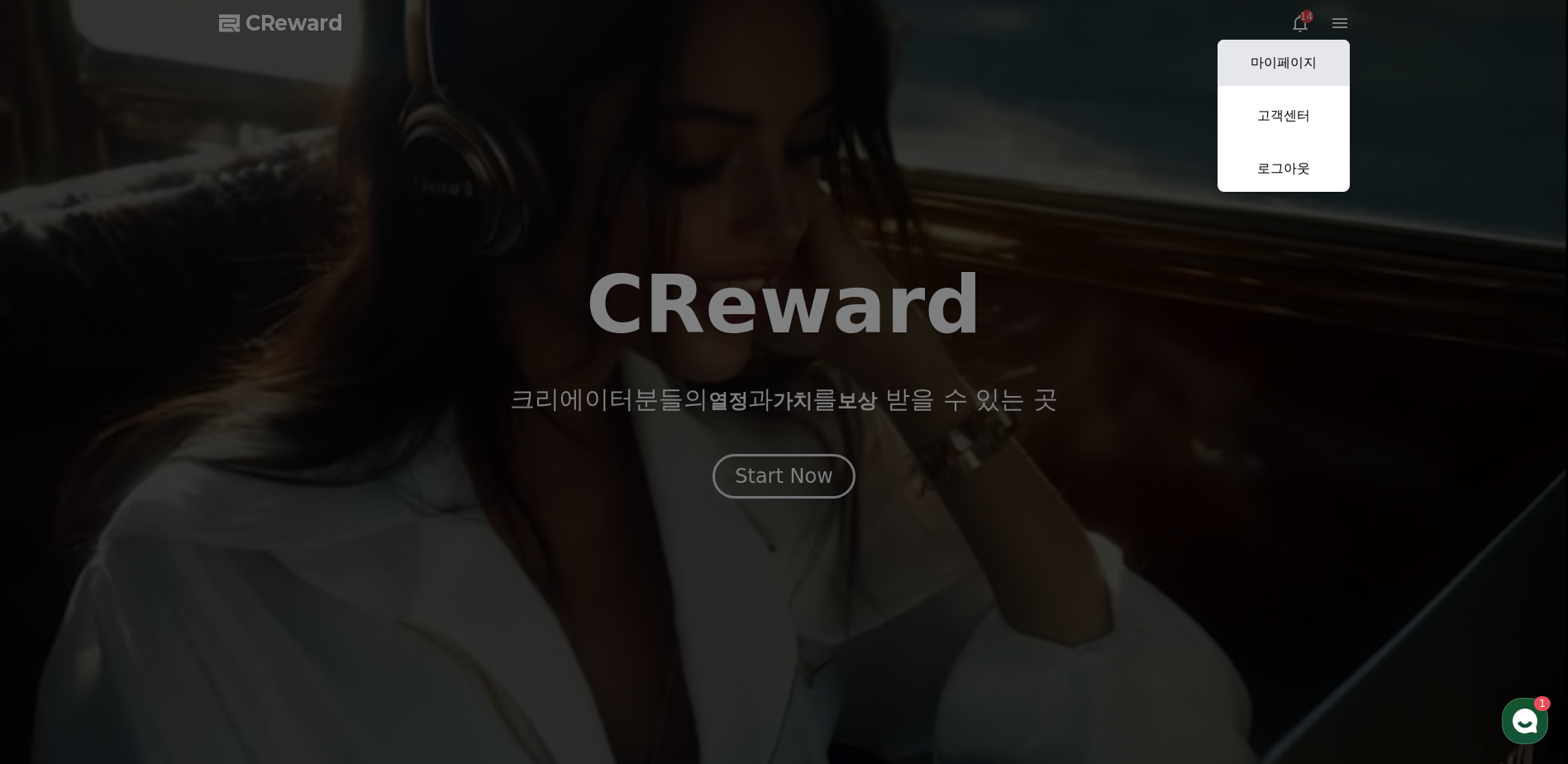
select select "**********"
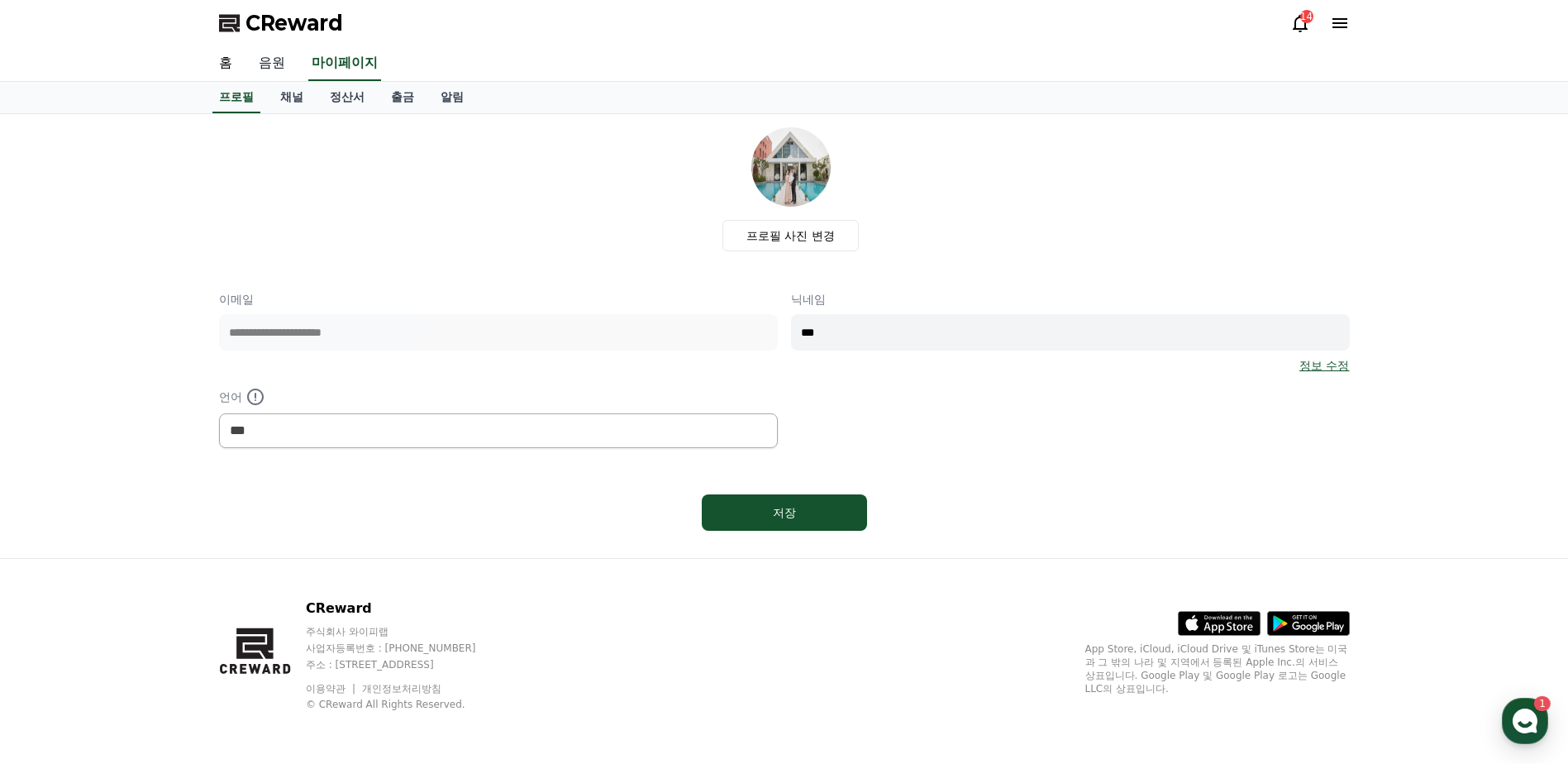
click at [276, 64] on link "음원" at bounding box center [272, 64] width 53 height 35
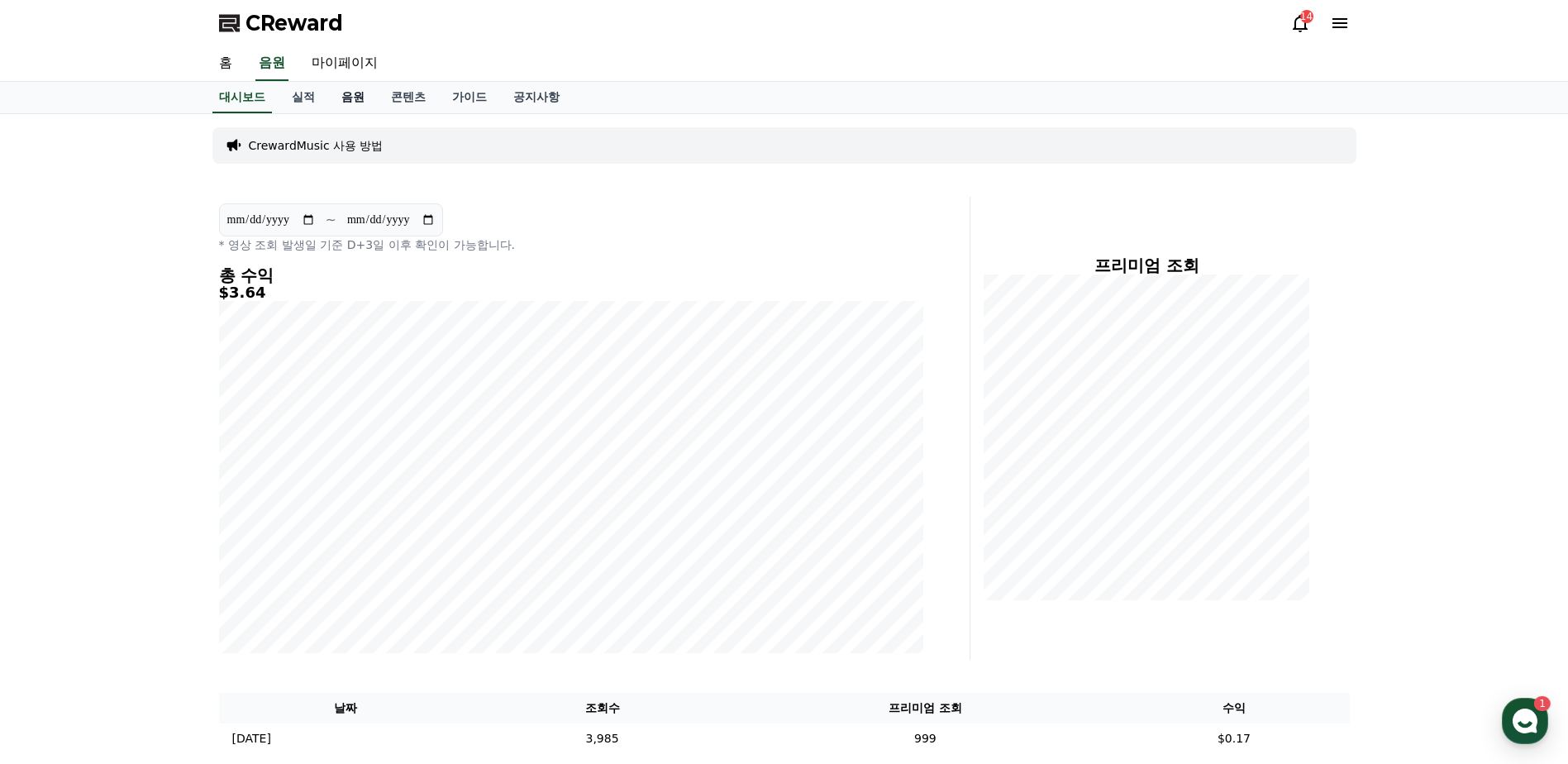
click at [355, 102] on link "음원" at bounding box center [353, 98] width 50 height 32
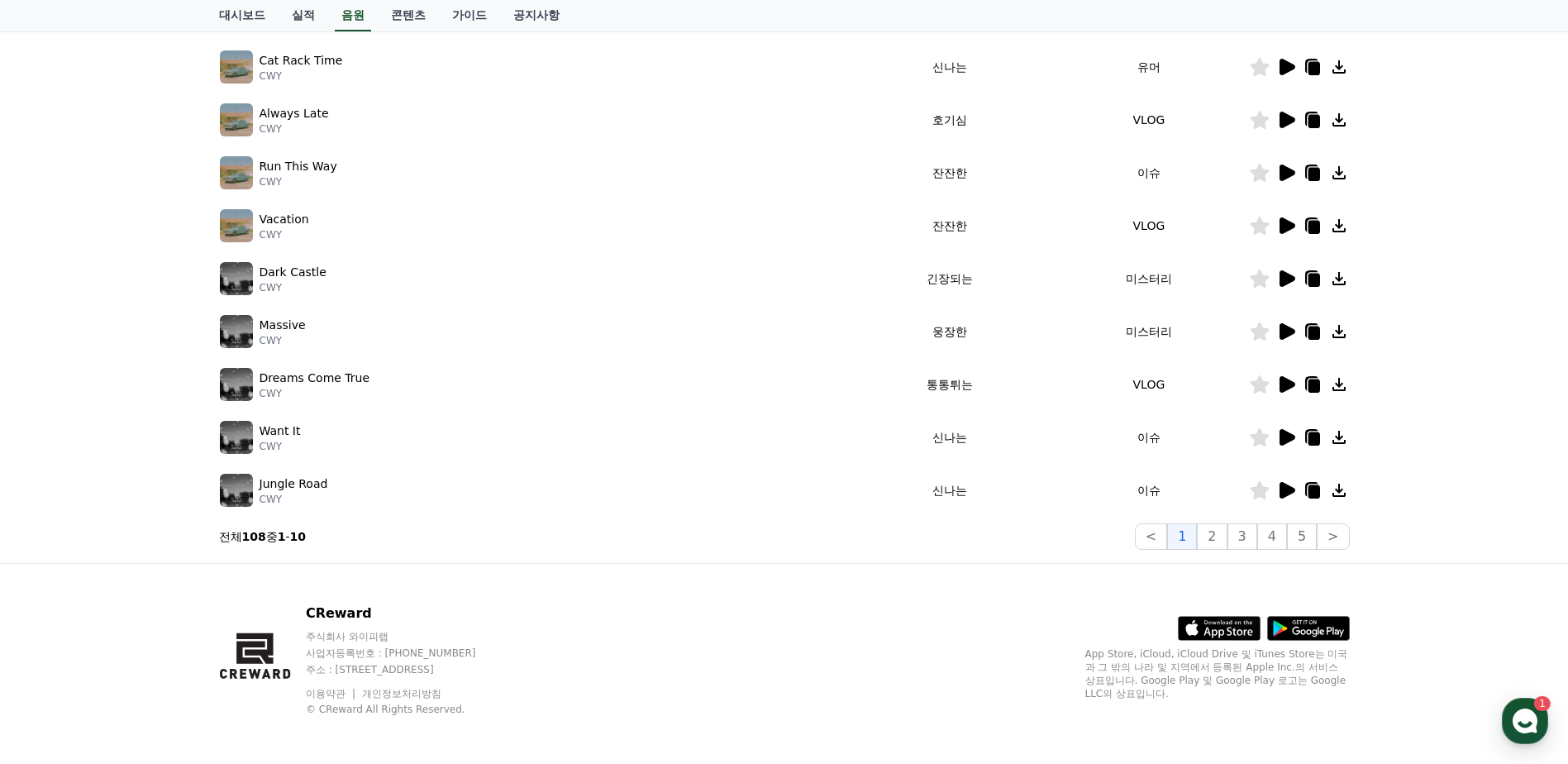
scroll to position [356, 0]
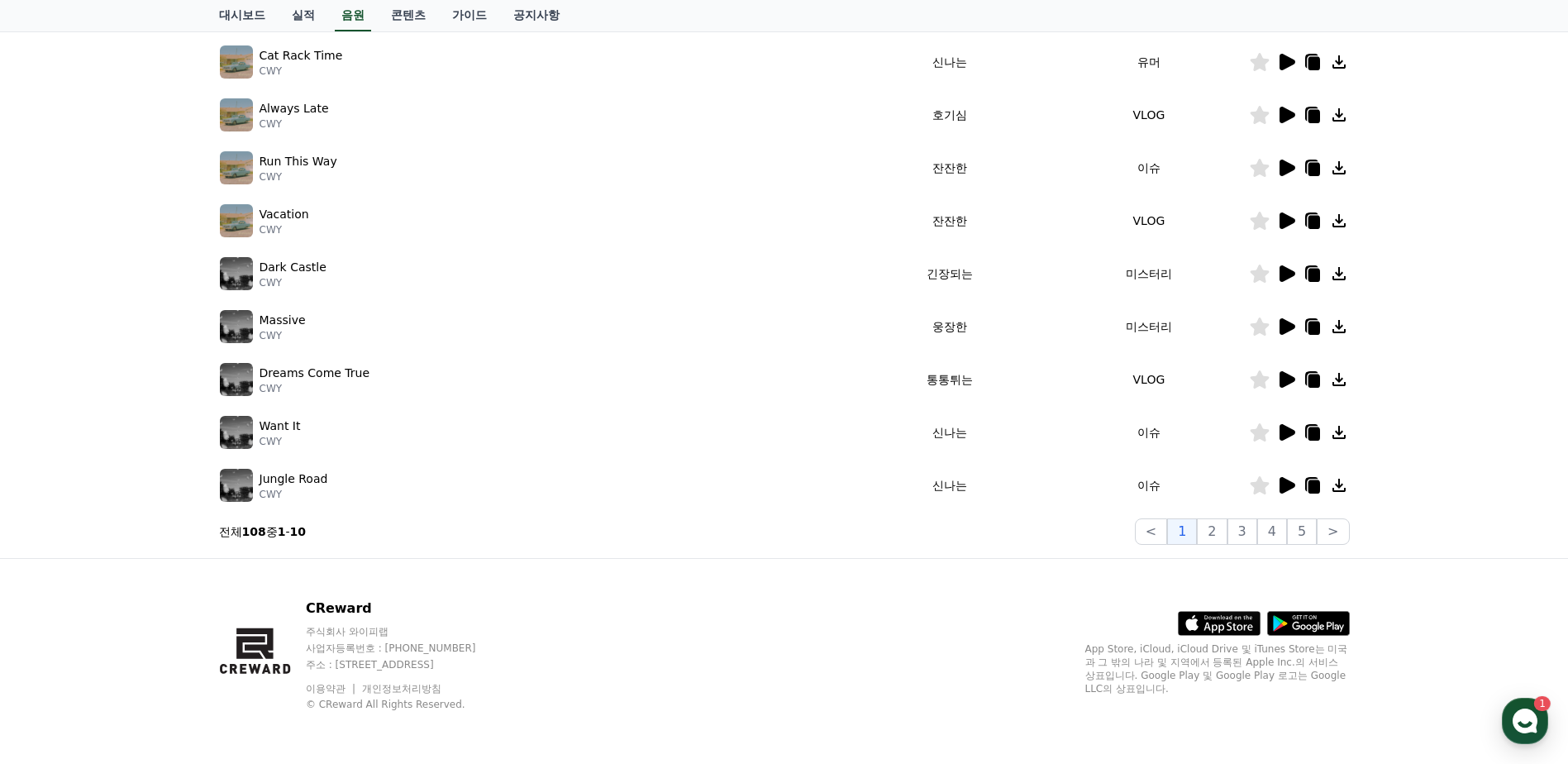
click at [1285, 485] on icon at bounding box center [1288, 485] width 16 height 17
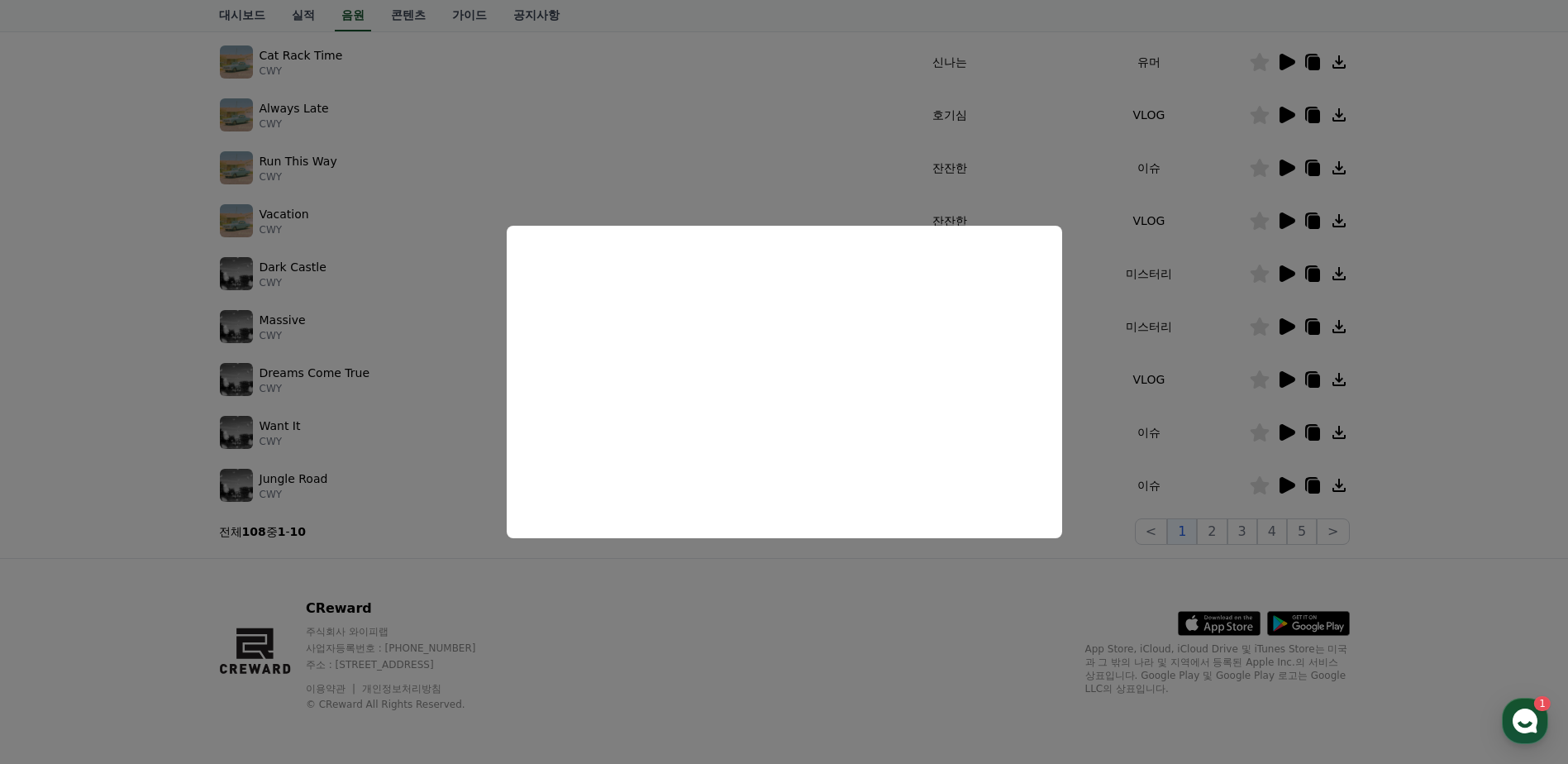
click at [1457, 450] on button "close modal" at bounding box center [784, 382] width 1568 height 764
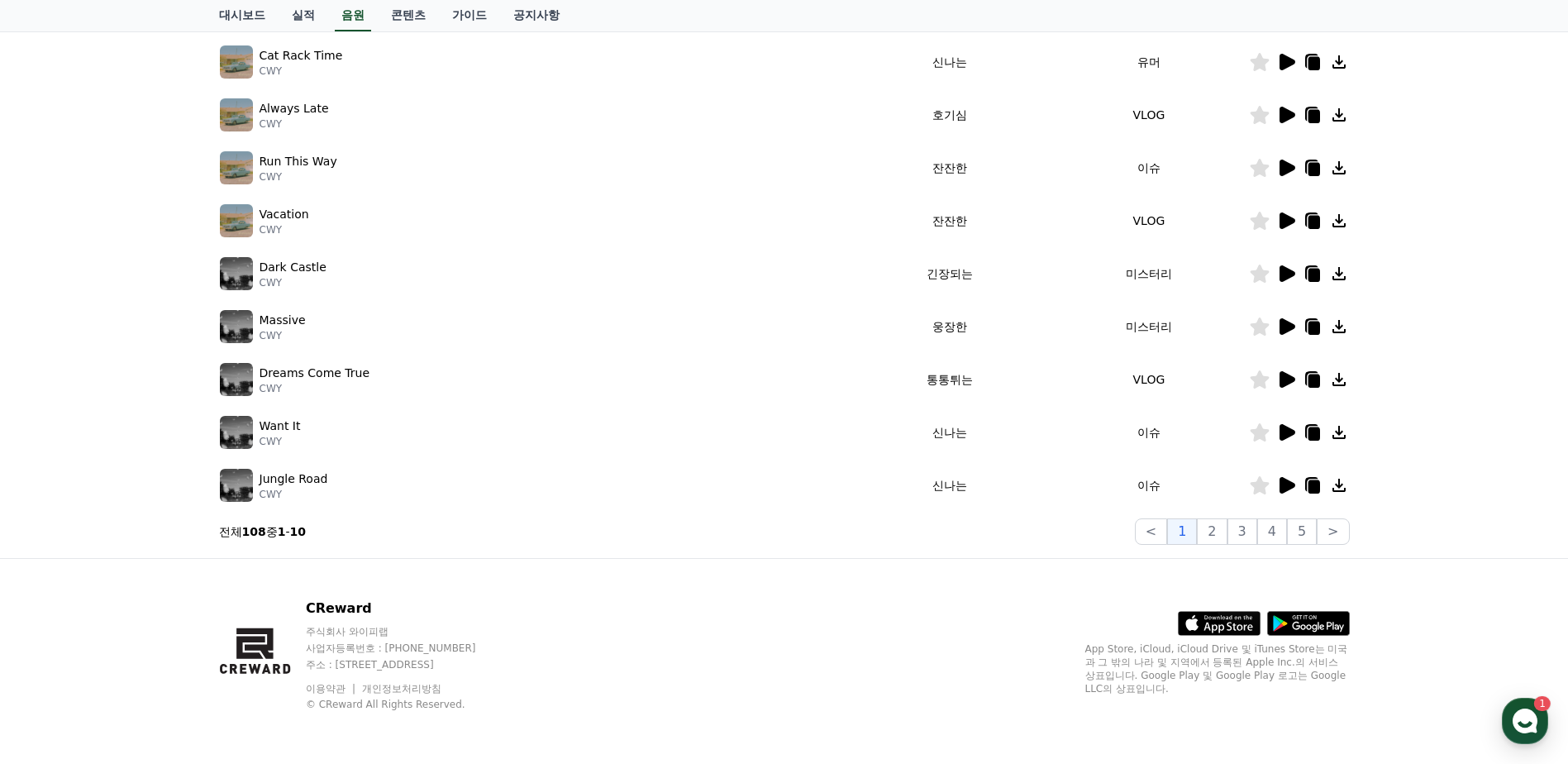
click at [1285, 383] on icon at bounding box center [1288, 380] width 16 height 17
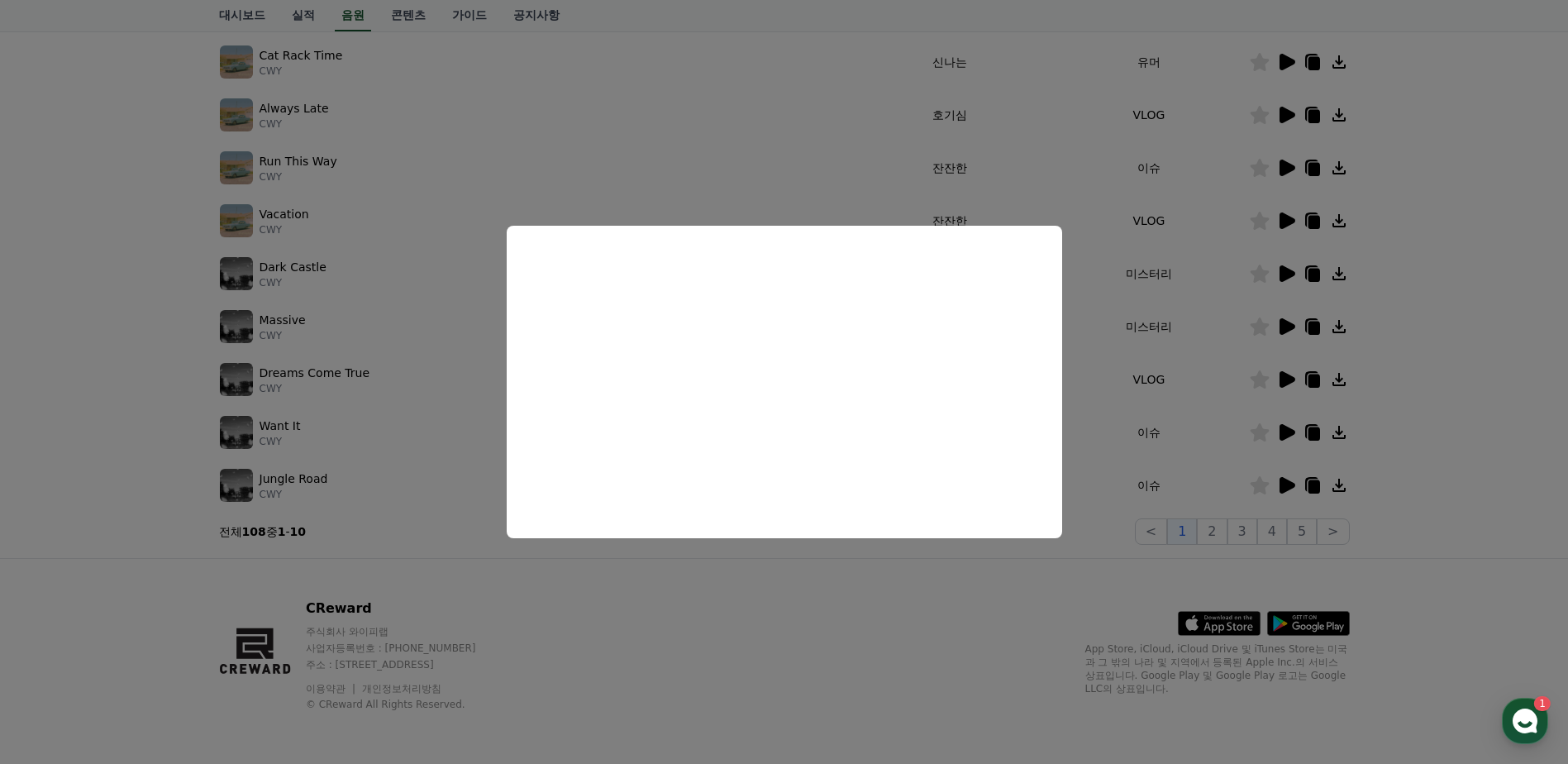
click at [1473, 382] on button "close modal" at bounding box center [784, 382] width 1568 height 764
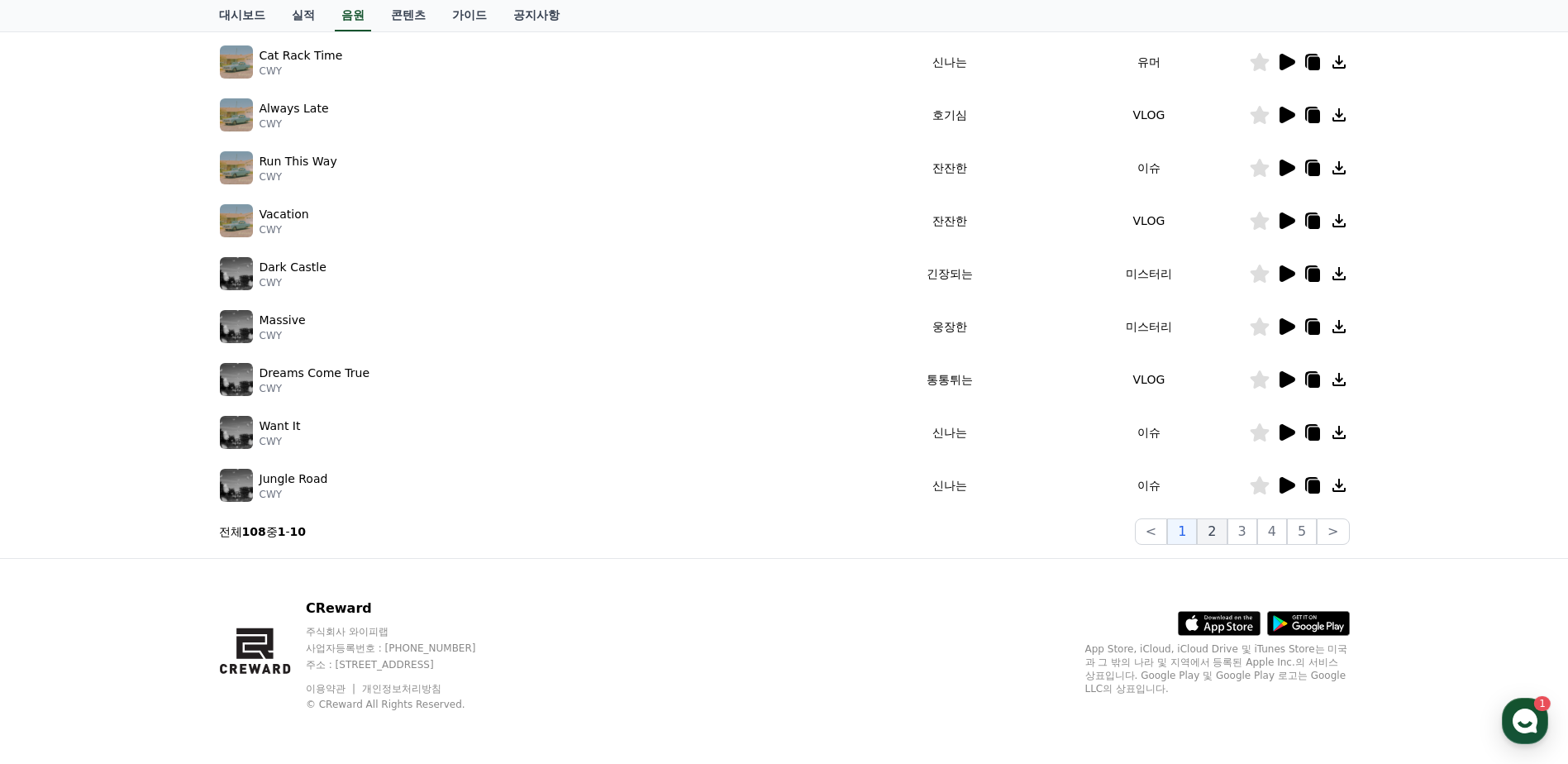
click at [1214, 531] on button "2" at bounding box center [1213, 532] width 30 height 27
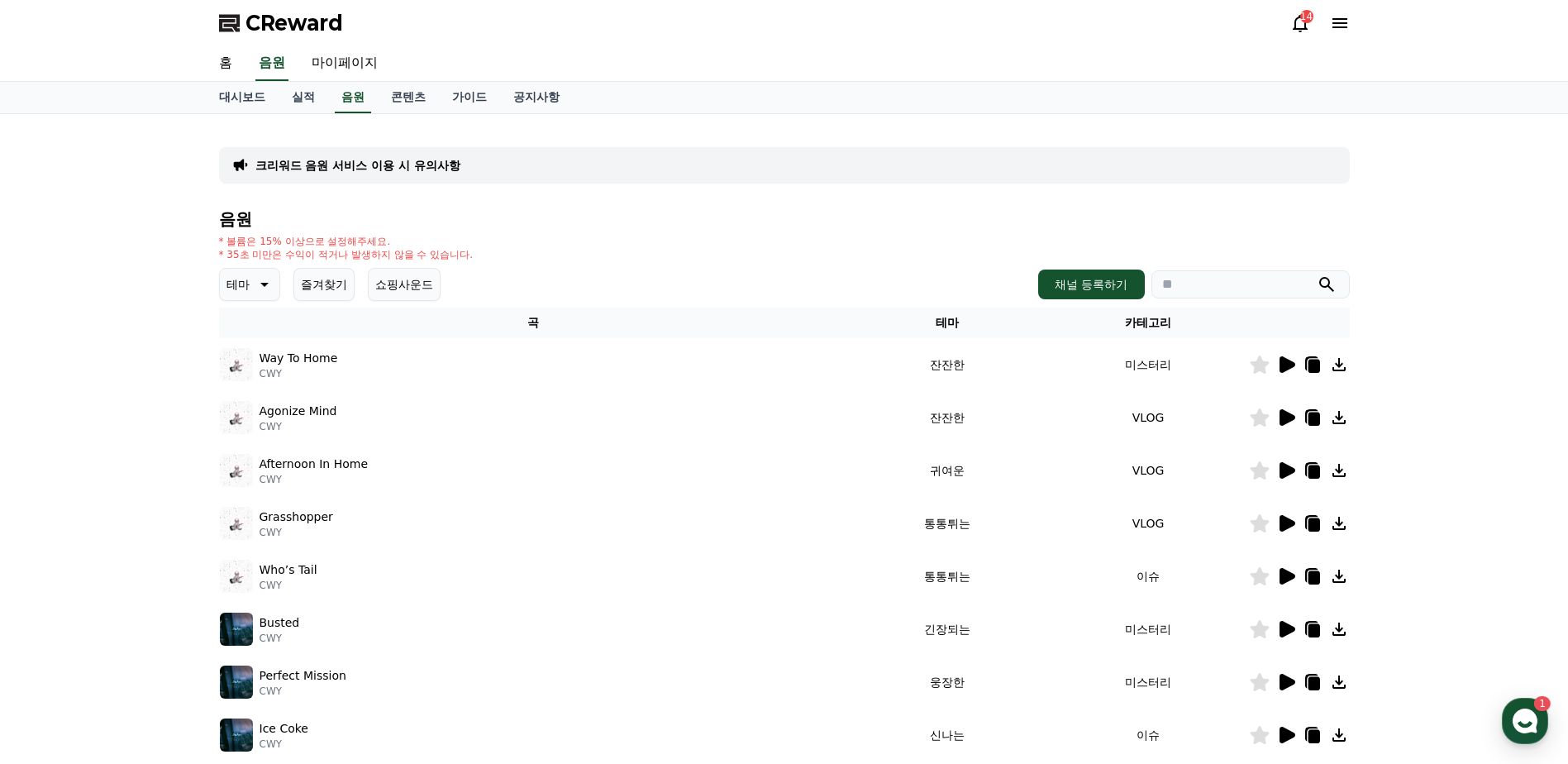
click at [327, 299] on button "즐겨찾기" at bounding box center [324, 284] width 61 height 33
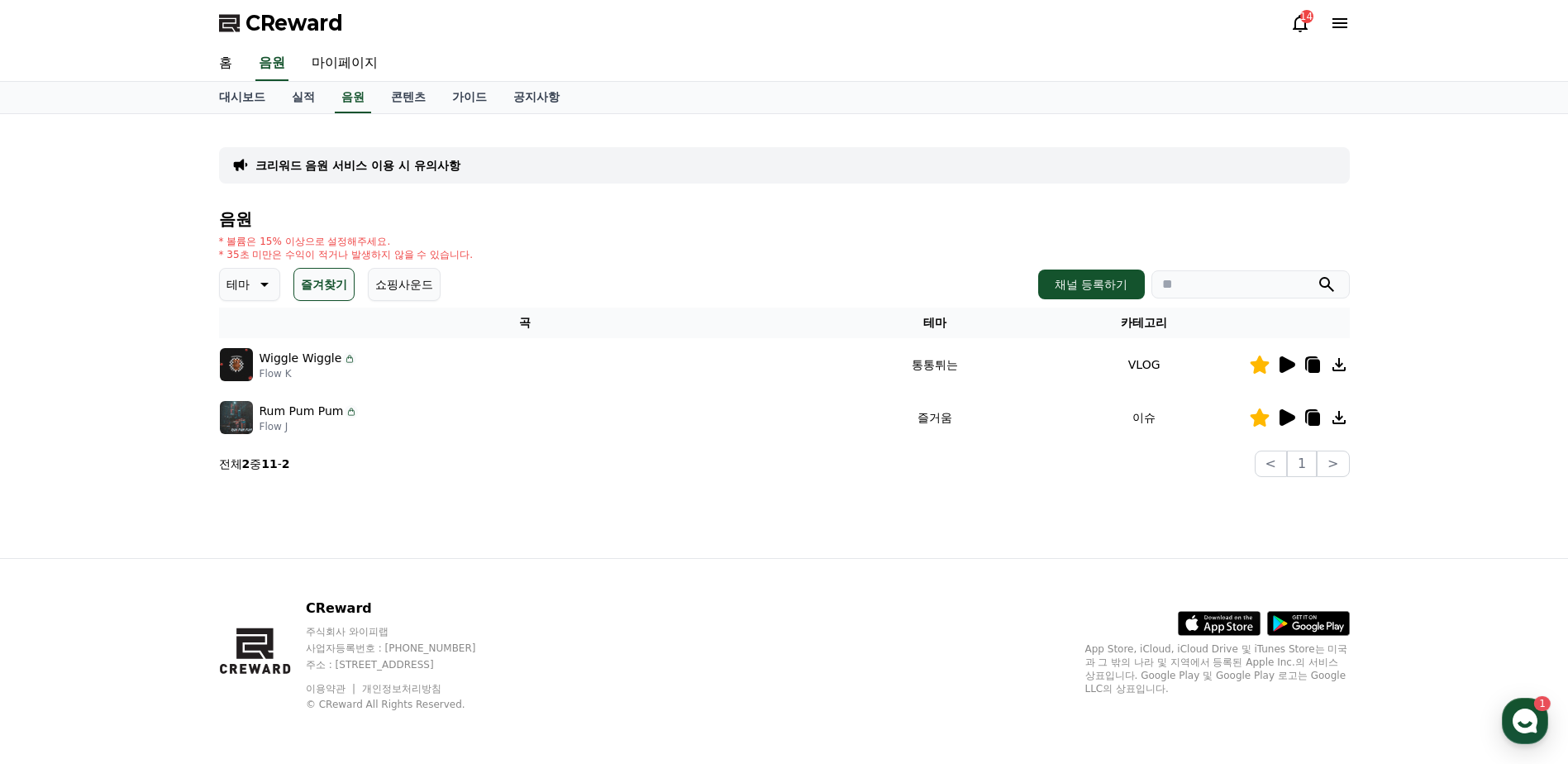
click at [1287, 416] on icon at bounding box center [1288, 417] width 16 height 17
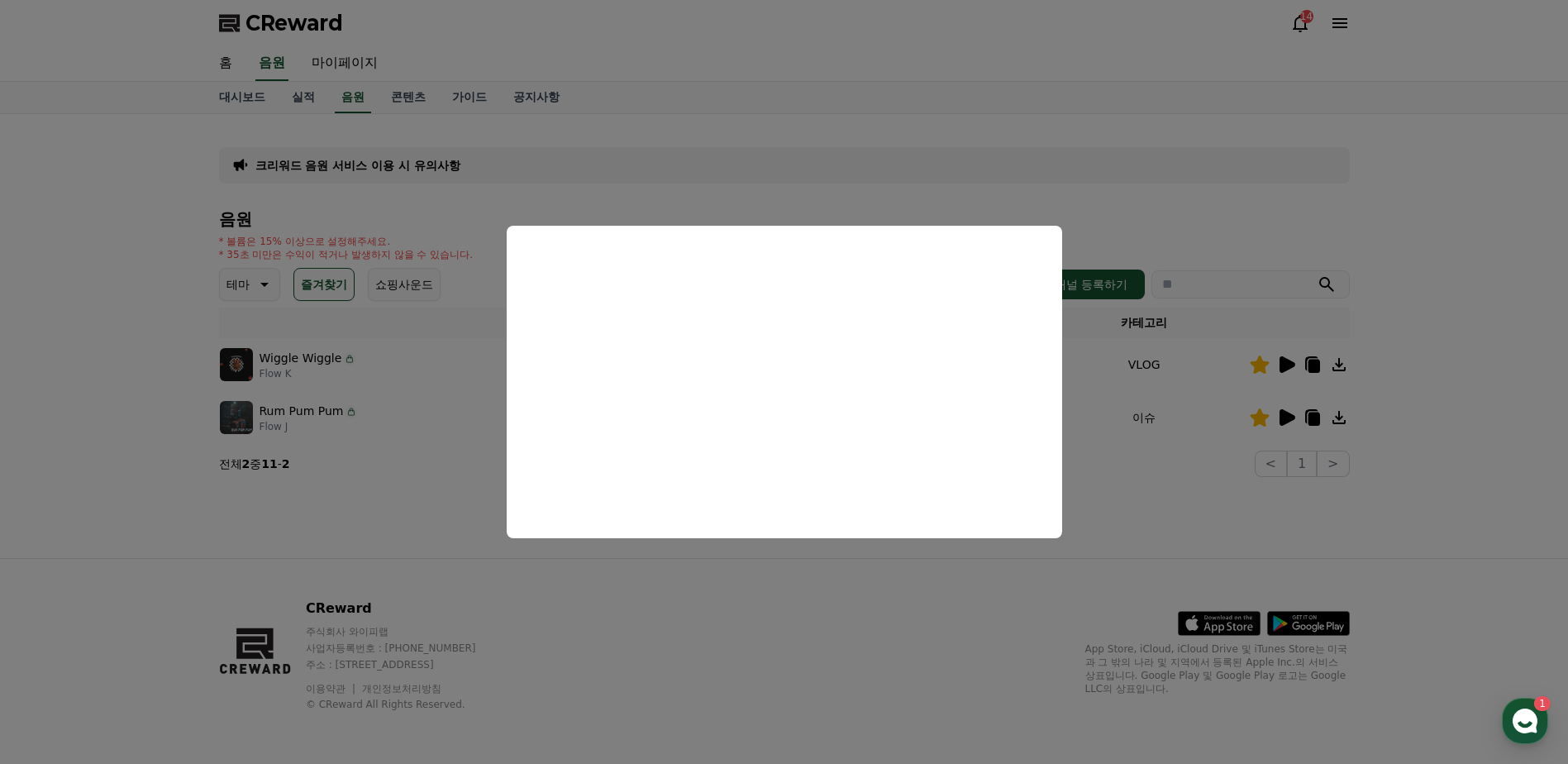
drag, startPoint x: 805, startPoint y: 685, endPoint x: 807, endPoint y: 676, distance: 9.2
click at [805, 685] on button "close modal" at bounding box center [784, 382] width 1568 height 764
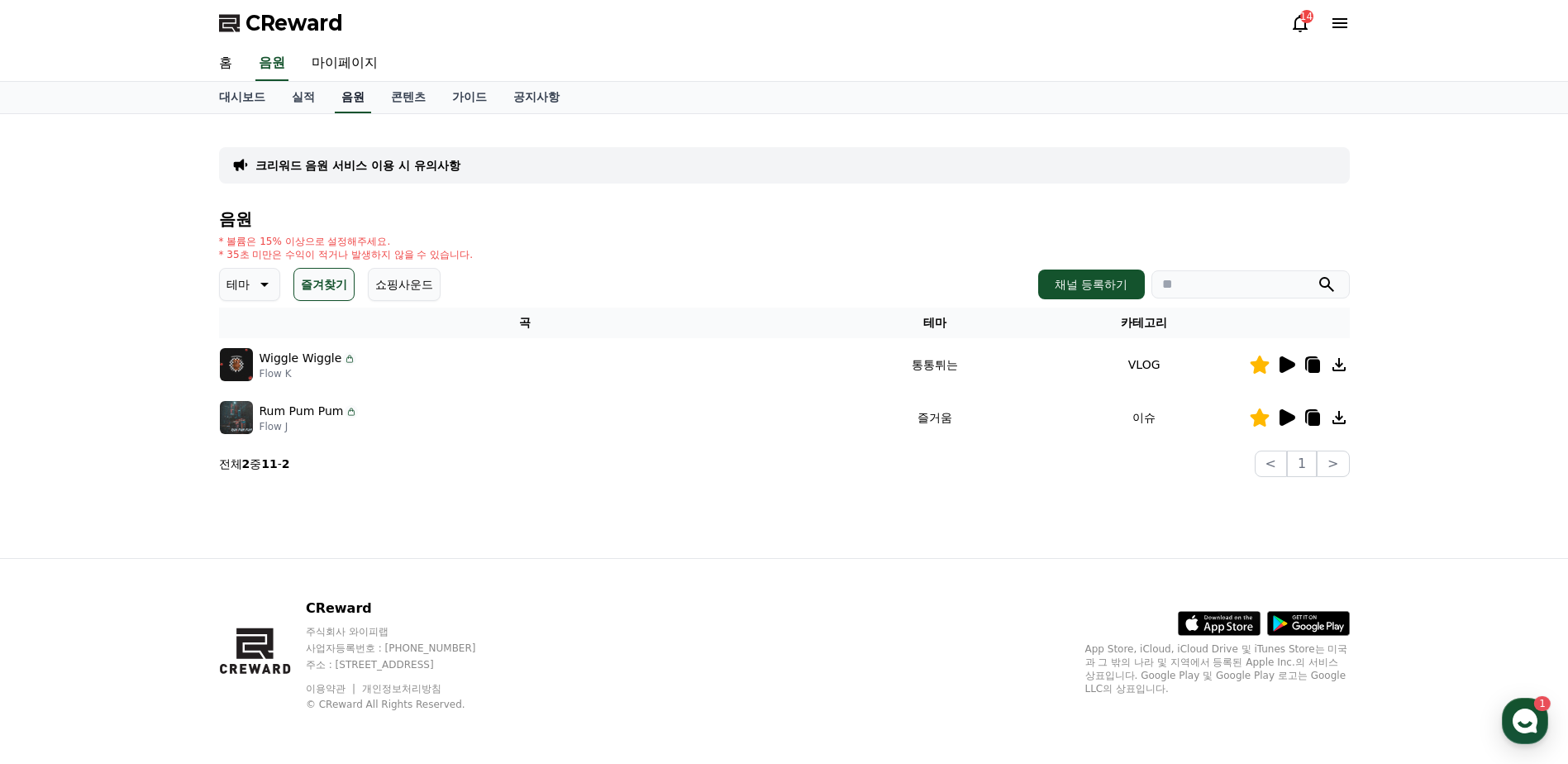
click at [353, 97] on link "음원" at bounding box center [352, 98] width 37 height 32
click at [356, 102] on link "음원" at bounding box center [352, 98] width 37 height 32
click at [272, 286] on icon at bounding box center [263, 285] width 20 height 20
click at [260, 410] on button "즐거움" at bounding box center [246, 407] width 48 height 37
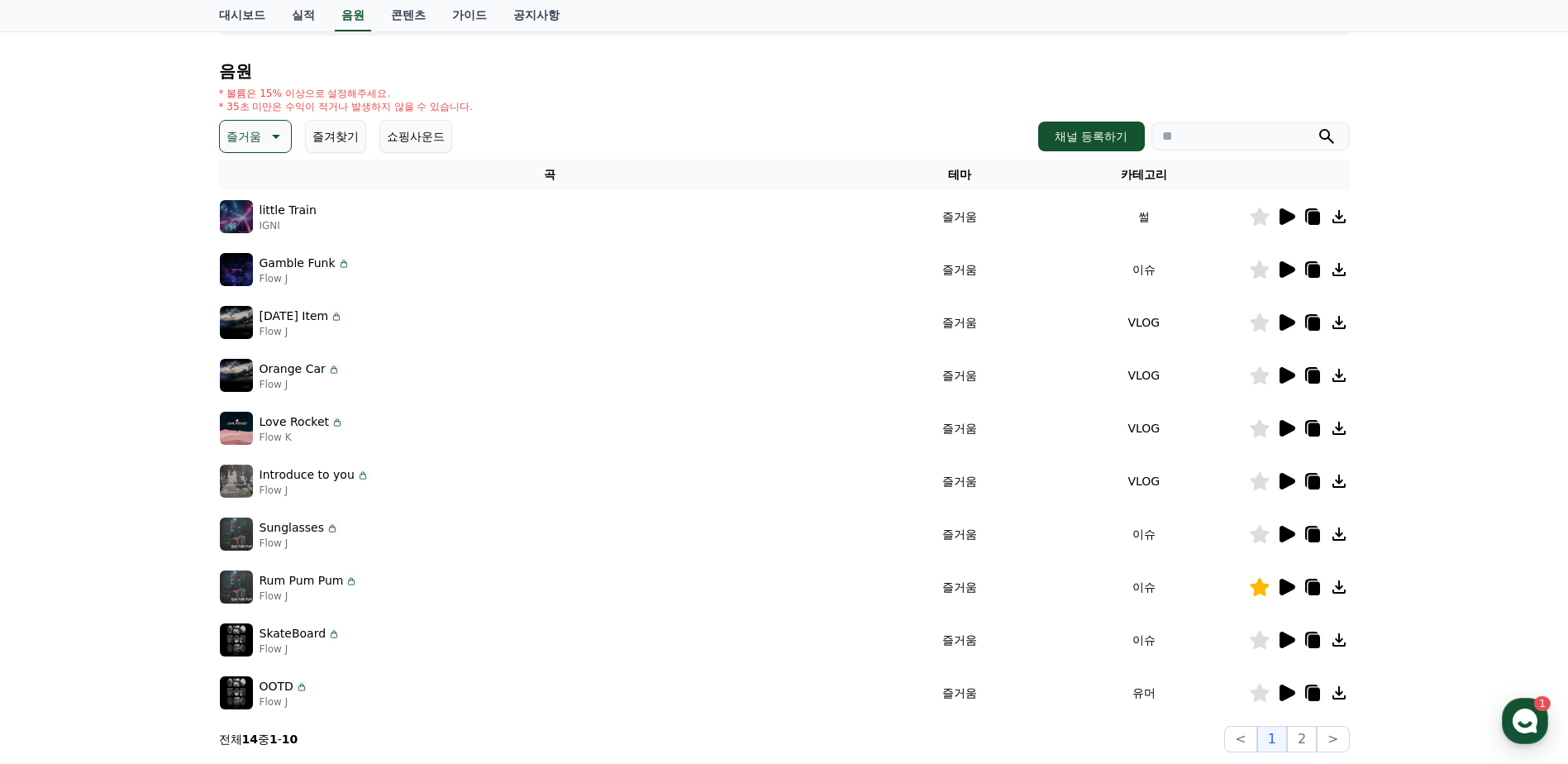
scroll to position [356, 0]
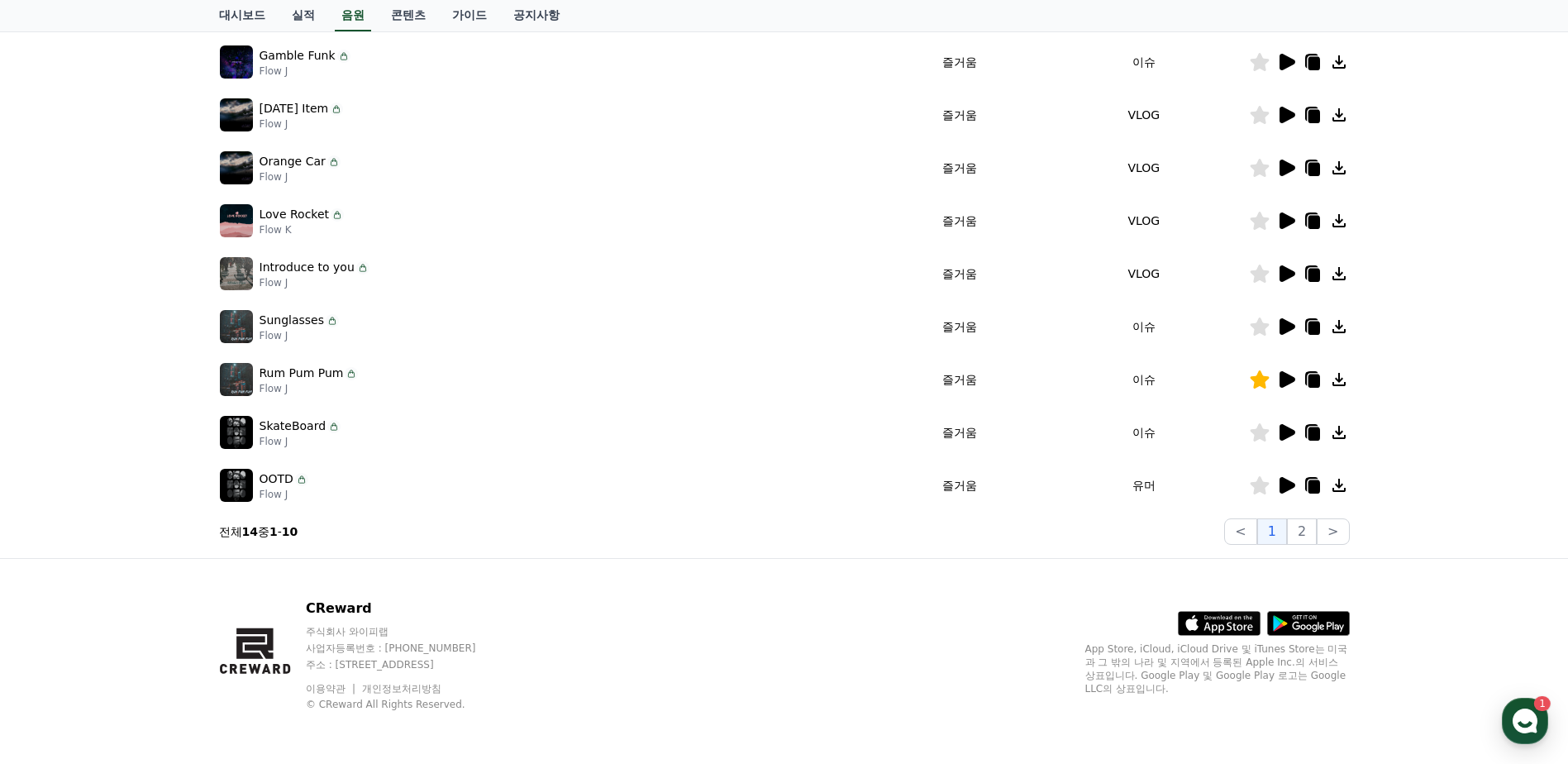
click at [1285, 492] on icon at bounding box center [1288, 485] width 16 height 17
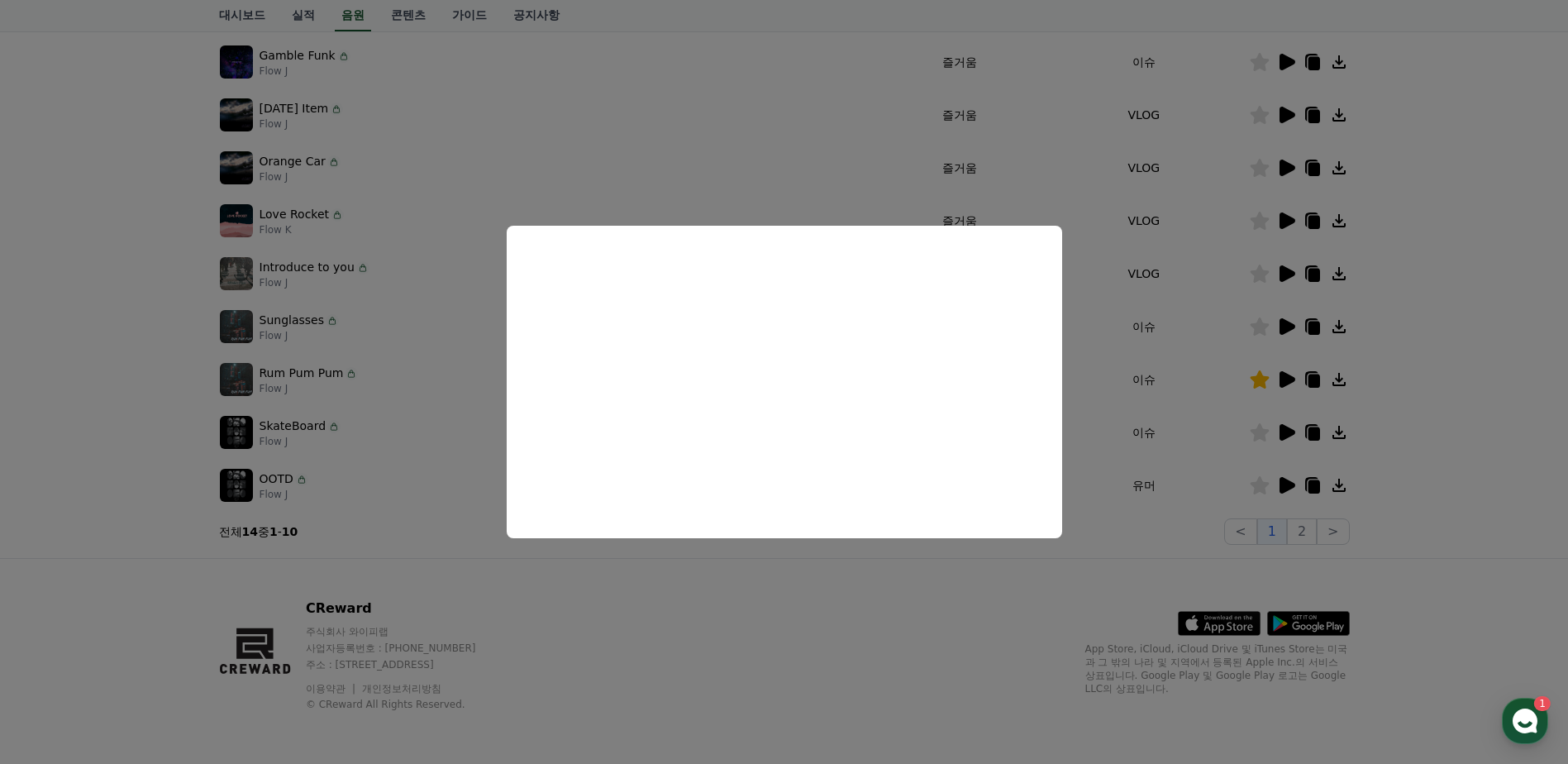
click at [1290, 424] on button "close modal" at bounding box center [784, 382] width 1568 height 764
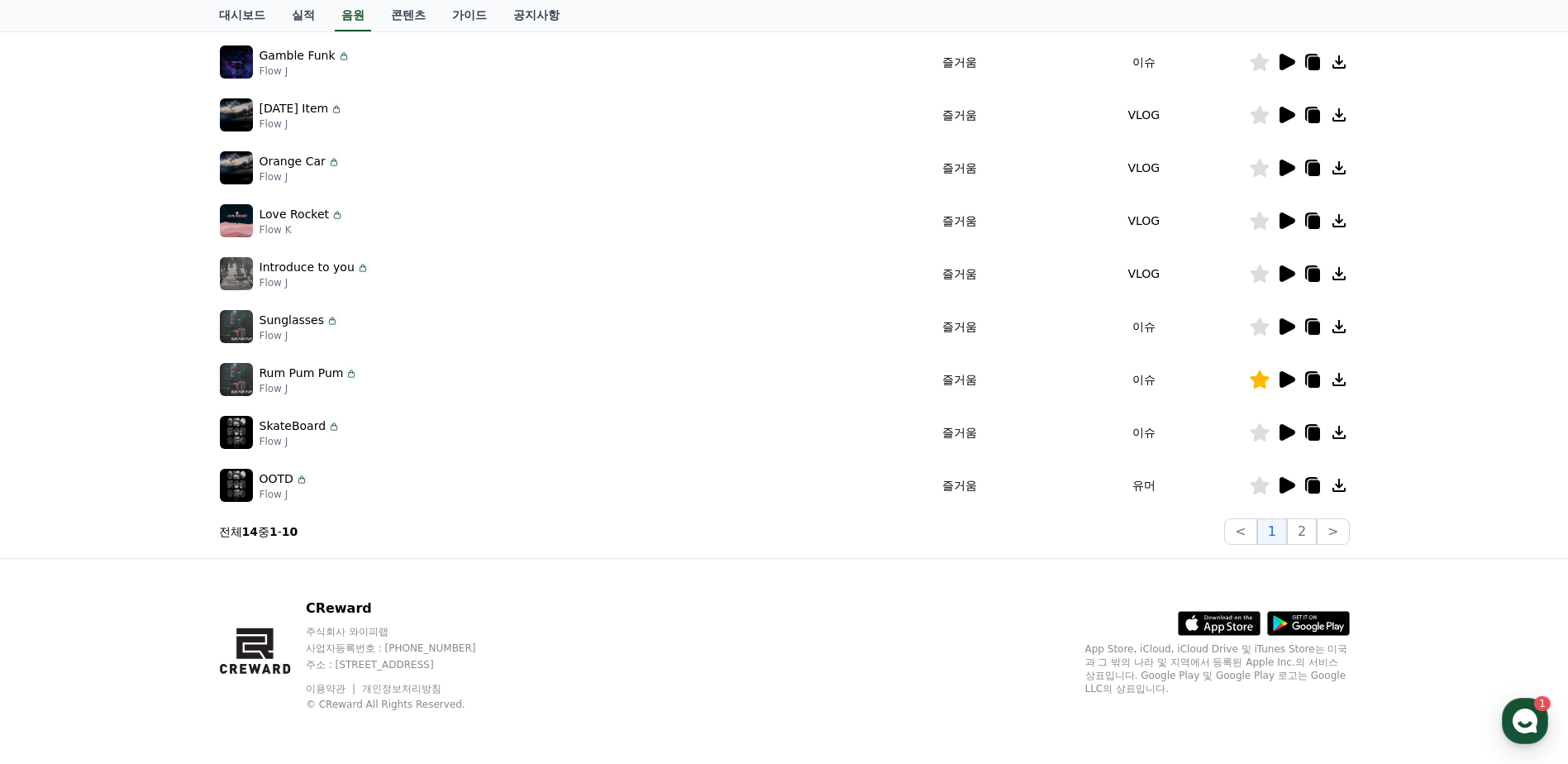
click at [1289, 427] on icon at bounding box center [1286, 432] width 20 height 20
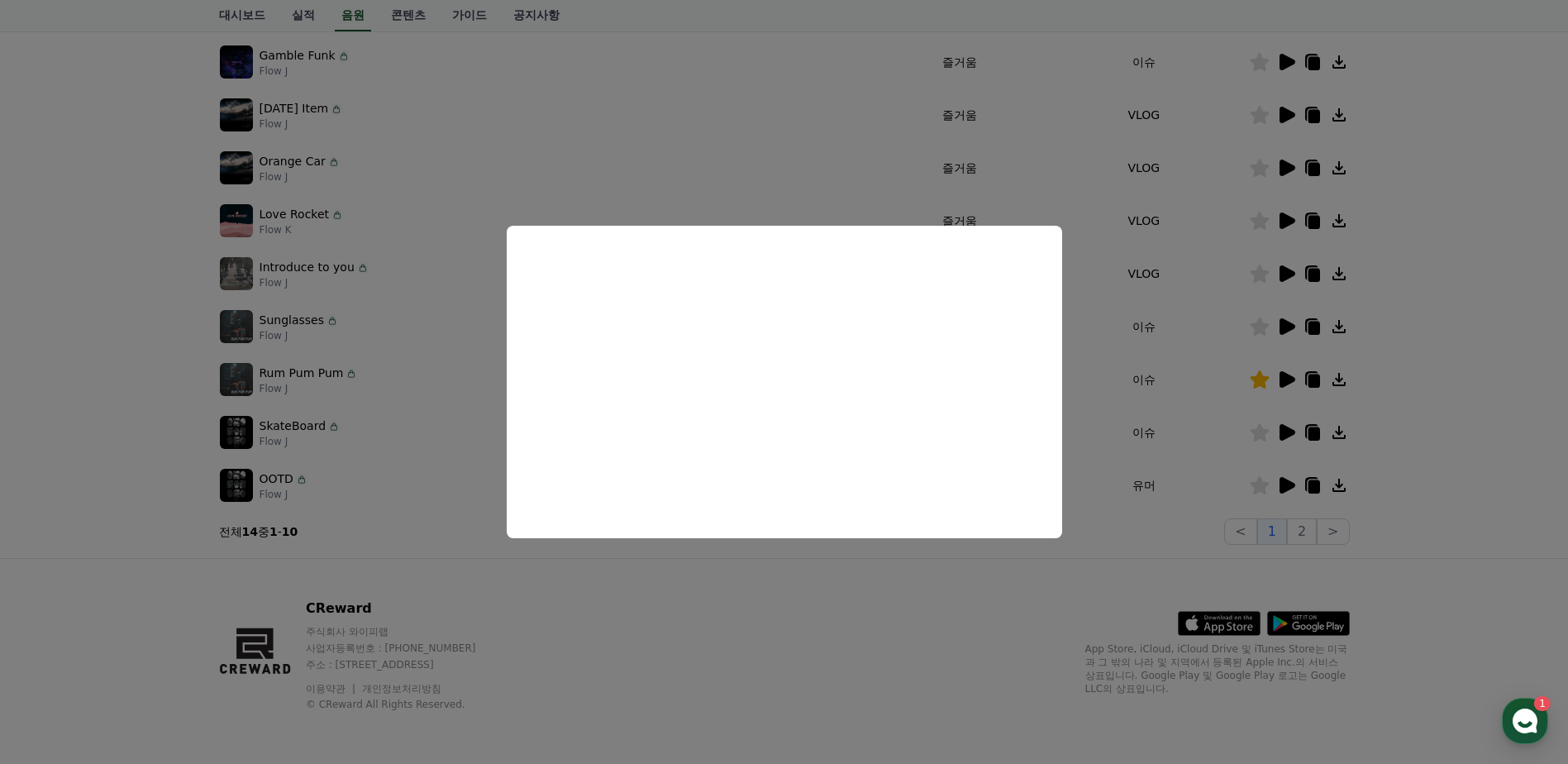
click at [141, 317] on button "close modal" at bounding box center [784, 382] width 1568 height 764
